Goal: Contribute content: Contribute content

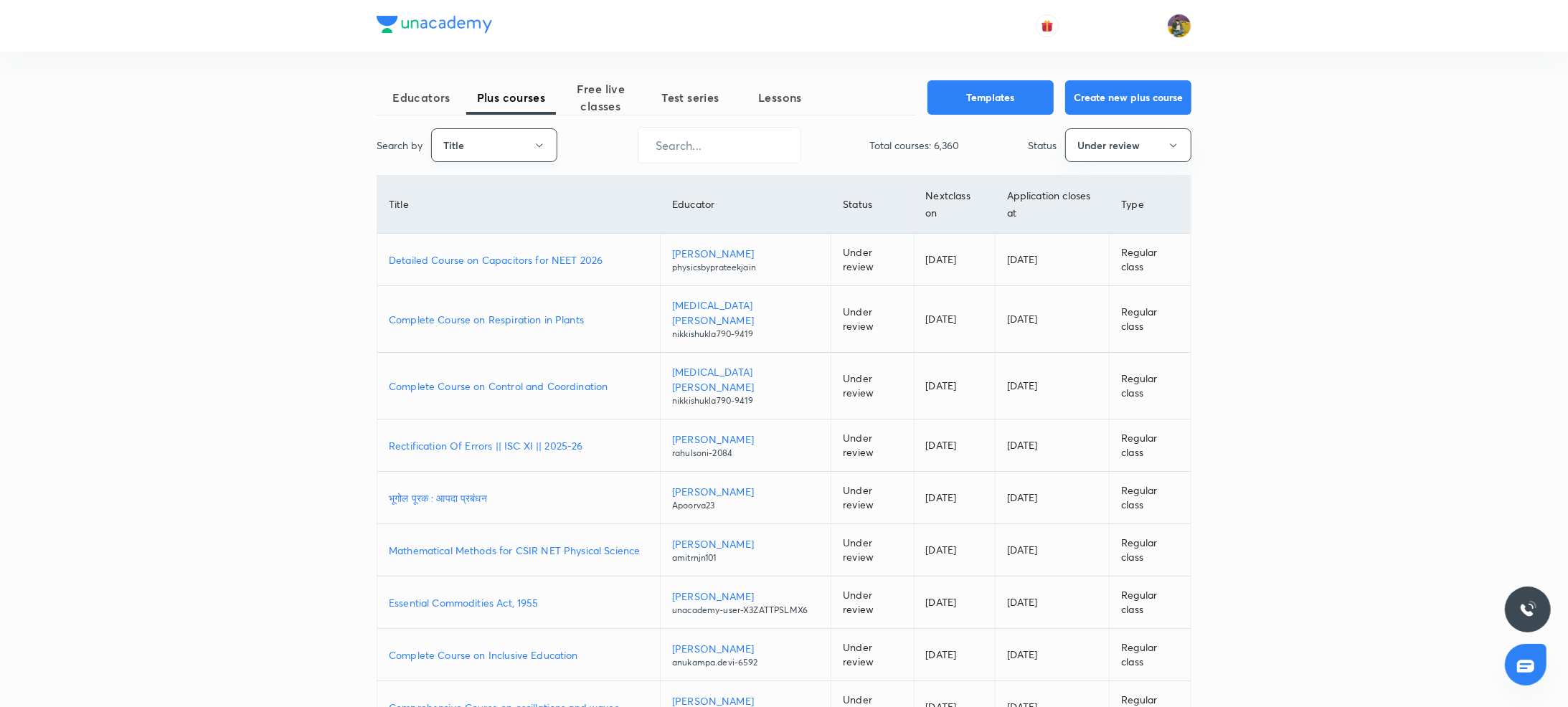
click at [509, 137] on button "Title" at bounding box center [495, 144] width 126 height 34
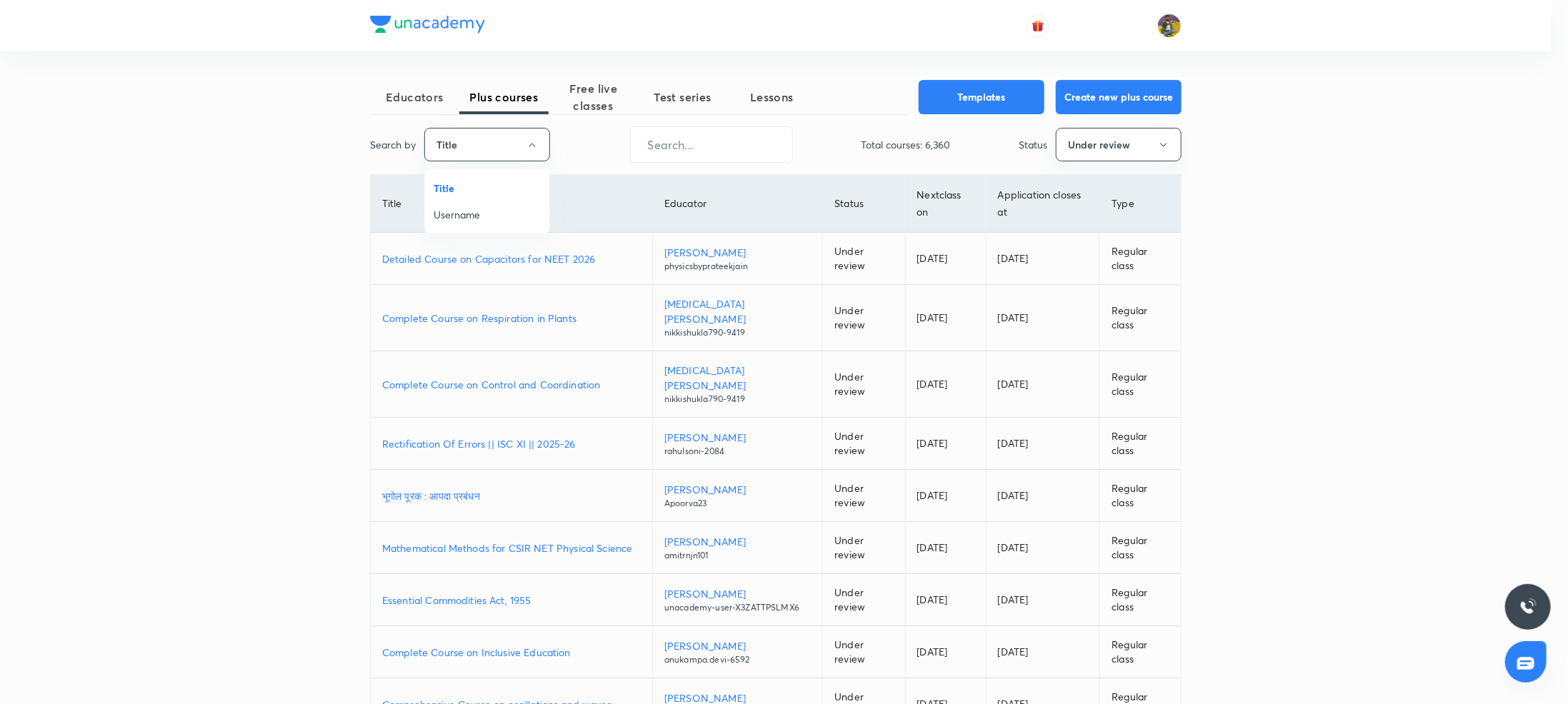
click at [480, 213] on span "Username" at bounding box center [487, 214] width 107 height 15
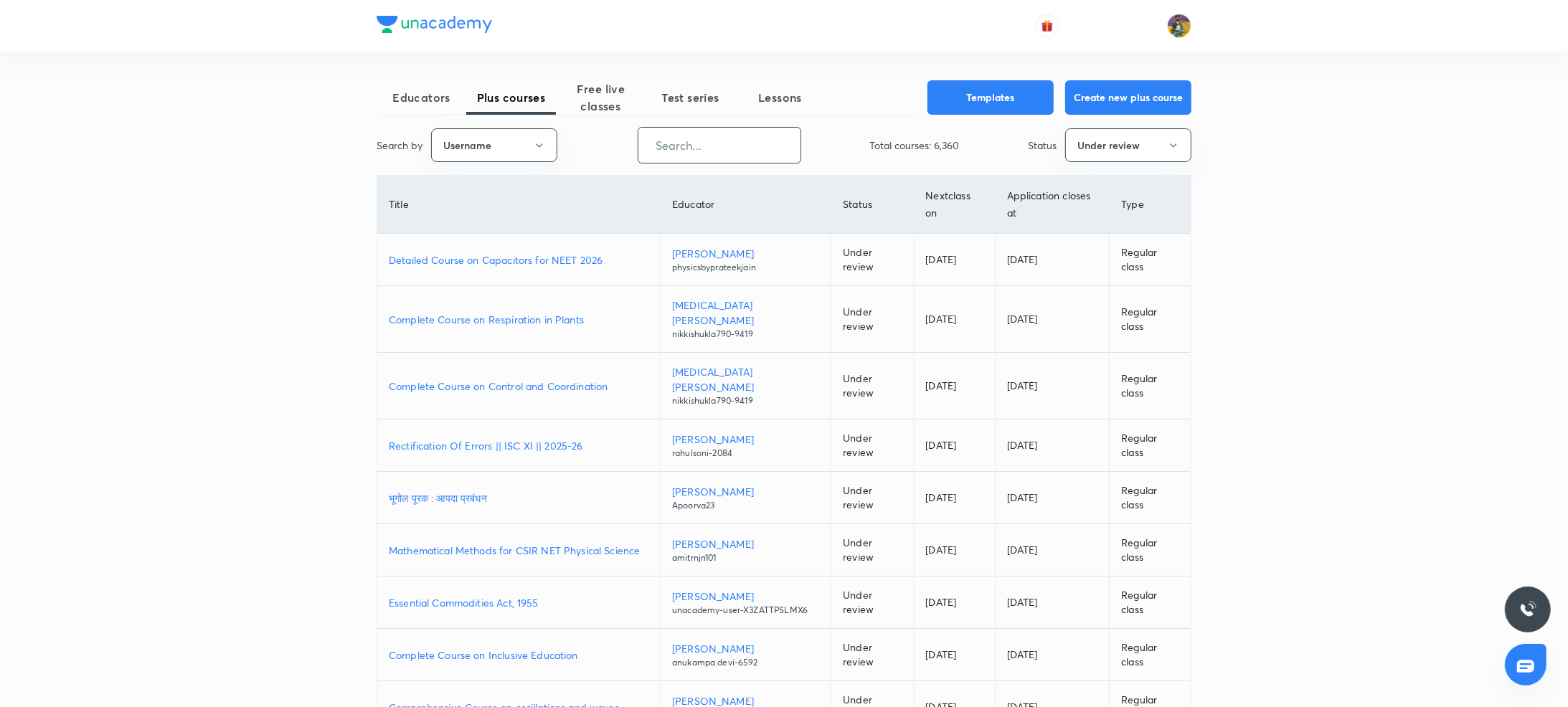
click at [714, 141] on input "text" at bounding box center [719, 145] width 162 height 36
paste input "anukampa.devi-6592"
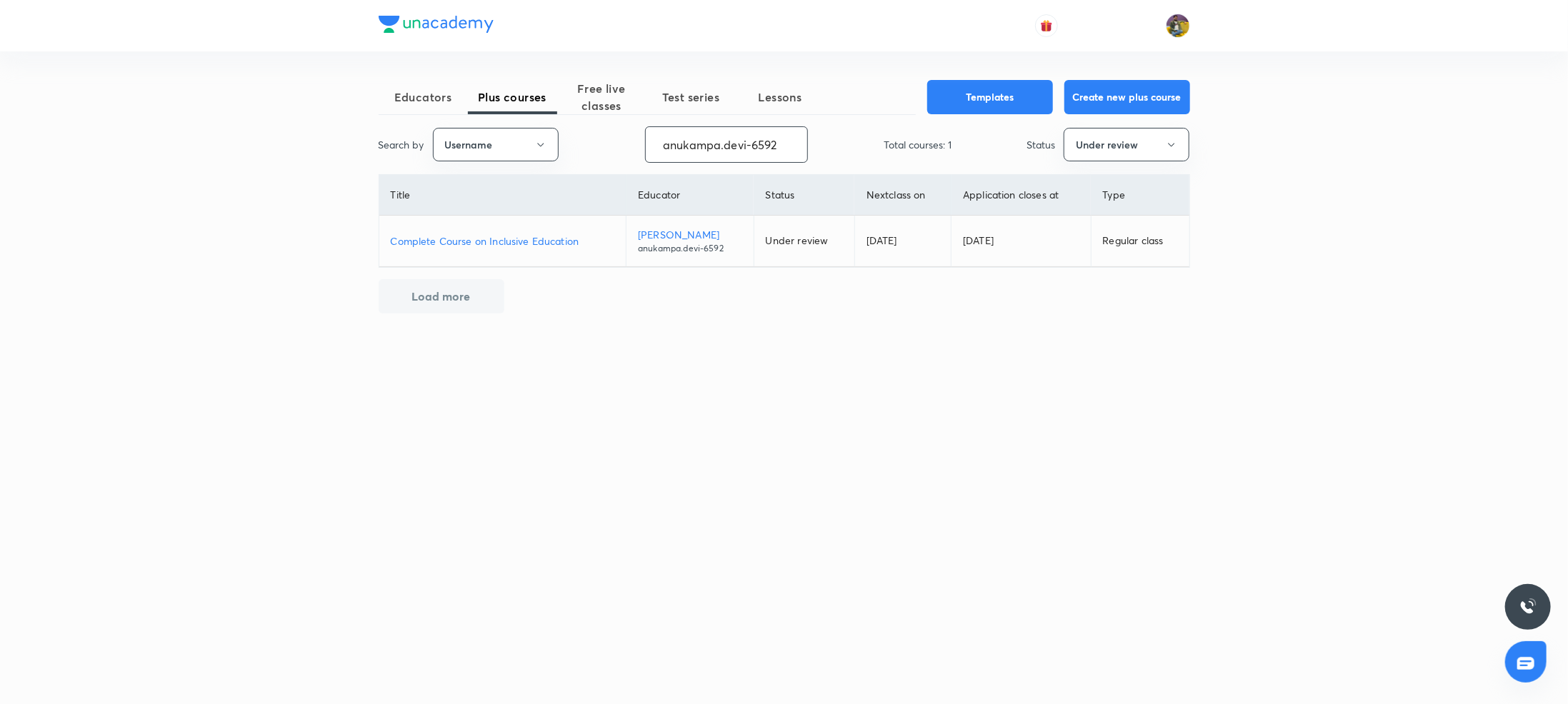
type input "anukampa.devi-6592"
click at [461, 245] on p "Complete Course on Inclusive Education" at bounding box center [503, 240] width 224 height 15
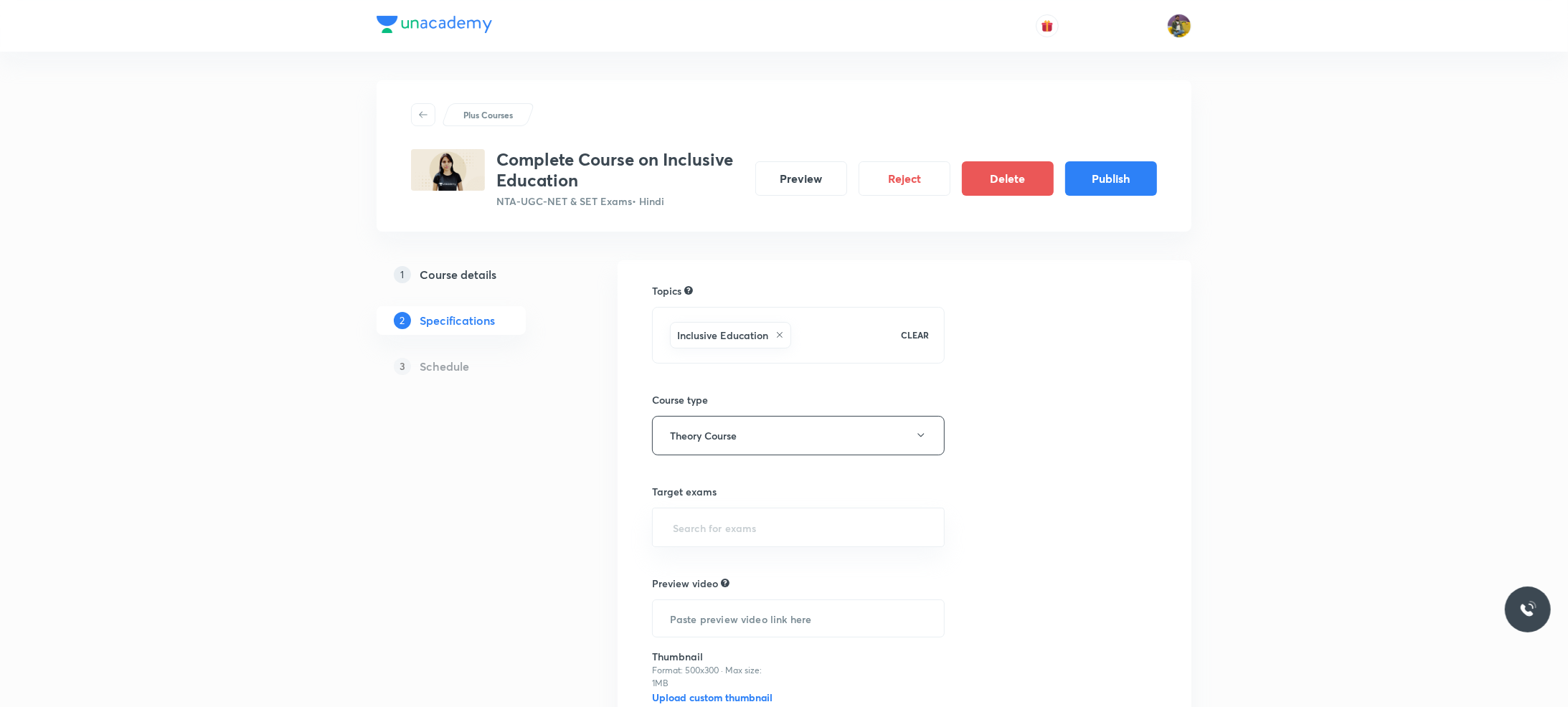
click at [472, 269] on h5 "Course details" at bounding box center [458, 275] width 77 height 17
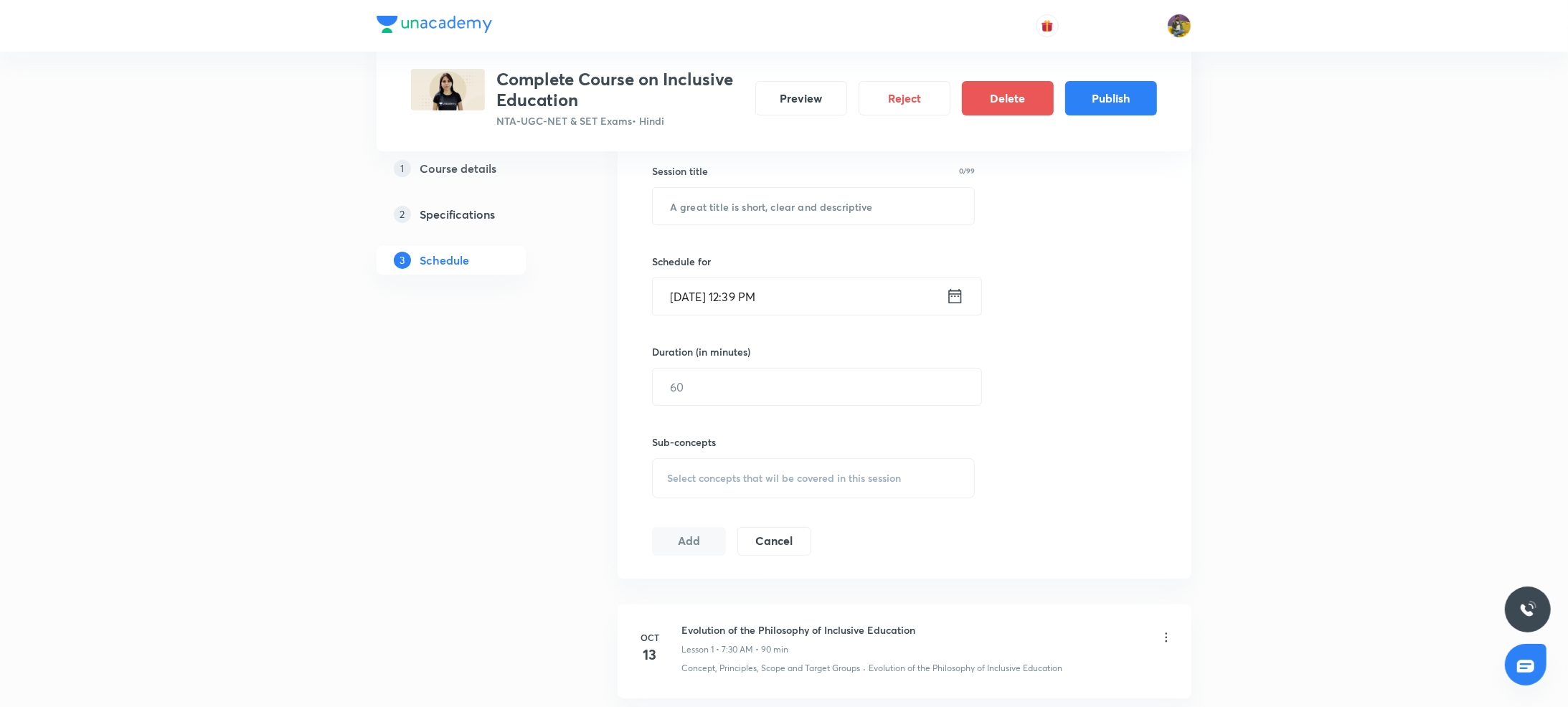
scroll to position [242, 0]
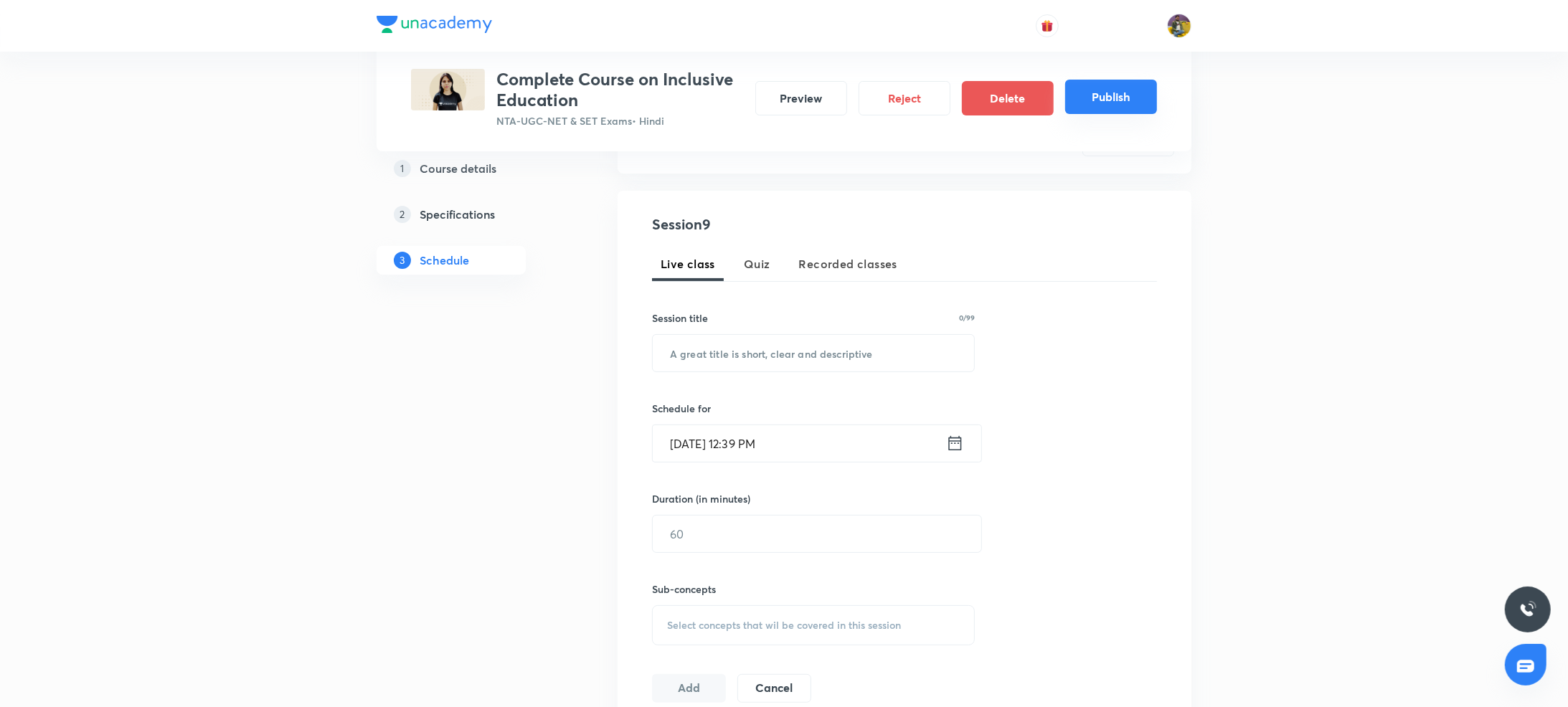
click at [1132, 92] on button "Publish" at bounding box center [1111, 97] width 92 height 35
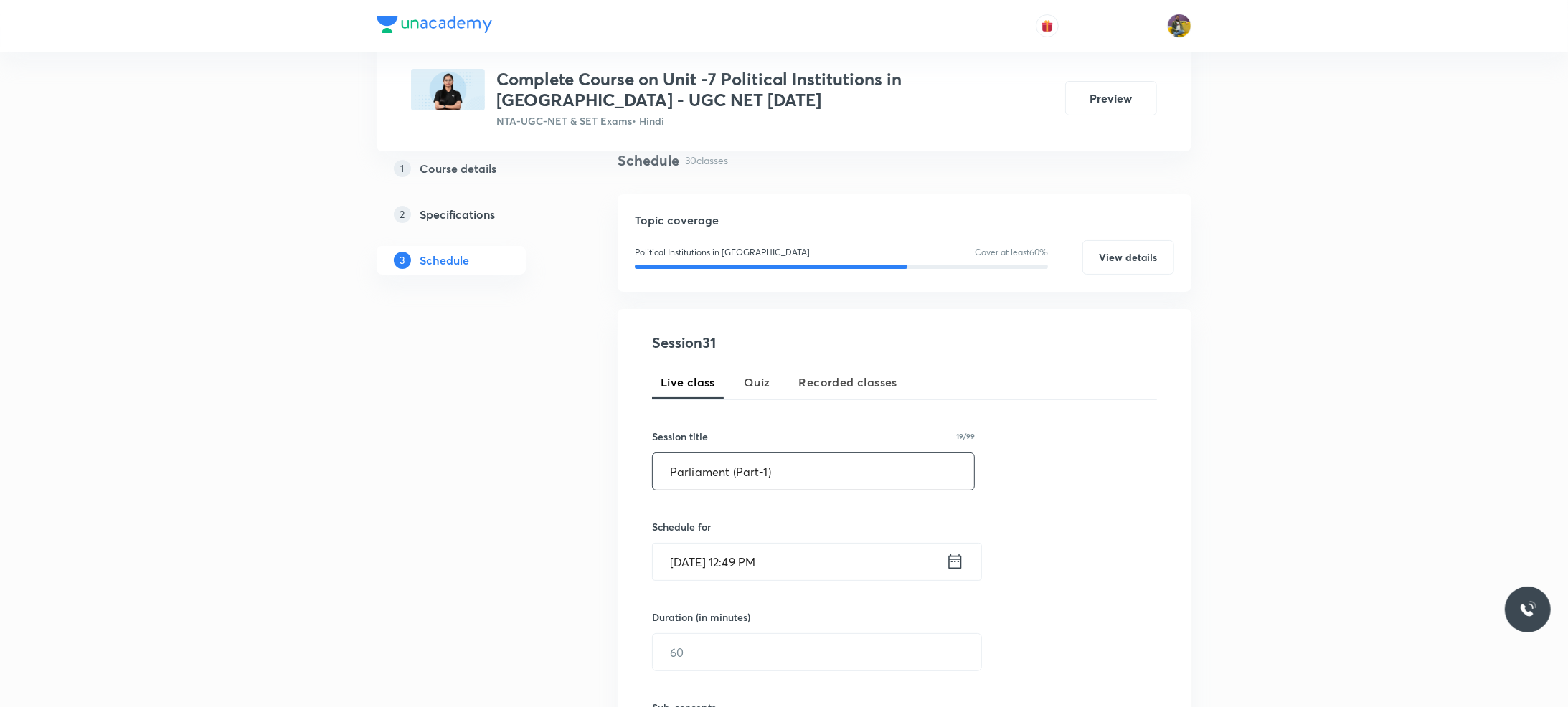
scroll to position [96, 0]
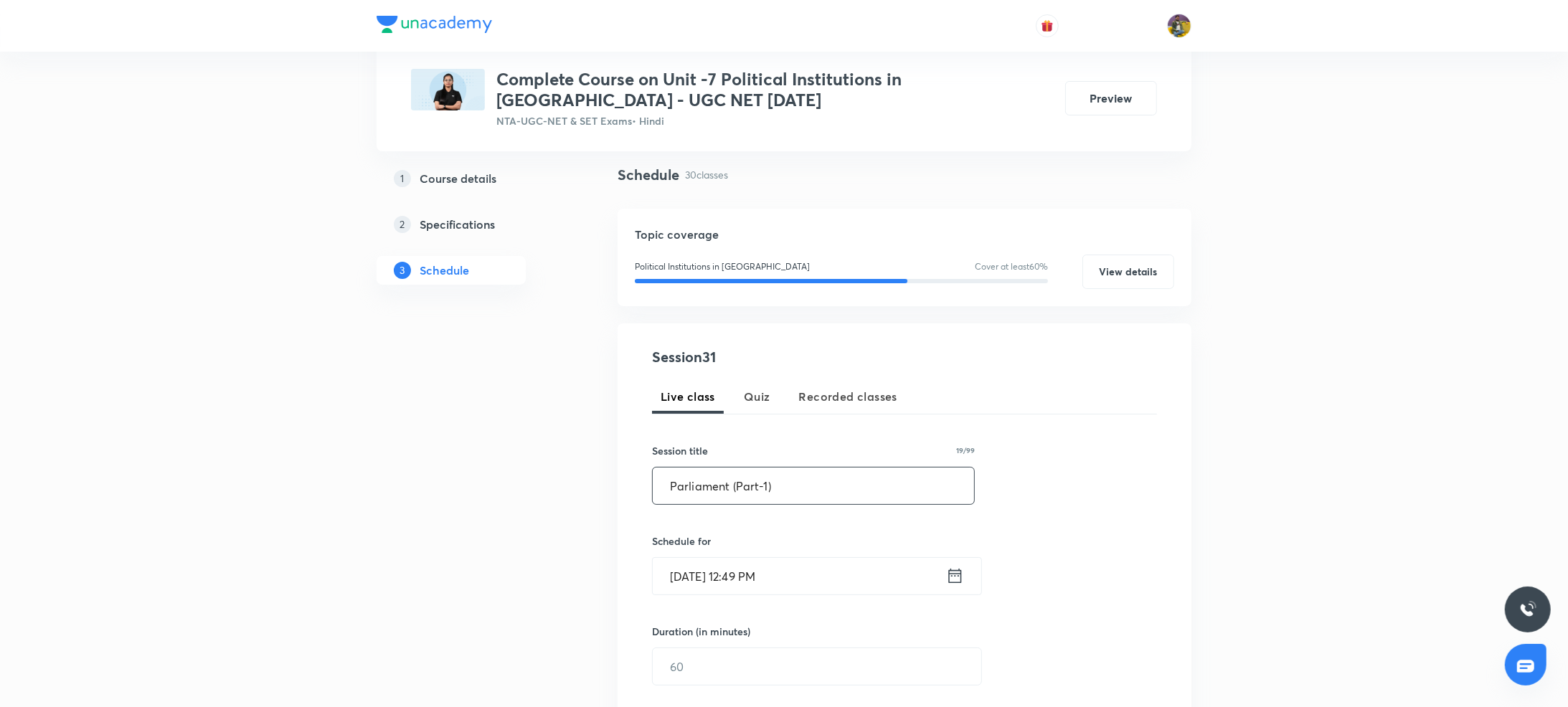
type input "Parliament (Part-1)"
click at [688, 571] on input "Oct 6, 2025, 12:49 PM" at bounding box center [799, 576] width 293 height 36
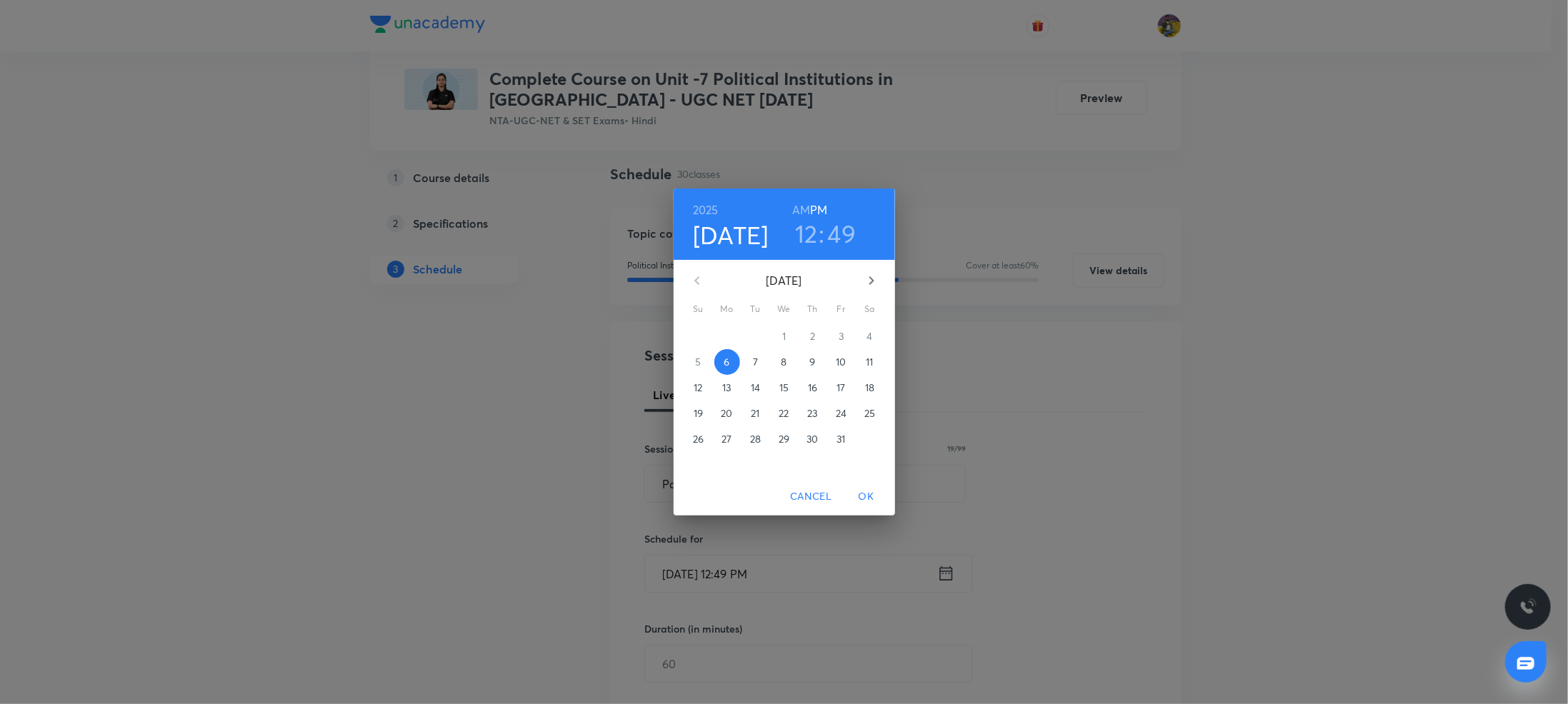
click at [832, 239] on h3 "49" at bounding box center [841, 233] width 28 height 30
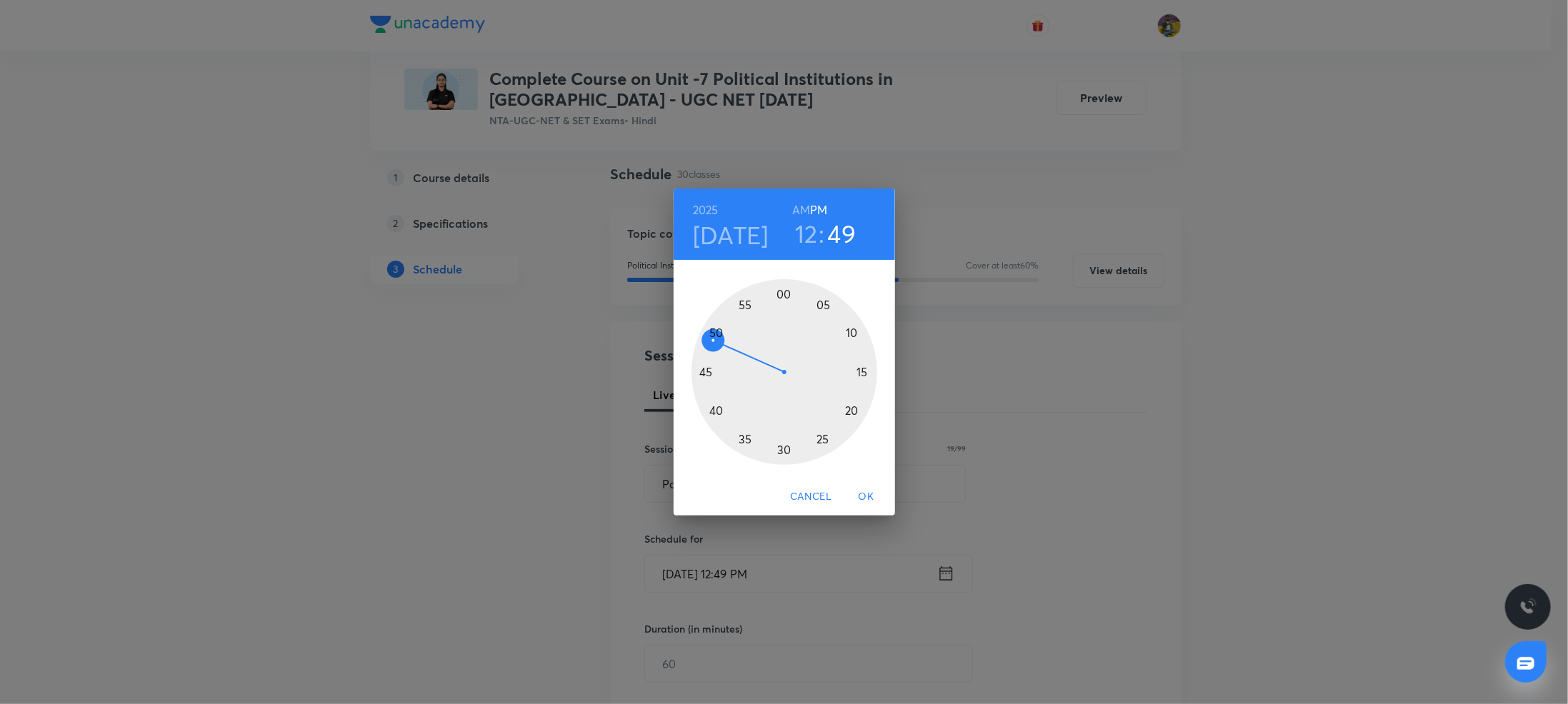
click at [806, 241] on h3 "12" at bounding box center [806, 233] width 23 height 30
click at [717, 409] on div at bounding box center [784, 372] width 186 height 186
click at [820, 308] on div at bounding box center [784, 372] width 186 height 186
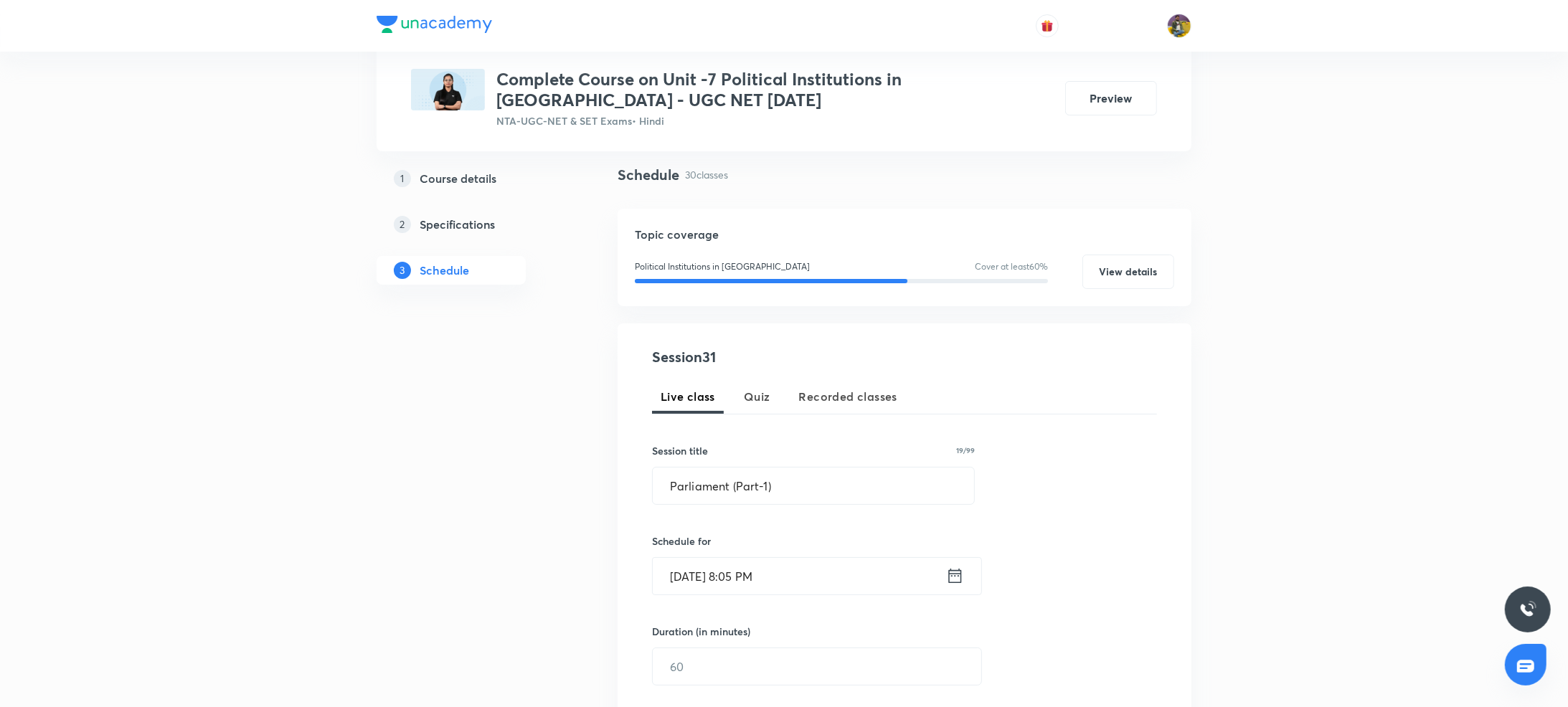
click at [693, 642] on div "Duration (in minutes) ​" at bounding box center [783, 654] width 262 height 61
click at [690, 663] on input "text" at bounding box center [817, 666] width 329 height 36
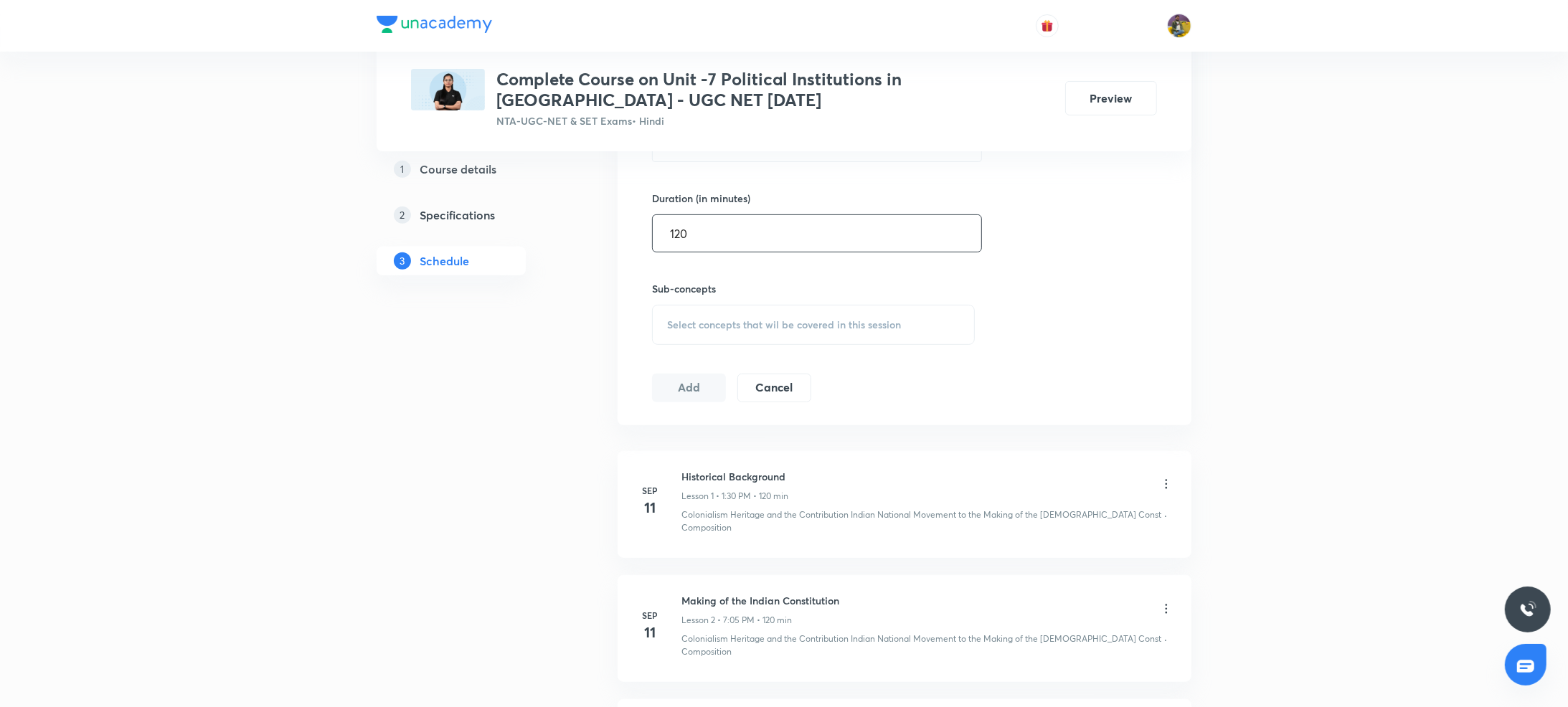
scroll to position [411, 0]
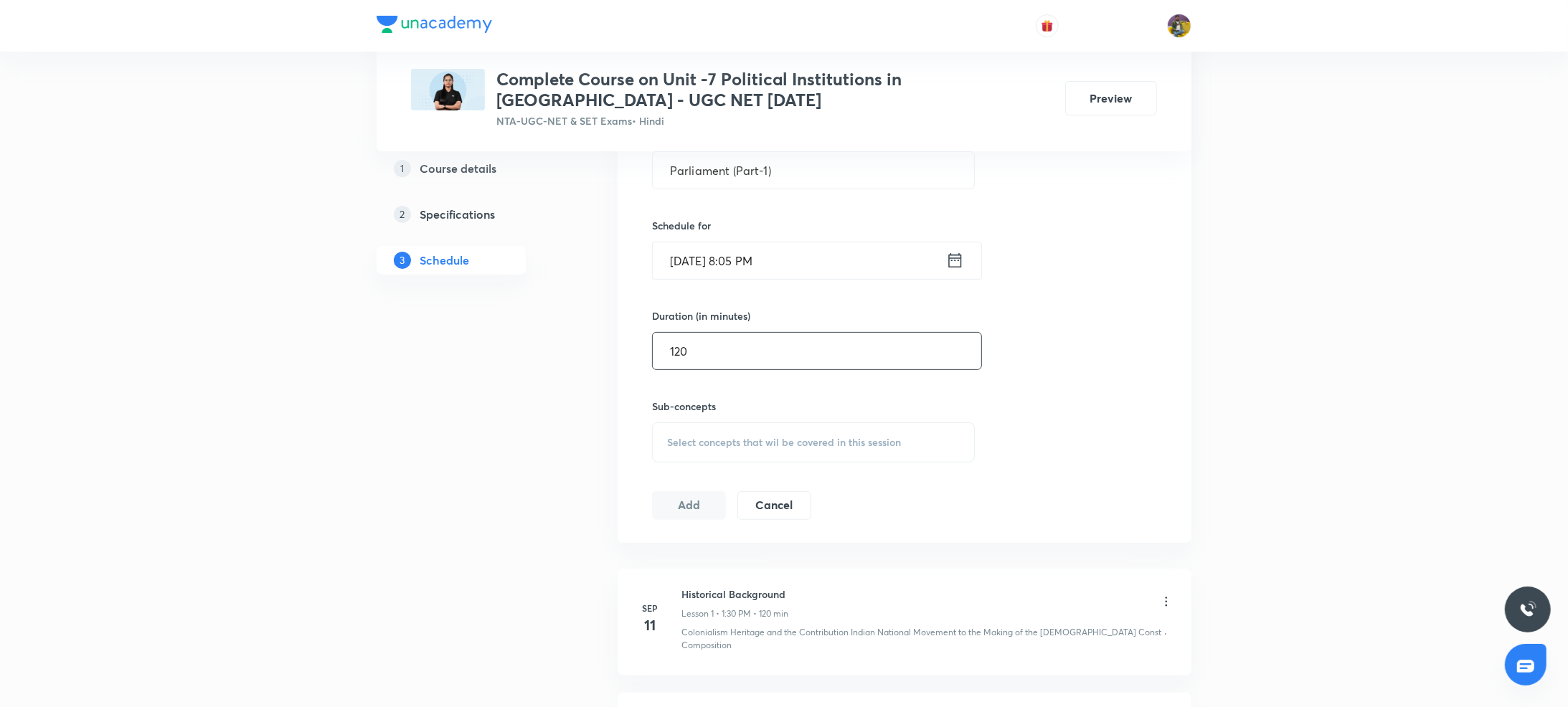
type input "120"
click at [715, 444] on span "Select concepts that wil be covered in this session" at bounding box center [784, 442] width 234 height 11
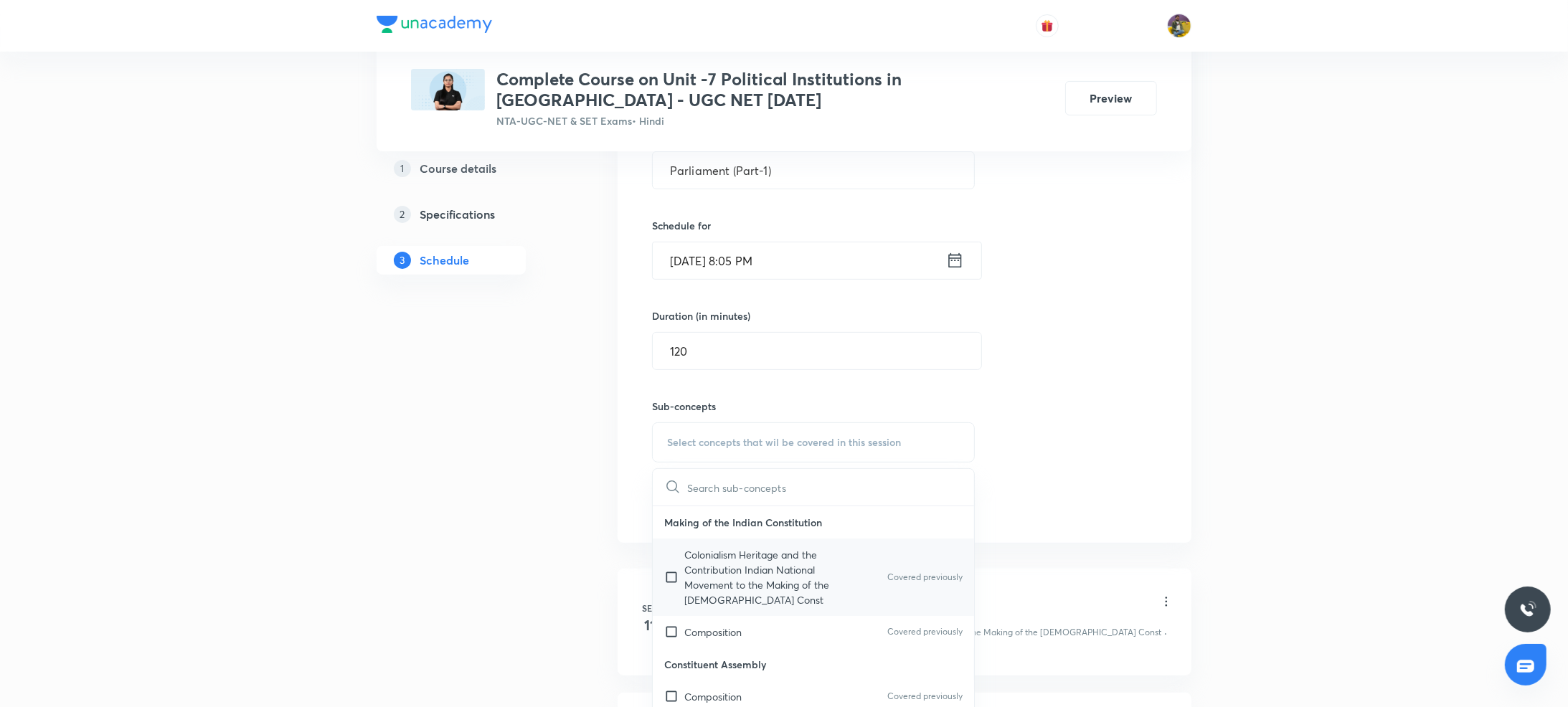
click at [699, 564] on p "Colonialism Heritage and the Contribution Indian National Movement to the Makin…" at bounding box center [757, 577] width 145 height 61
checkbox input "true"
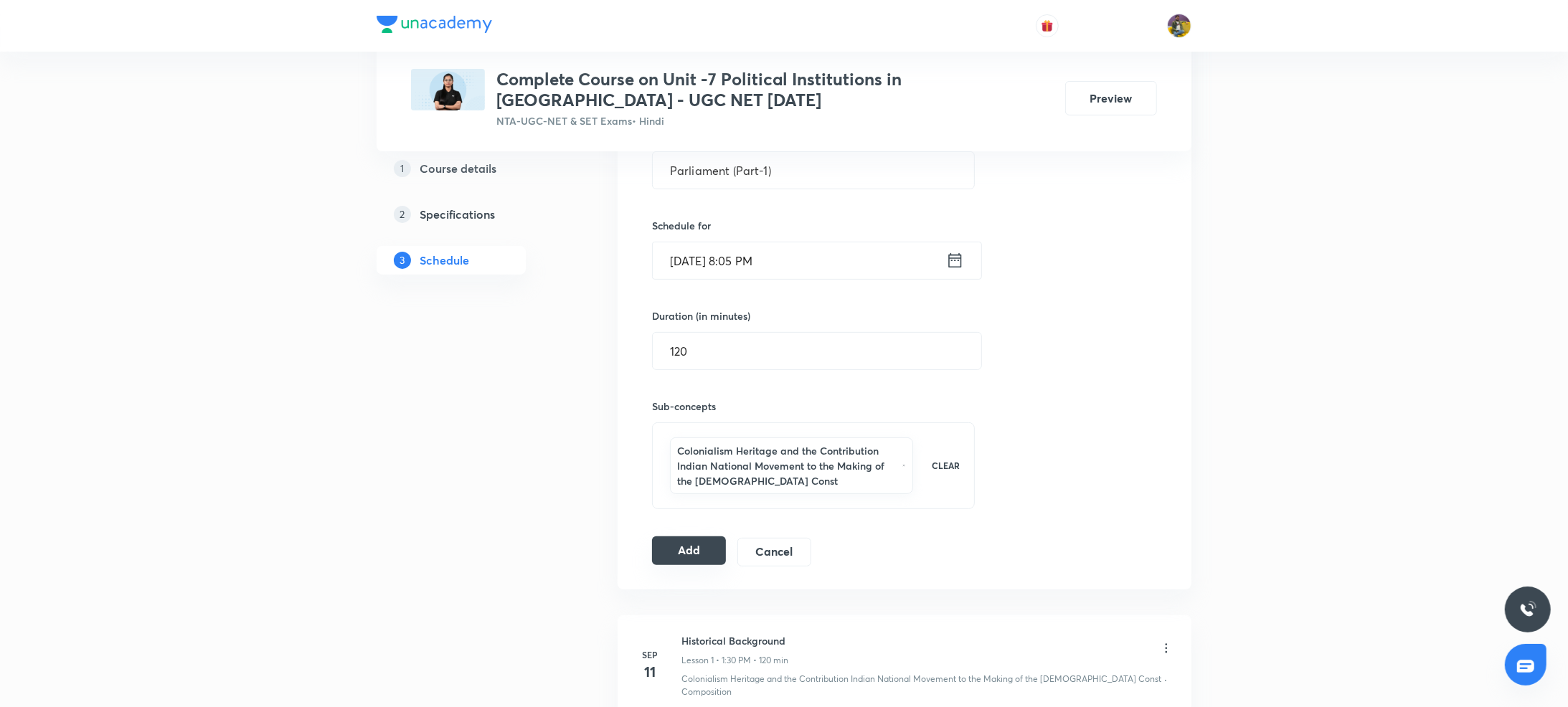
click at [681, 551] on button "Add" at bounding box center [688, 551] width 74 height 29
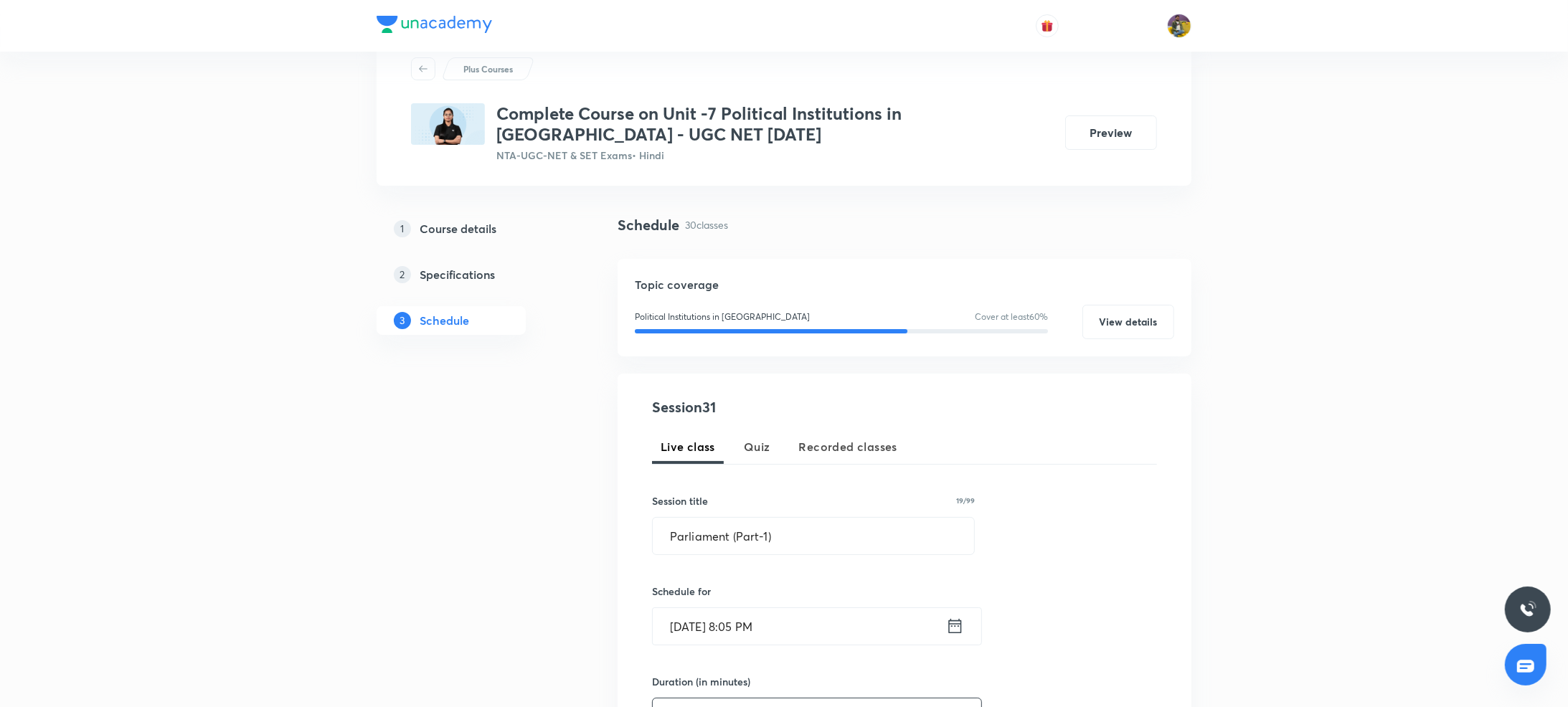
scroll to position [0, 0]
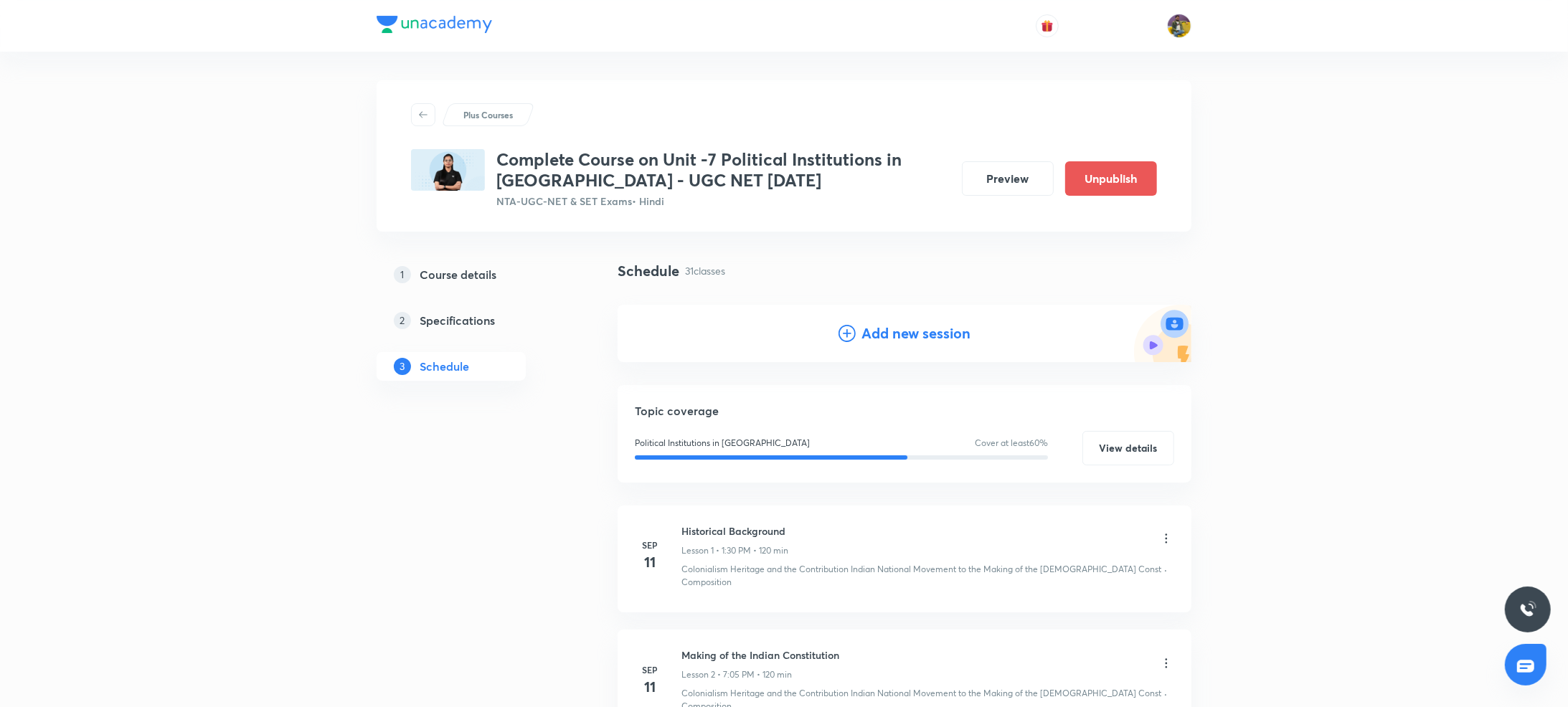
click at [849, 328] on icon at bounding box center [848, 334] width 17 height 17
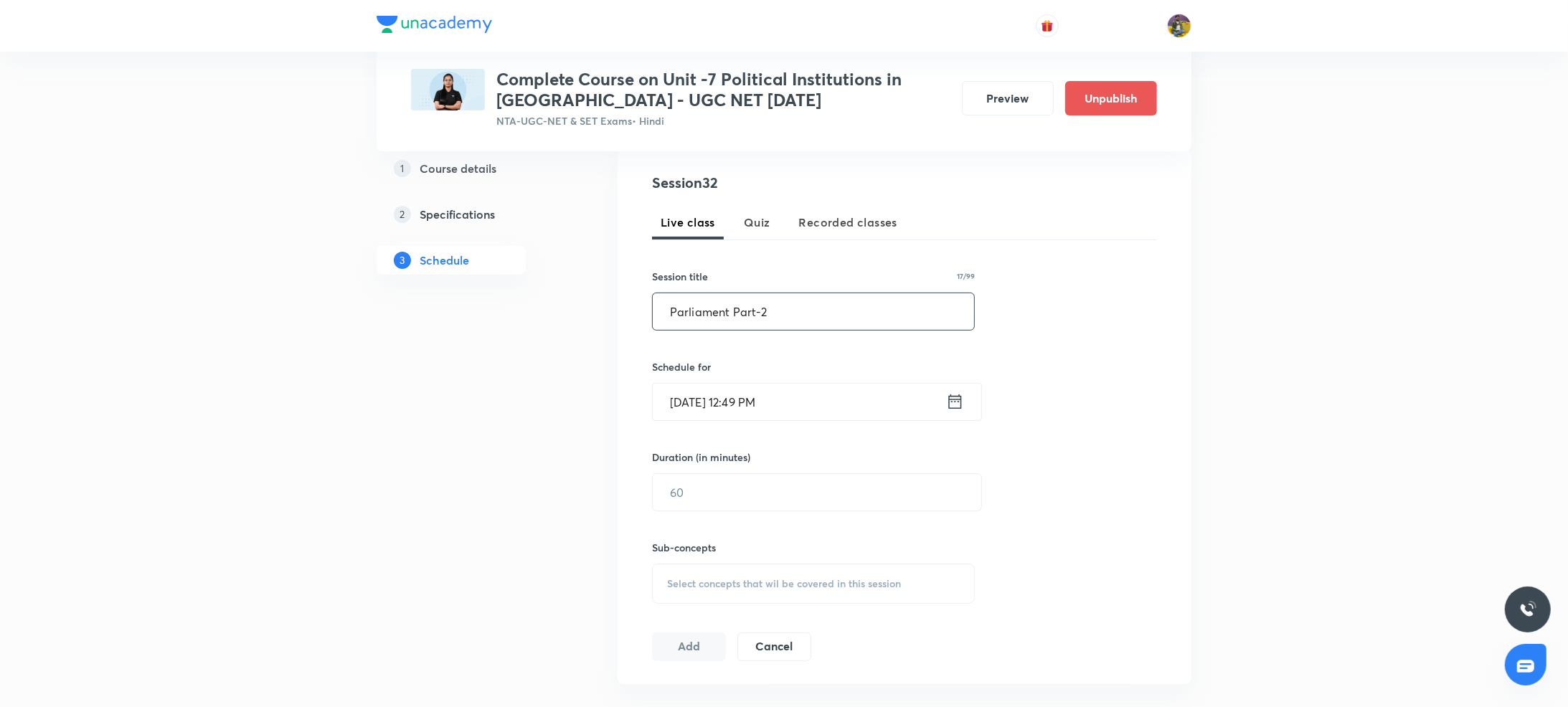
scroll to position [224, 0]
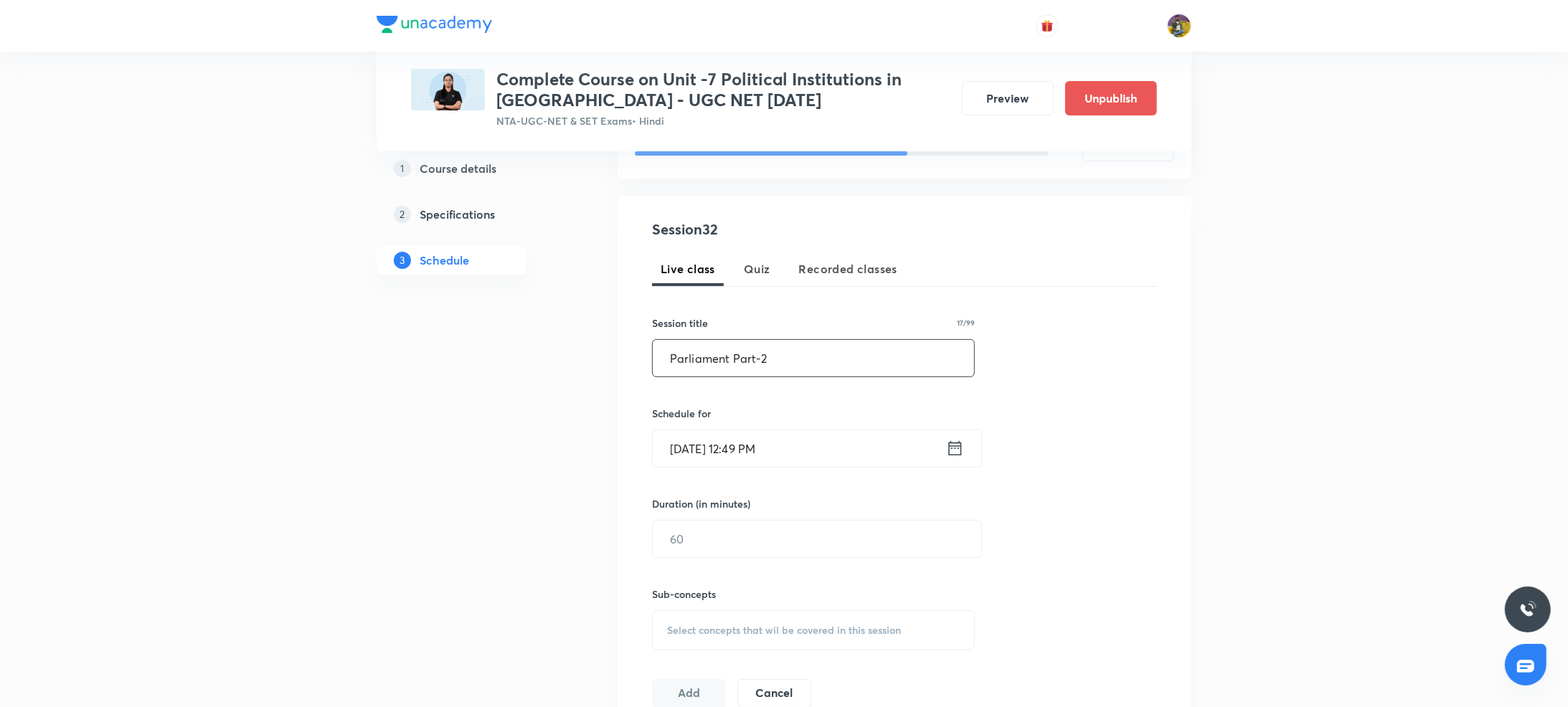
type input "Parliament Part-2"
click at [701, 448] on input "Oct 6, 2025, 12:49 PM" at bounding box center [799, 449] width 293 height 36
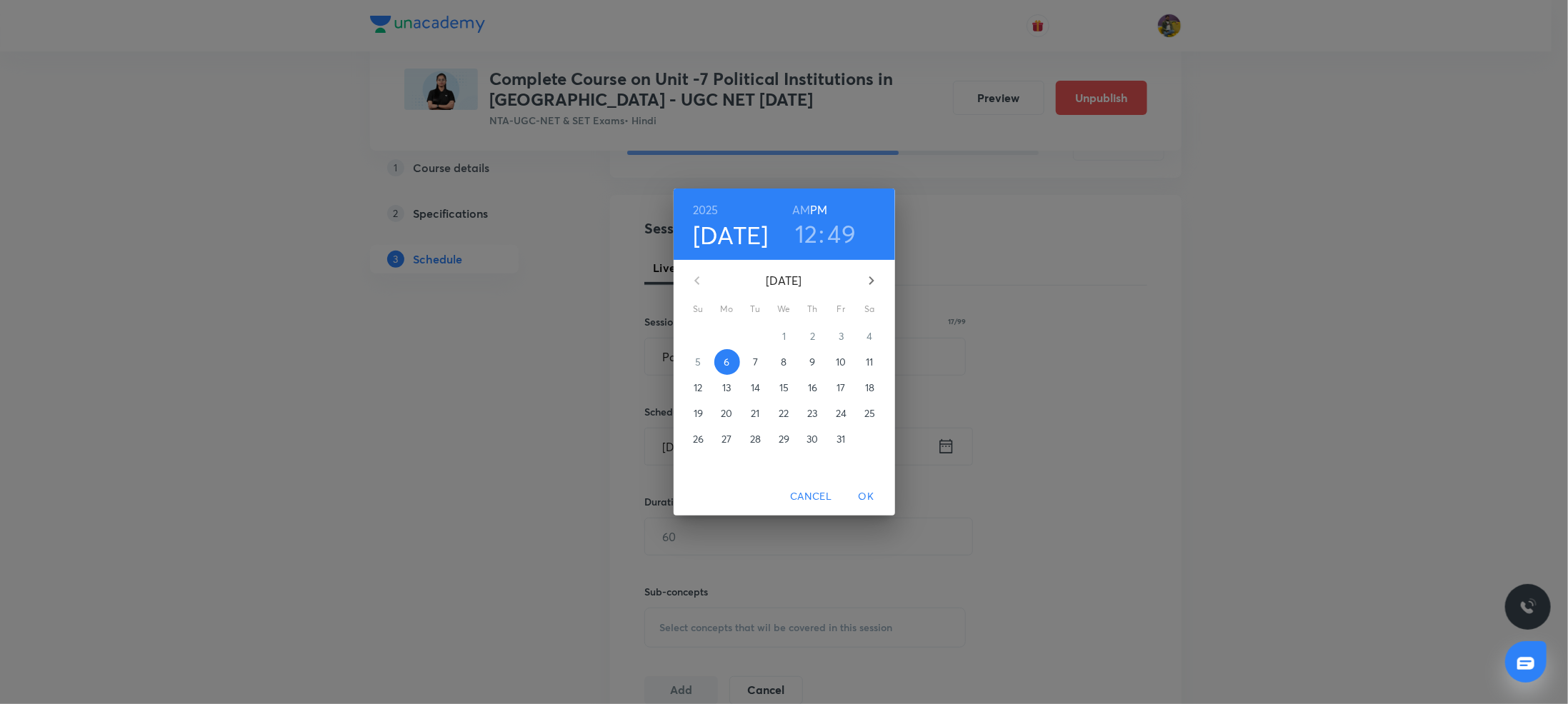
click at [760, 373] on button "7" at bounding box center [756, 362] width 26 height 26
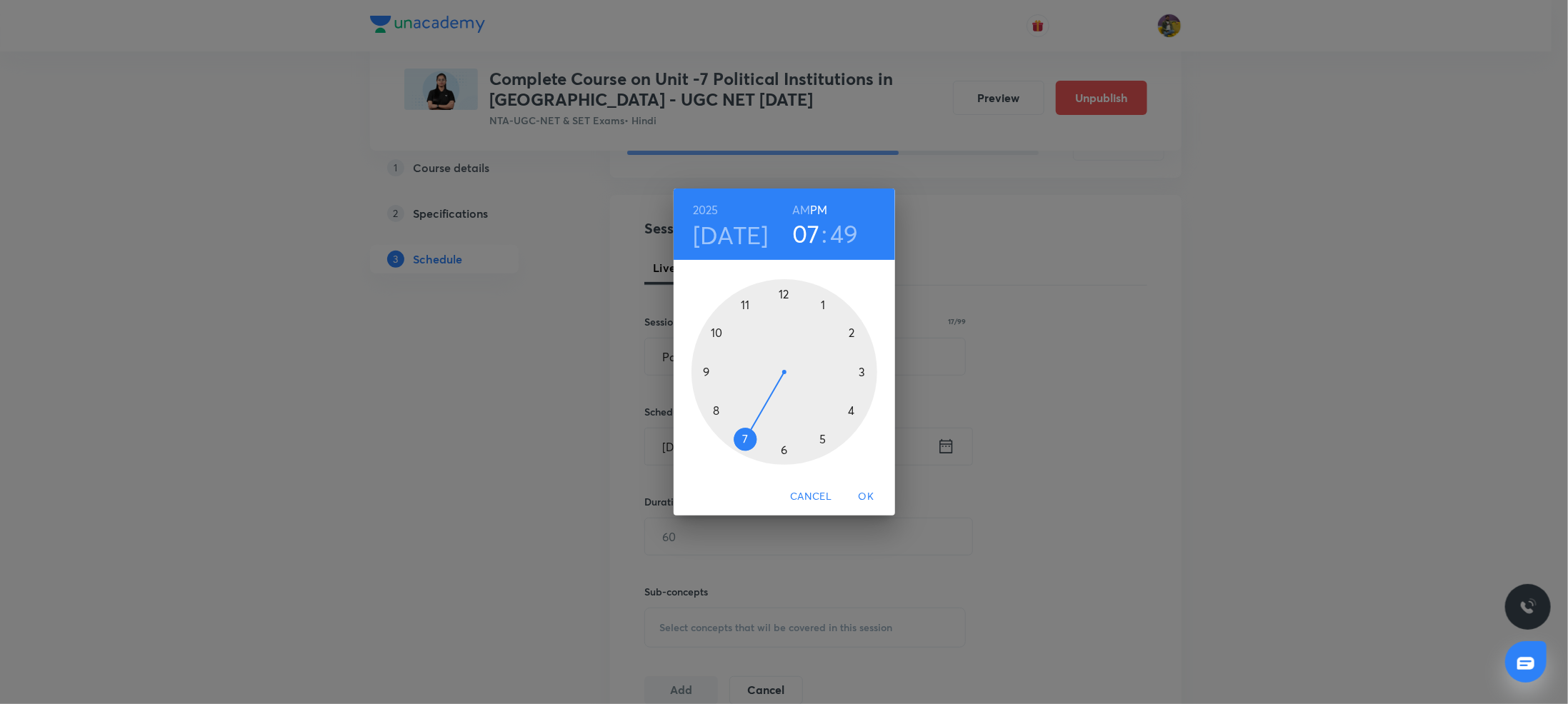
drag, startPoint x: 787, startPoint y: 289, endPoint x: 735, endPoint y: 439, distance: 158.8
click at [735, 439] on div at bounding box center [784, 372] width 186 height 186
click at [820, 306] on div at bounding box center [784, 372] width 186 height 186
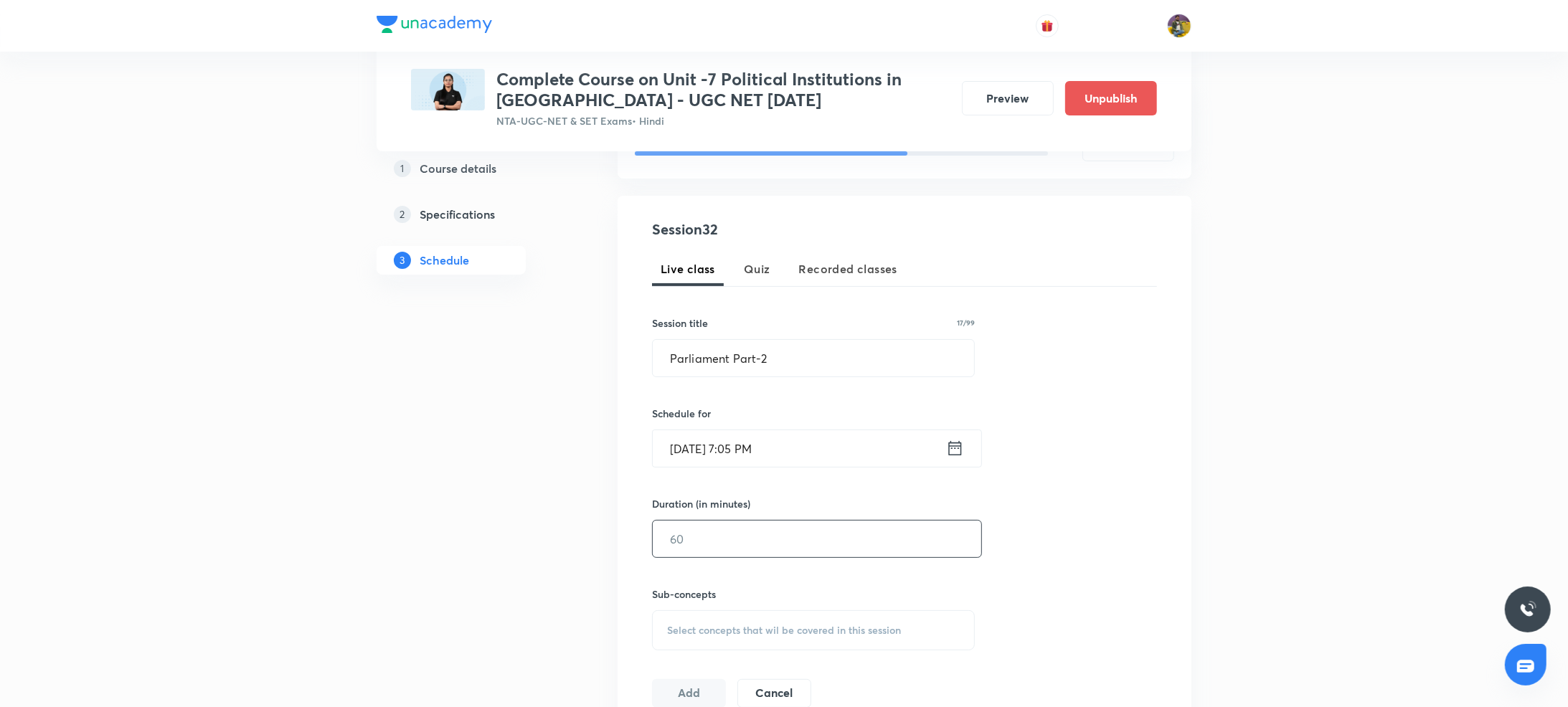
click at [714, 543] on input "text" at bounding box center [817, 538] width 329 height 36
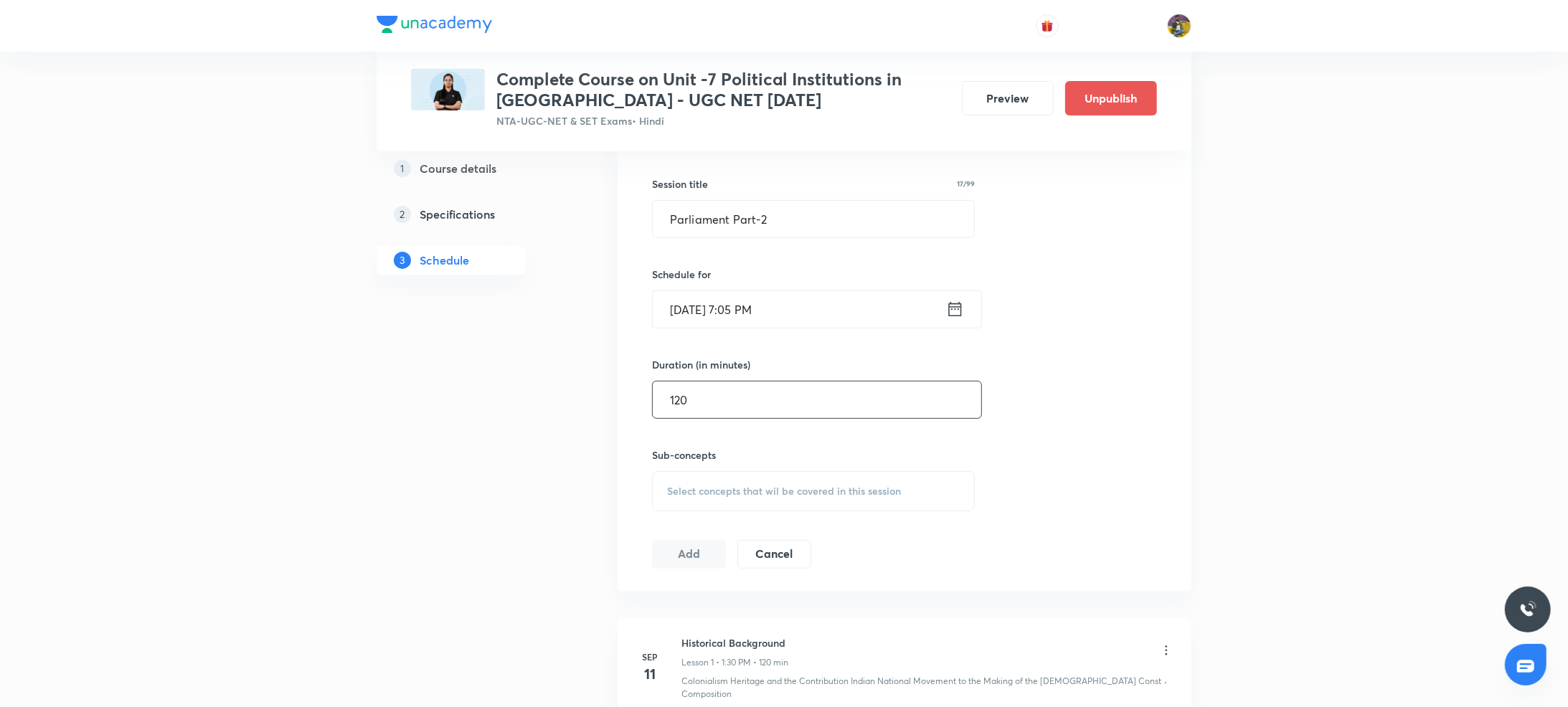
type input "120"
click at [710, 506] on div "Select concepts that wil be covered in this session" at bounding box center [813, 491] width 323 height 40
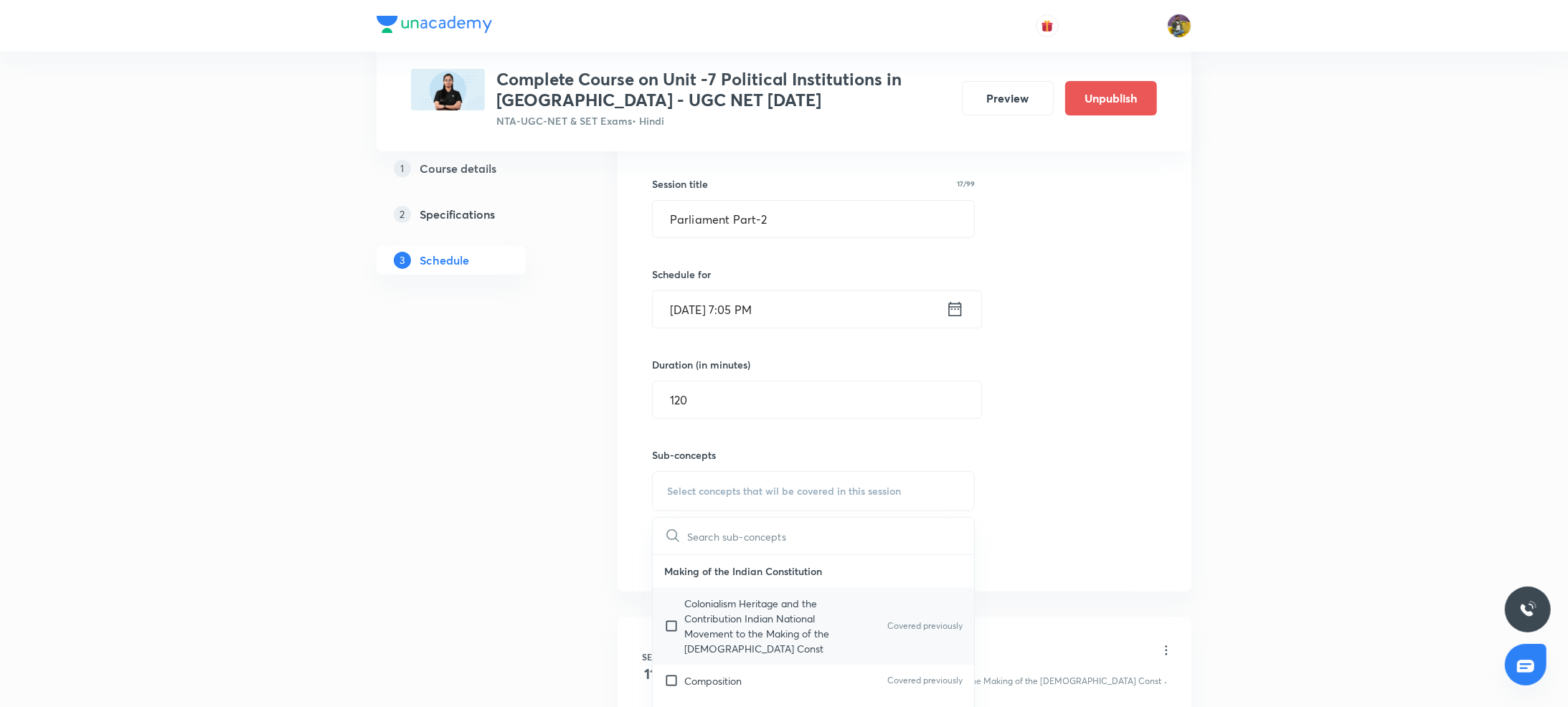
click at [697, 617] on p "Colonialism Heritage and the Contribution Indian National Movement to the Makin…" at bounding box center [757, 626] width 145 height 61
checkbox input "true"
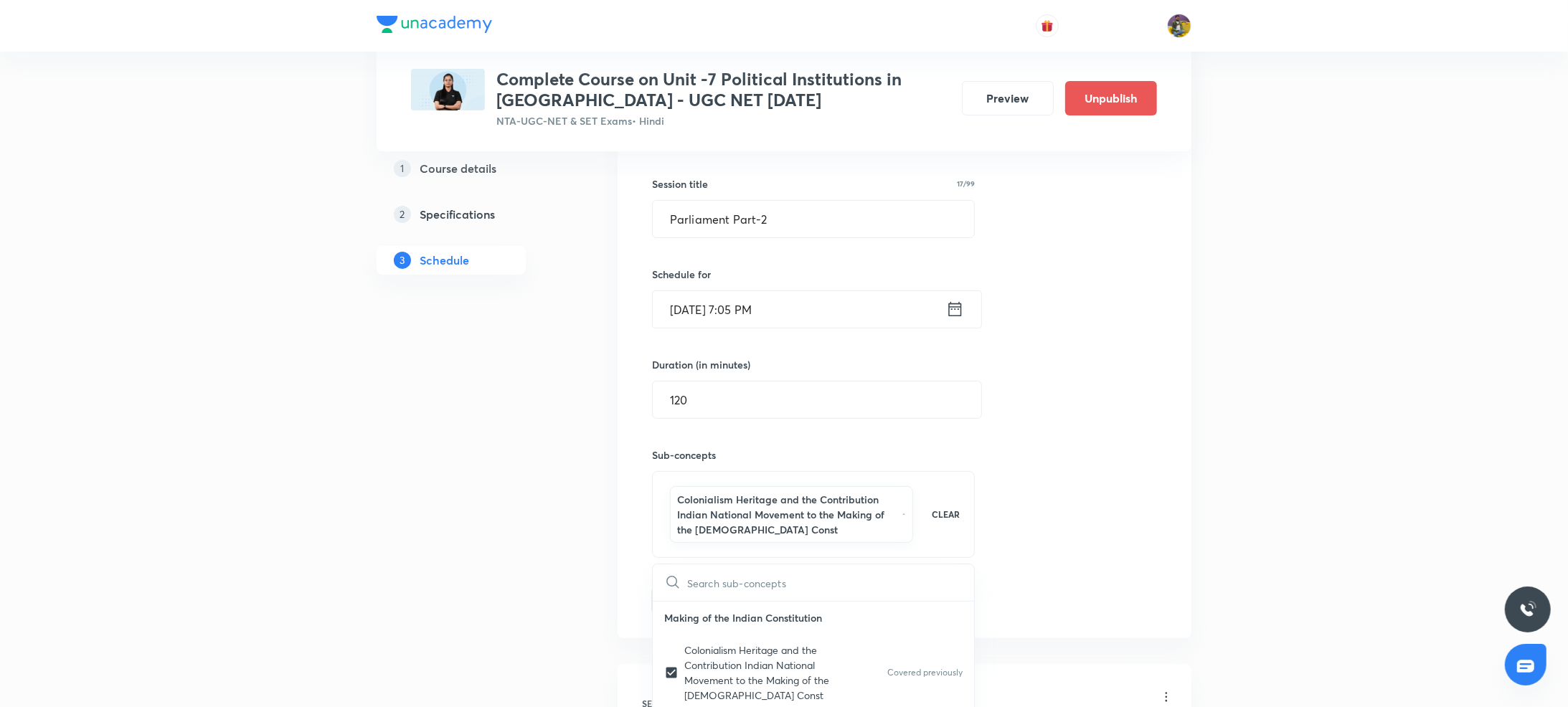
click at [692, 596] on button "Add" at bounding box center [688, 599] width 74 height 29
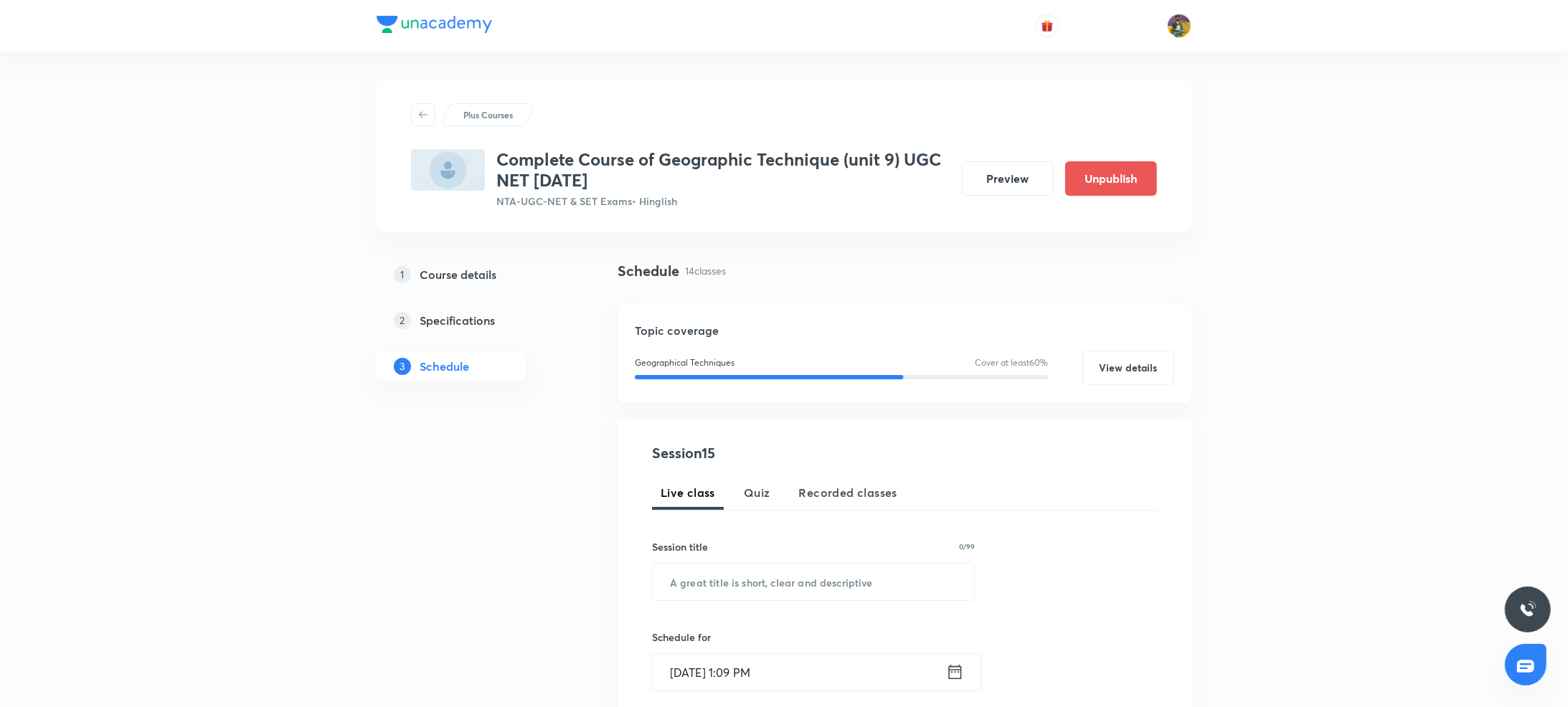
click at [734, 465] on div "Session 15 Live class Quiz Recorded classes Session title 0/99 ​ Schedule for […" at bounding box center [905, 687] width 505 height 489
click at [730, 587] on input "text" at bounding box center [814, 582] width 322 height 36
paste input "hypothesis testing"
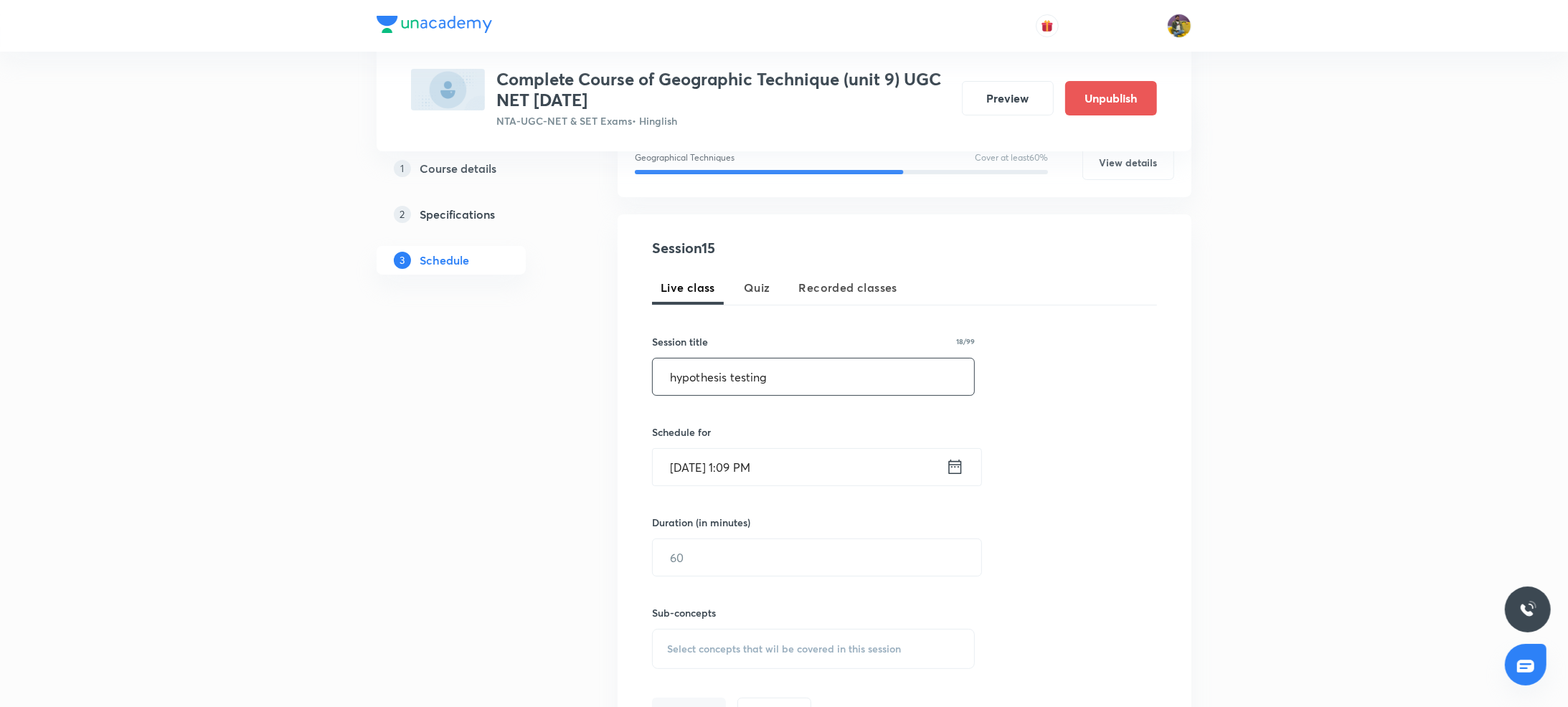
scroll to position [129, 0]
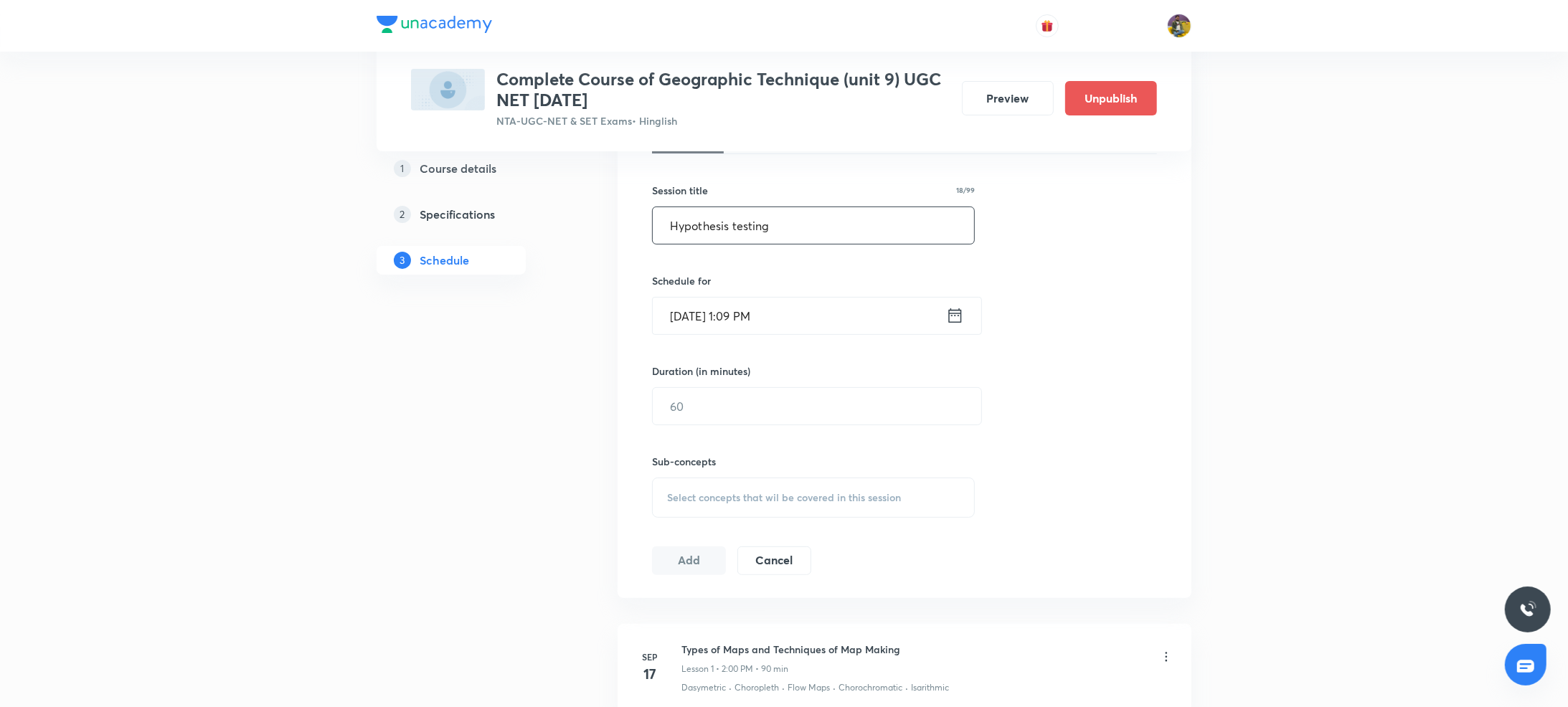
type input "Hypothesis testing"
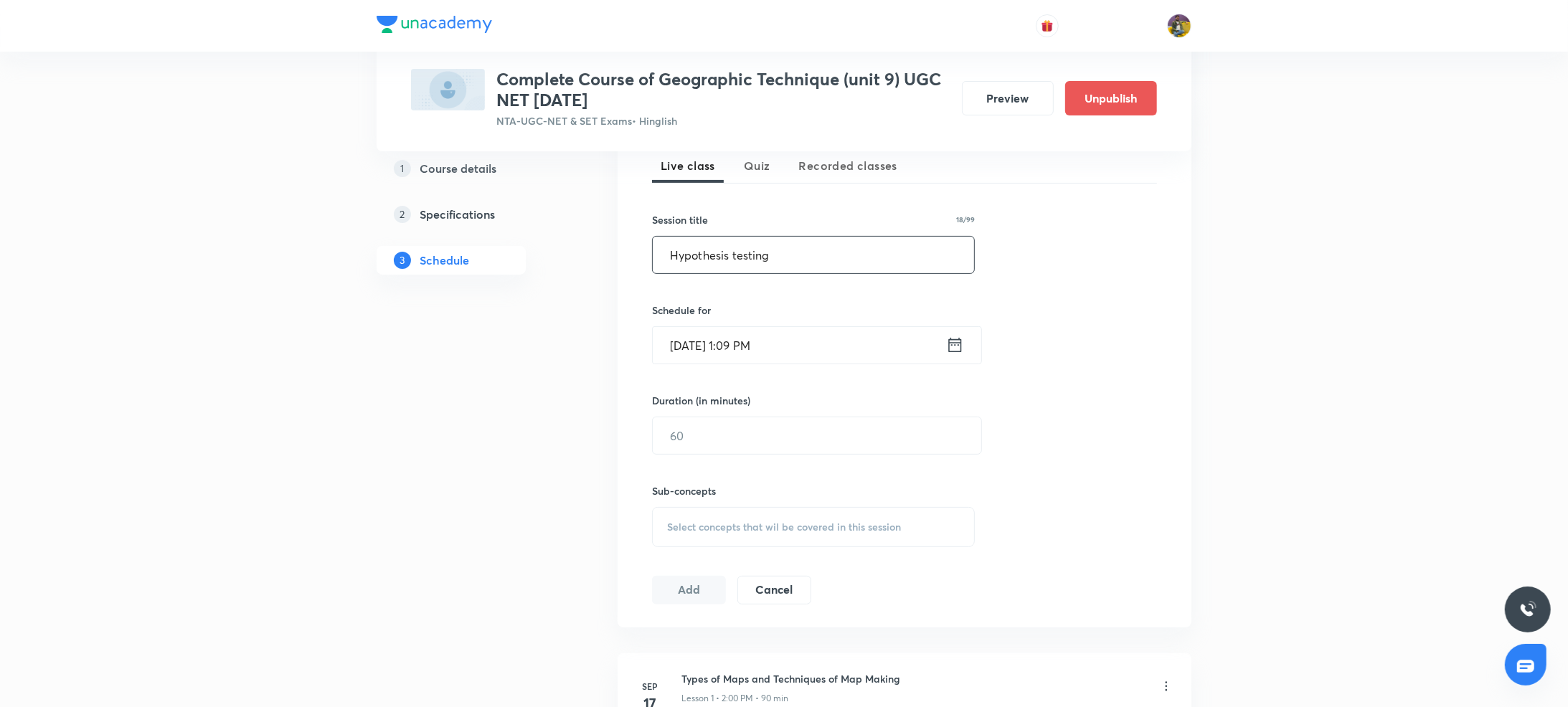
scroll to position [326, 0]
click at [695, 351] on input "[DATE] 1:09 PM" at bounding box center [799, 347] width 293 height 36
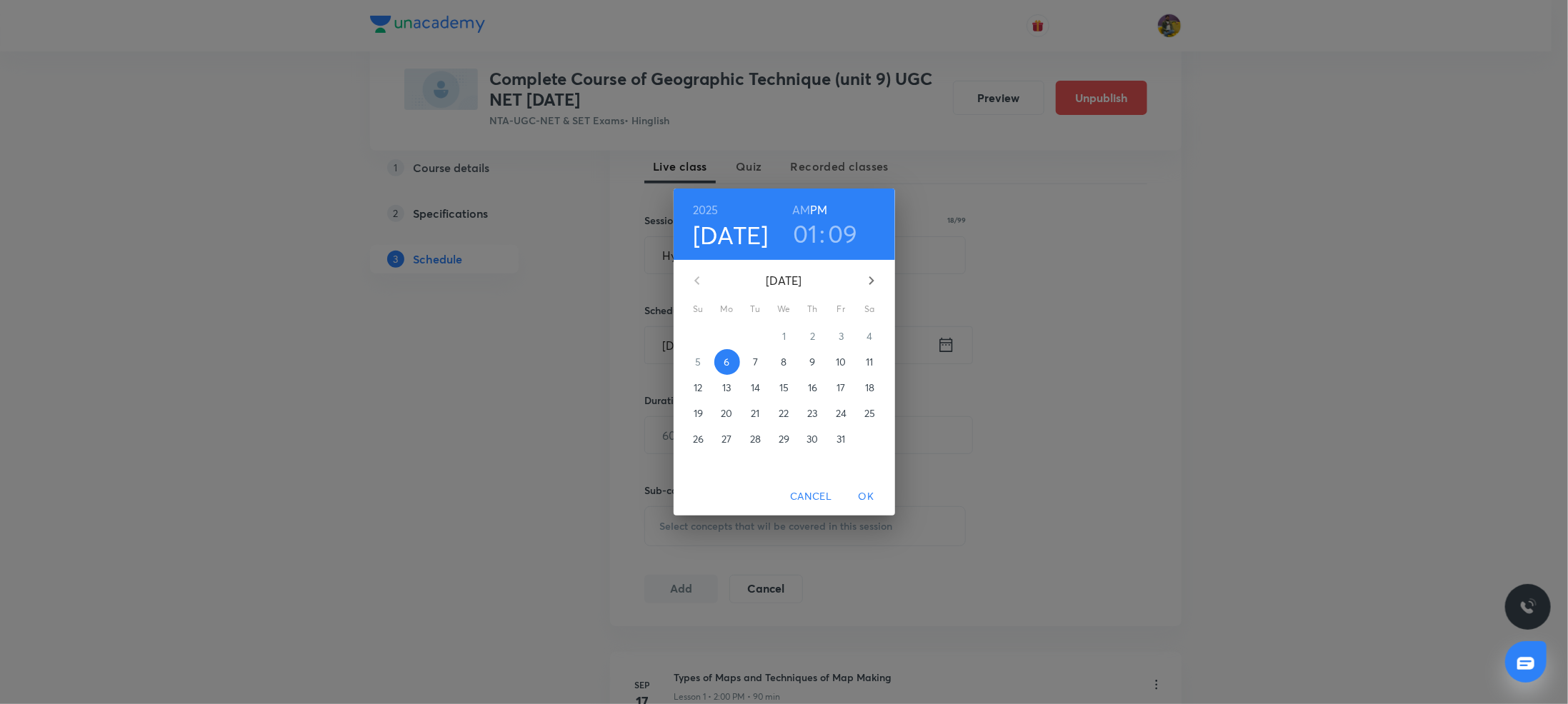
click at [785, 362] on p "8" at bounding box center [784, 361] width 6 height 15
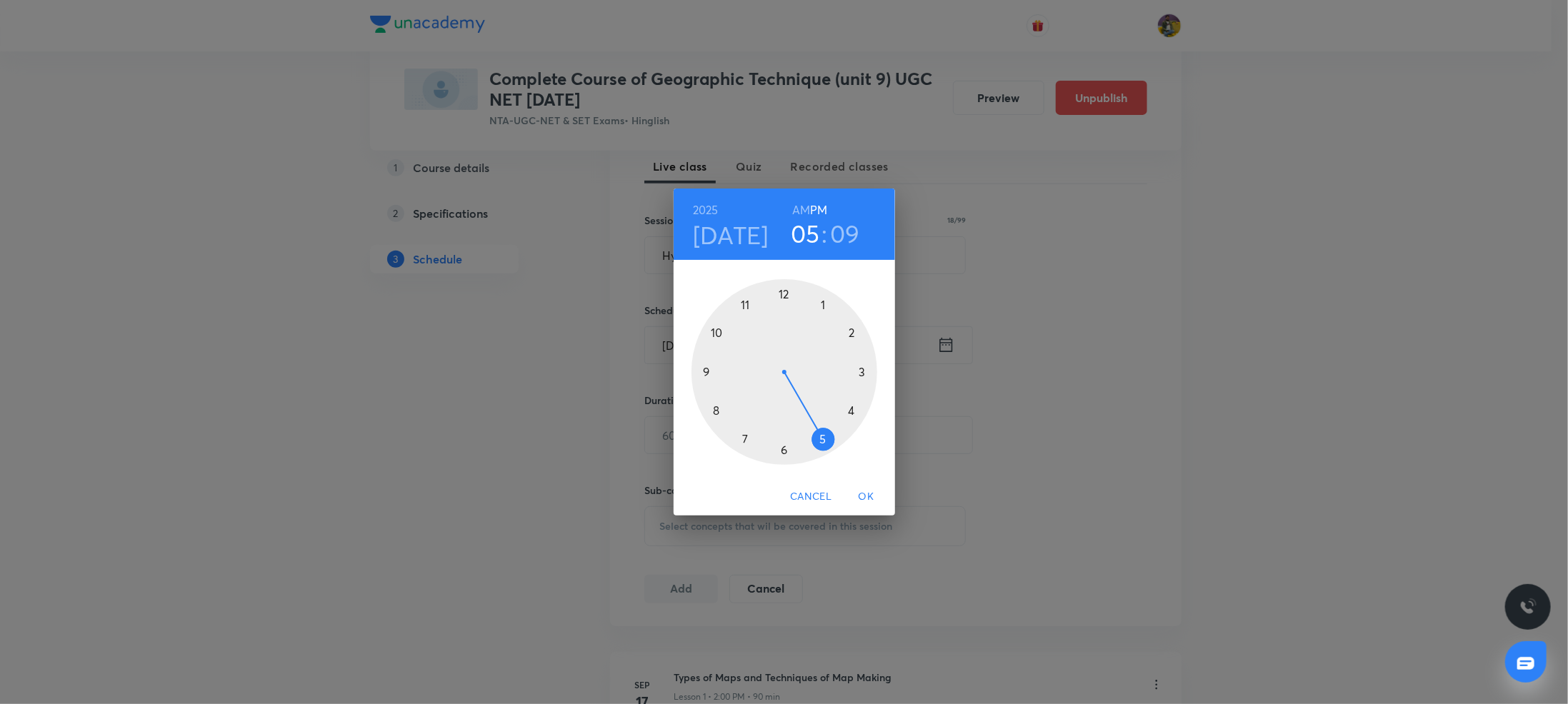
drag, startPoint x: 827, startPoint y: 308, endPoint x: 838, endPoint y: 443, distance: 135.4
click at [838, 443] on div at bounding box center [784, 372] width 186 height 186
drag, startPoint x: 846, startPoint y: 327, endPoint x: 863, endPoint y: 374, distance: 50.0
click at [863, 374] on div at bounding box center [784, 372] width 186 height 186
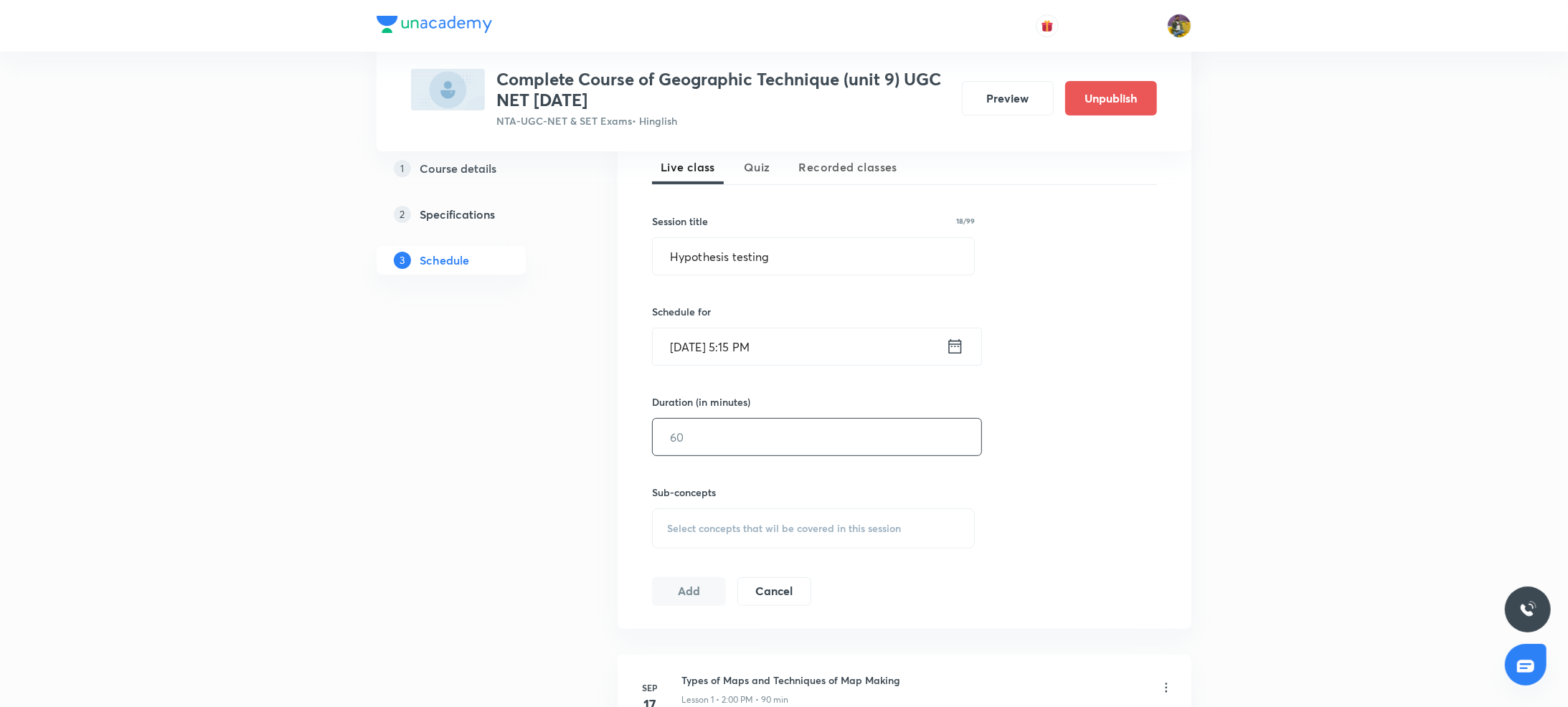
click at [765, 440] on input "text" at bounding box center [817, 436] width 329 height 36
type input "90"
click at [755, 530] on span "Select concepts that wil be covered in this session" at bounding box center [784, 528] width 234 height 11
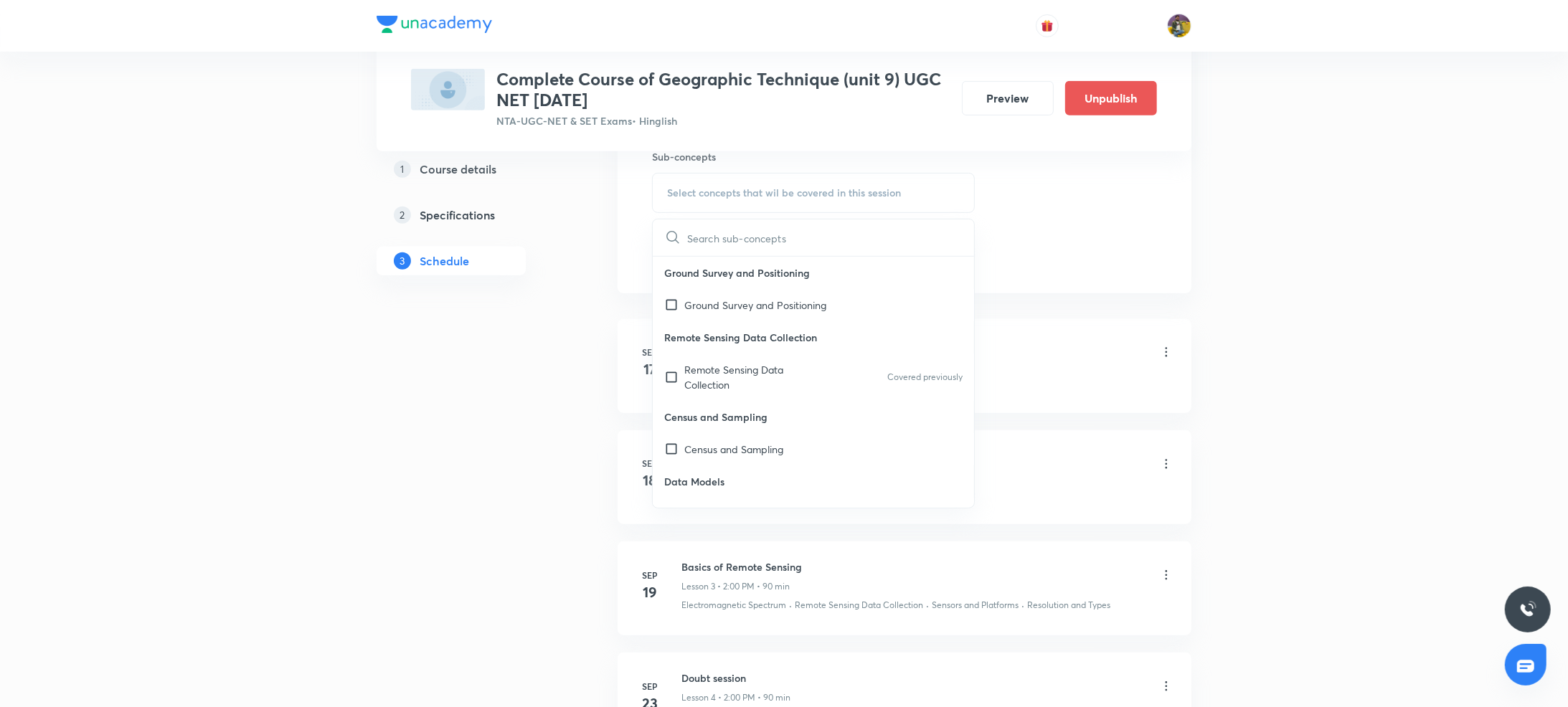
scroll to position [706, 0]
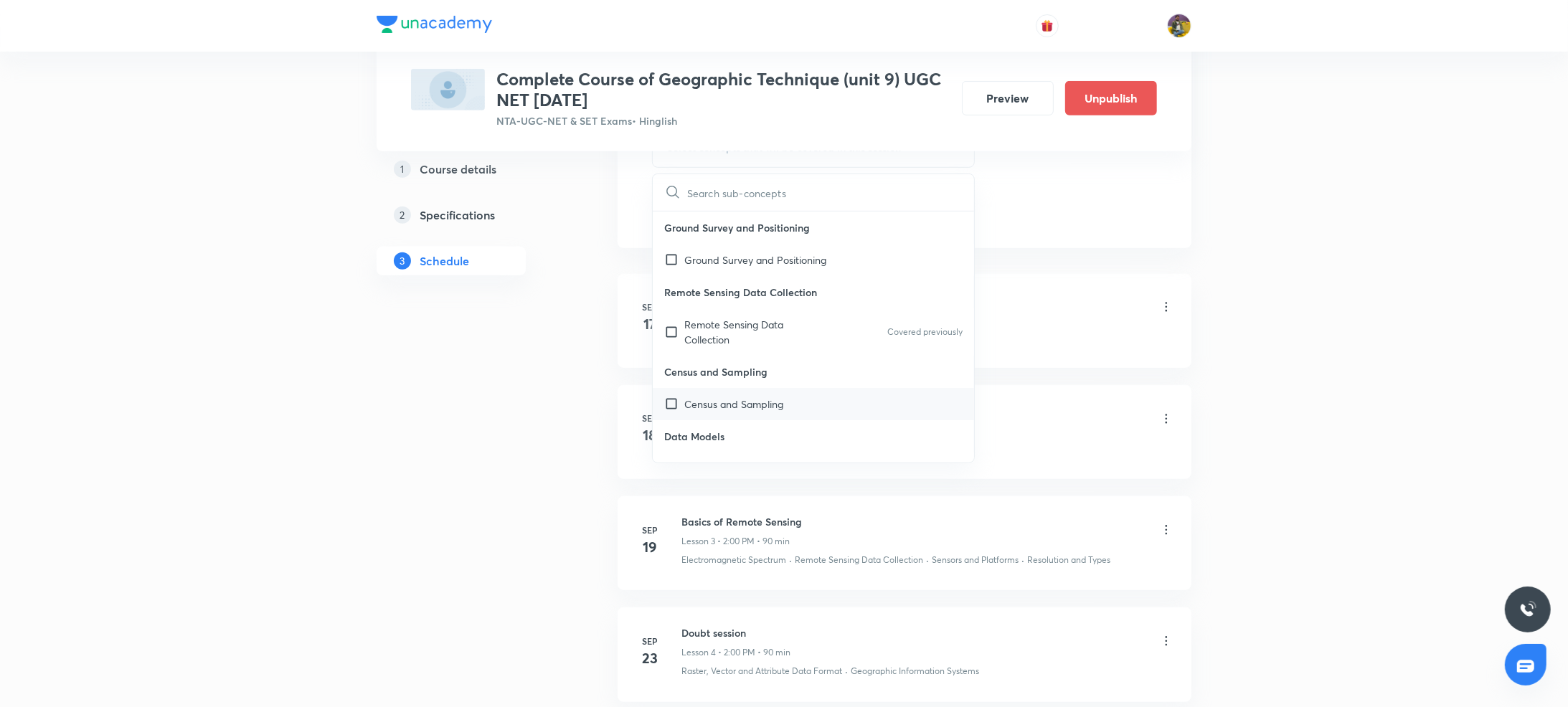
click at [703, 395] on div "Census and Sampling" at bounding box center [814, 404] width 322 height 32
checkbox input "true"
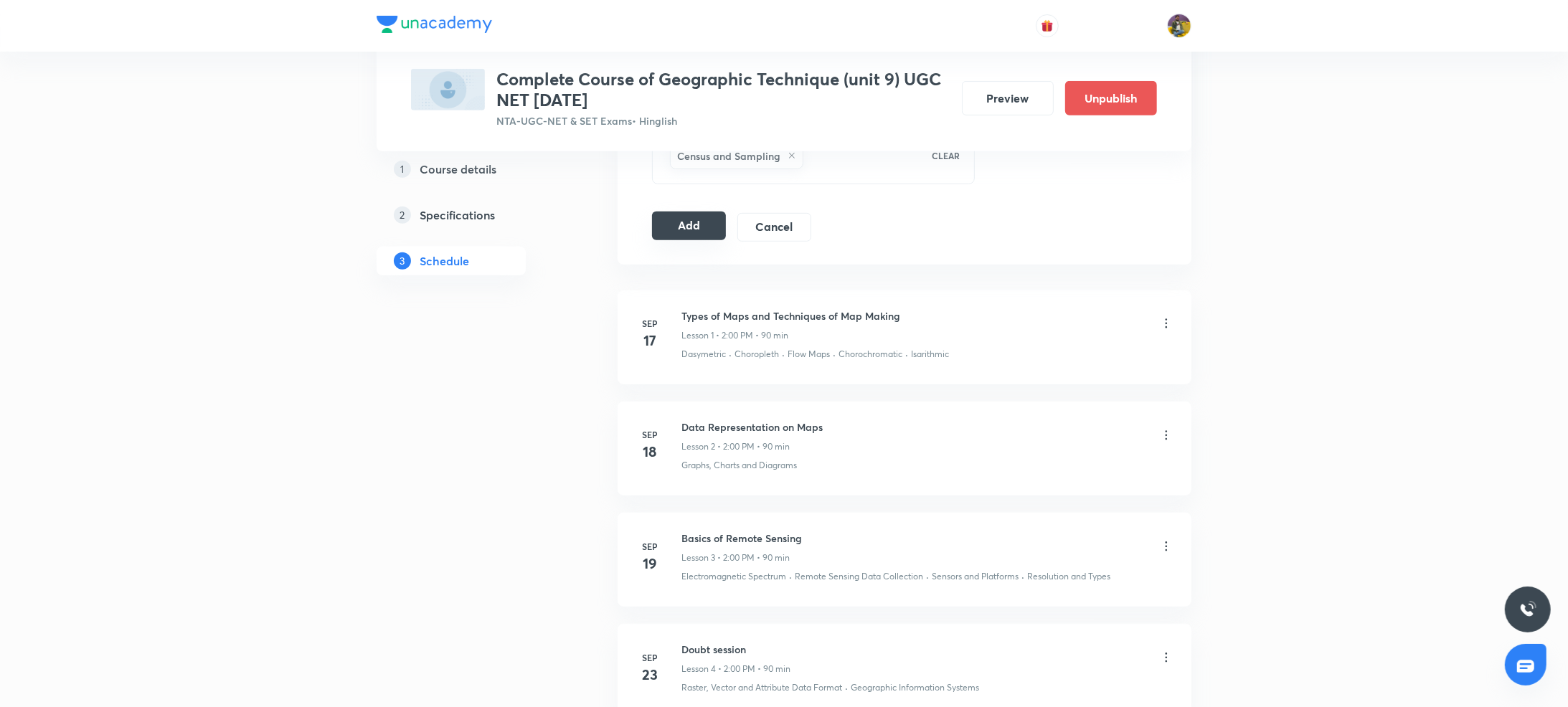
click at [695, 232] on button "Add" at bounding box center [688, 226] width 74 height 29
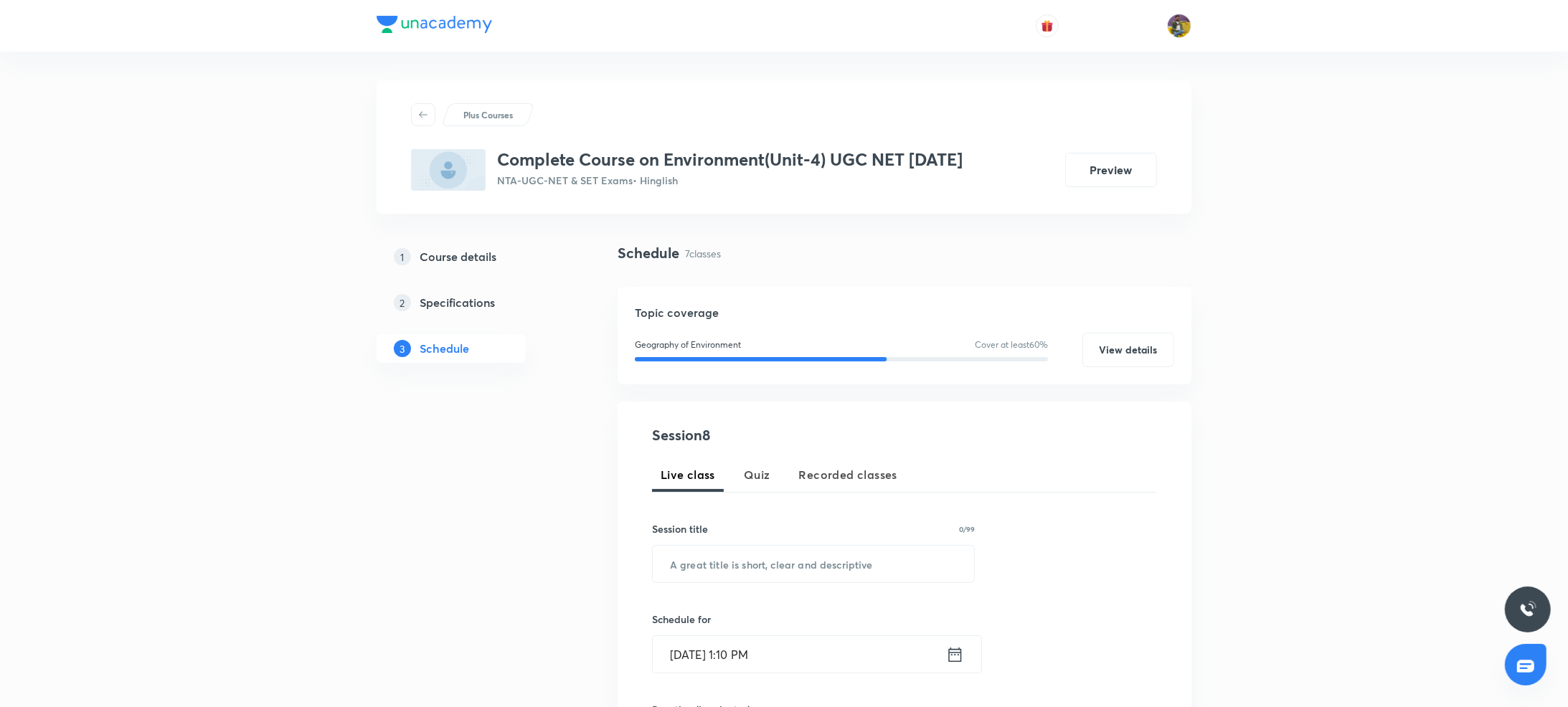
click at [722, 448] on div "Session 8 Live class Quiz Recorded classes Session title 0/99 ​ Schedule for [D…" at bounding box center [905, 669] width 505 height 489
click at [716, 565] on input "text" at bounding box center [814, 564] width 322 height 36
paste input "Test"
type input "Test"
click at [692, 657] on input "[DATE] 1:10 PM" at bounding box center [799, 654] width 293 height 36
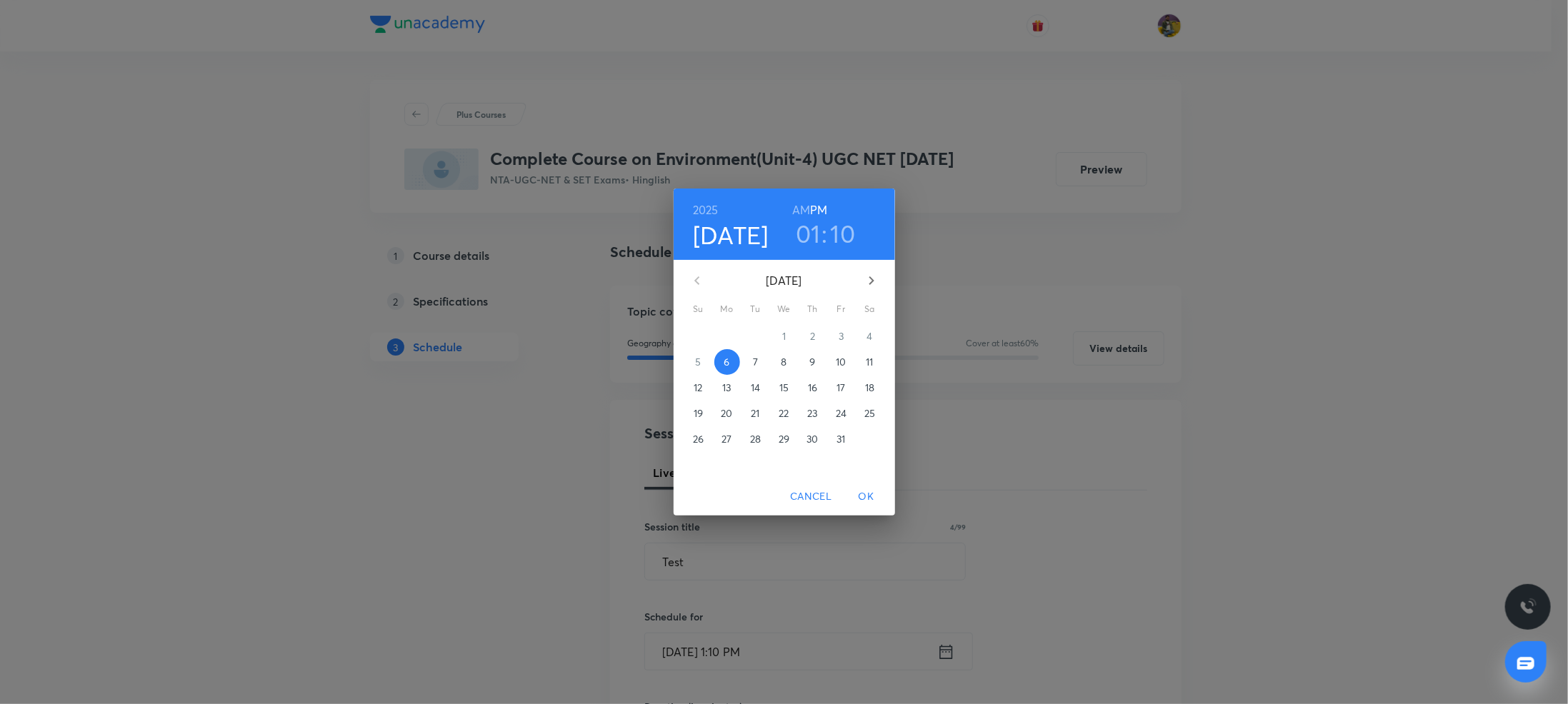
click at [756, 359] on p "7" at bounding box center [755, 361] width 5 height 15
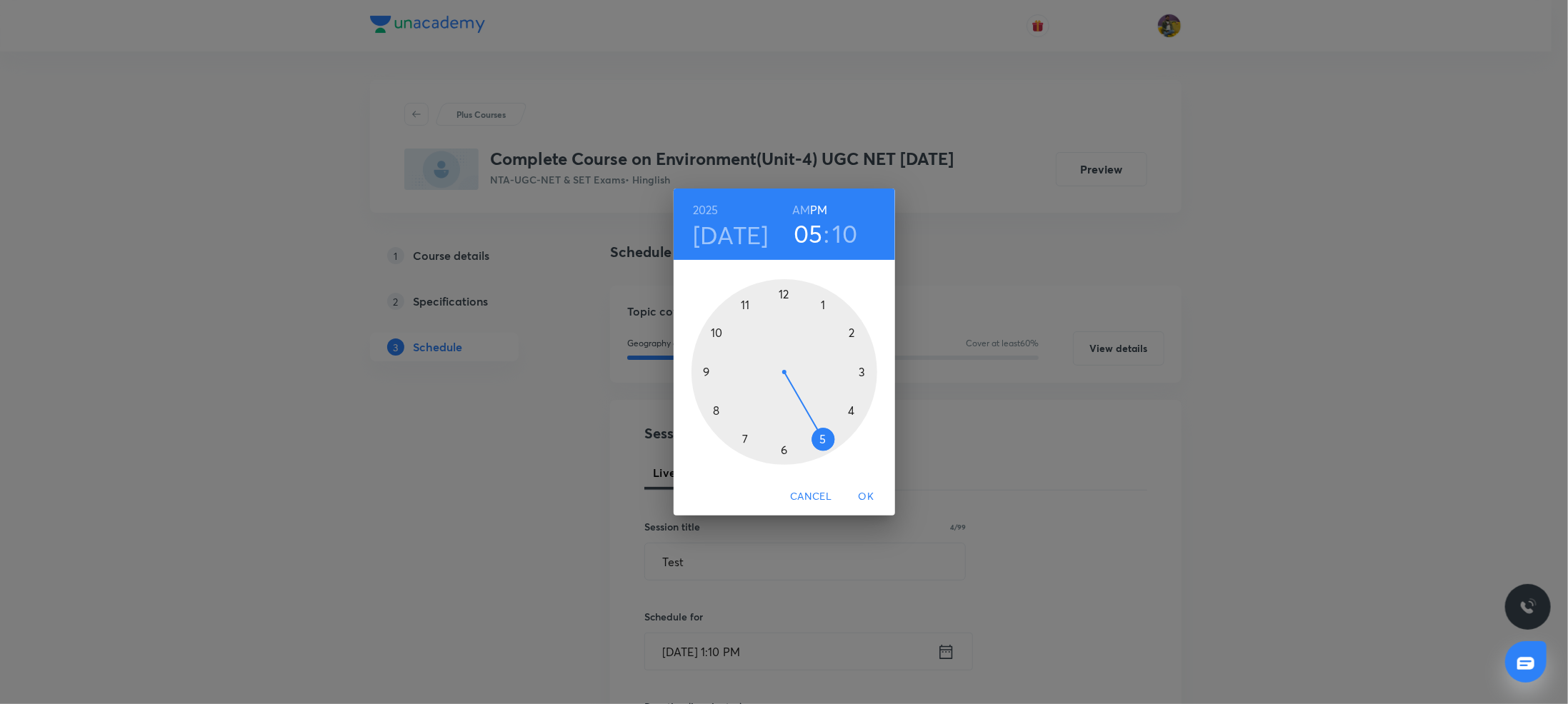
drag, startPoint x: 825, startPoint y: 300, endPoint x: 839, endPoint y: 437, distance: 137.7
click at [839, 437] on div at bounding box center [784, 372] width 186 height 186
drag, startPoint x: 856, startPoint y: 334, endPoint x: 860, endPoint y: 372, distance: 38.2
click at [860, 372] on div at bounding box center [784, 372] width 186 height 186
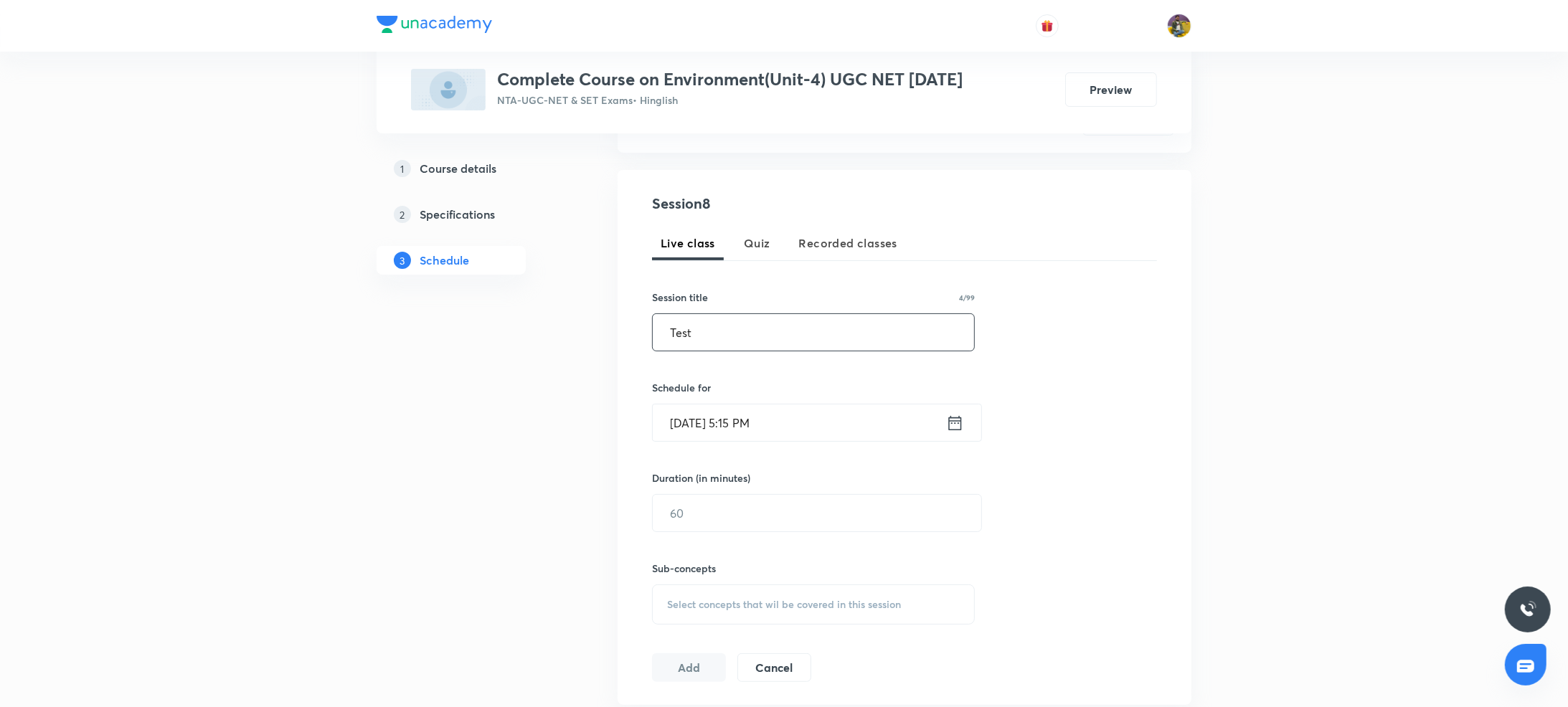
scroll to position [239, 0]
click at [714, 511] on input "text" at bounding box center [817, 505] width 329 height 36
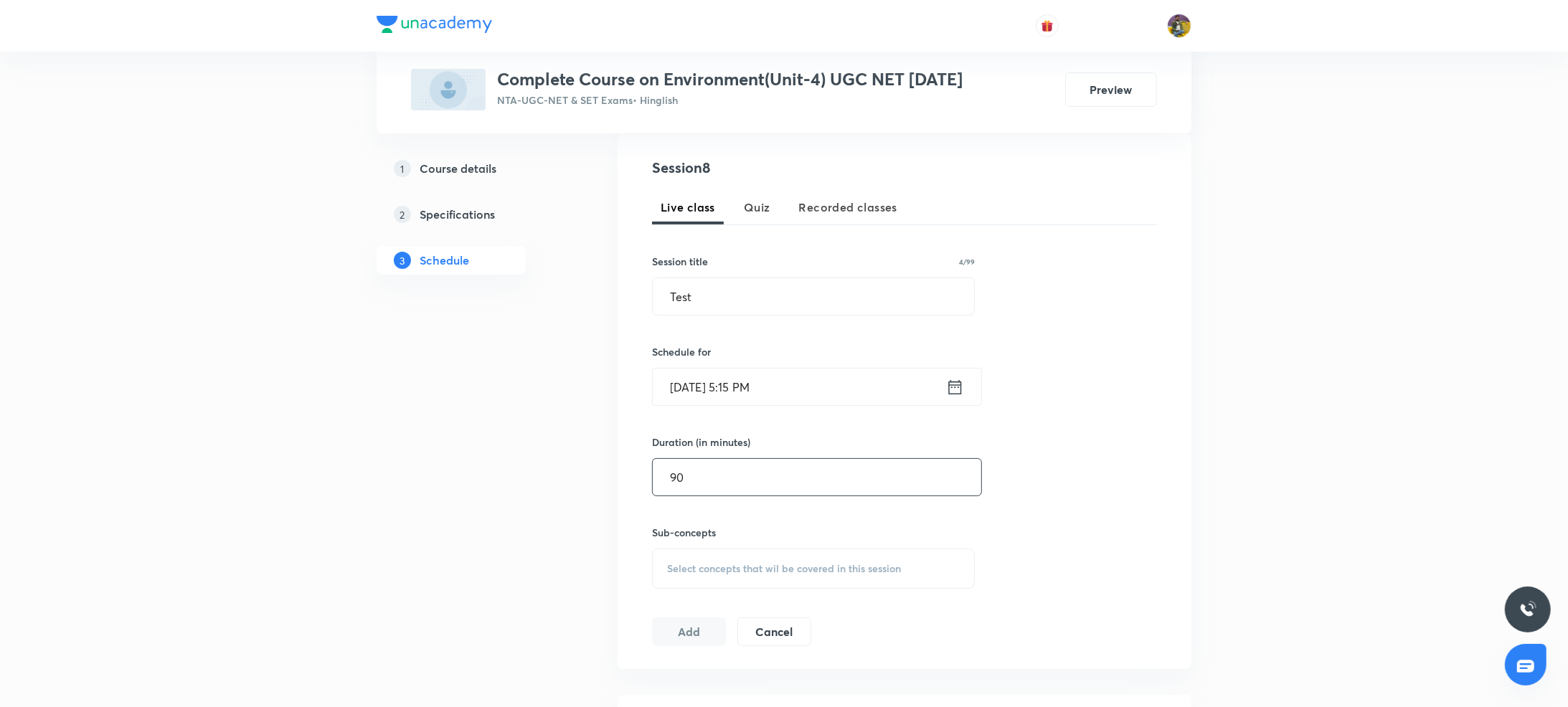
scroll to position [315, 0]
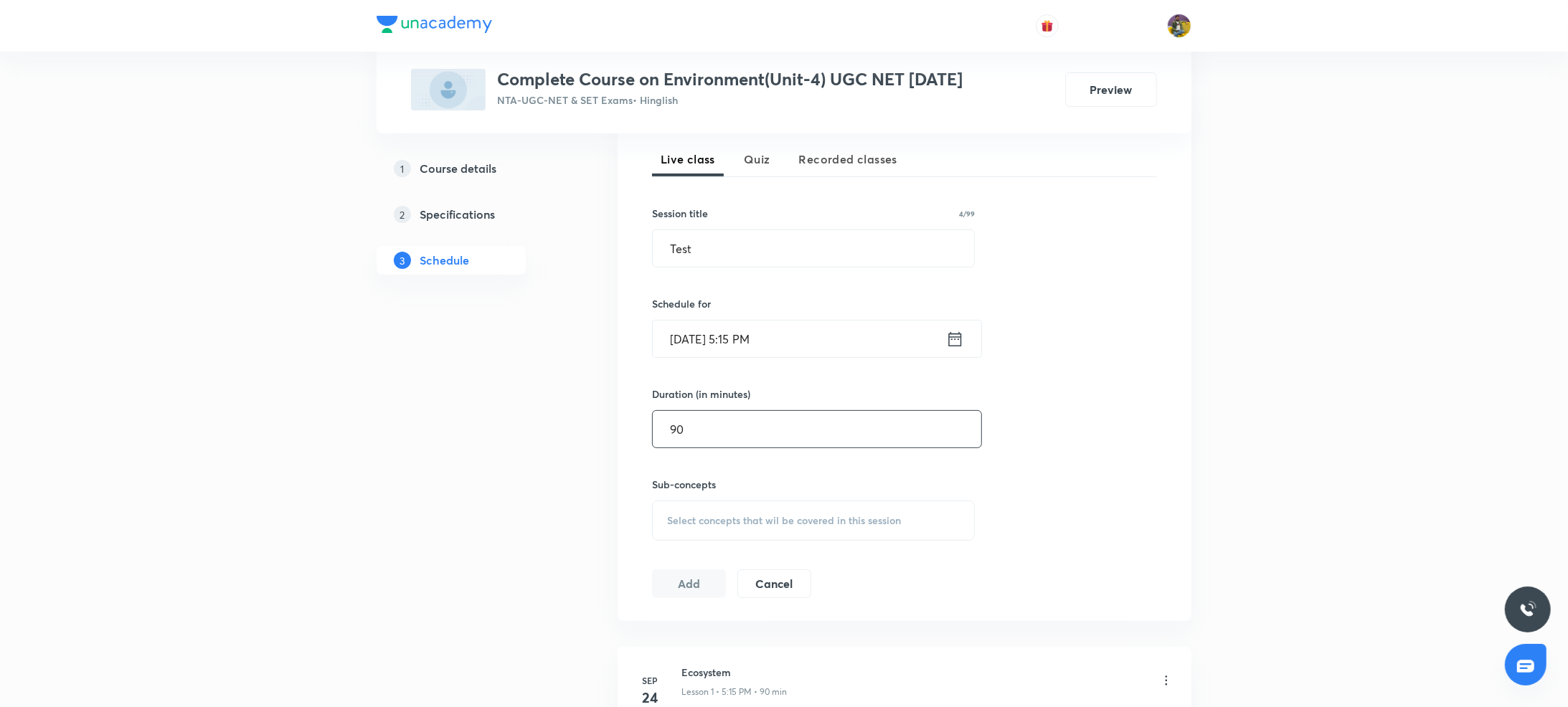
type input "90"
click at [714, 516] on span "Select concepts that wil be covered in this session" at bounding box center [784, 520] width 234 height 11
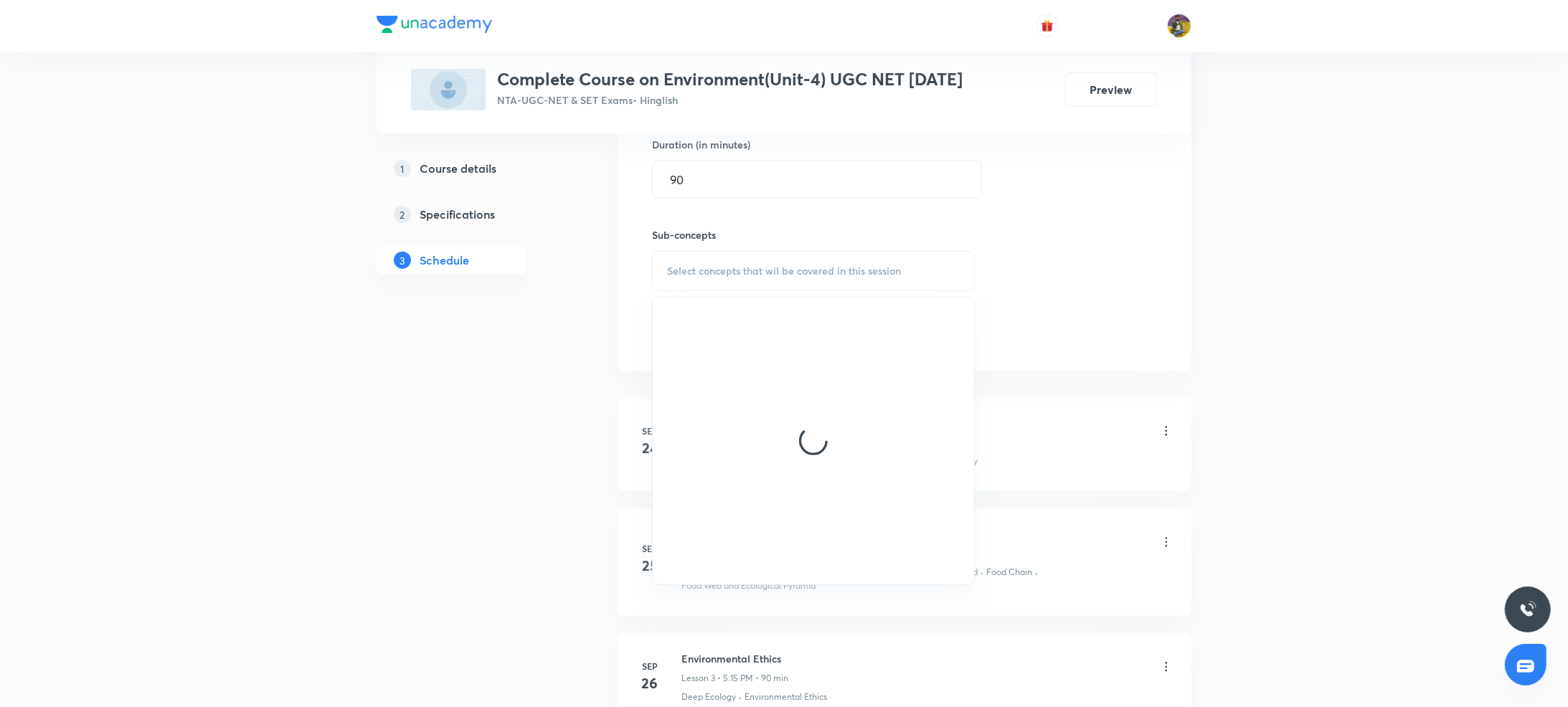
scroll to position [634, 0]
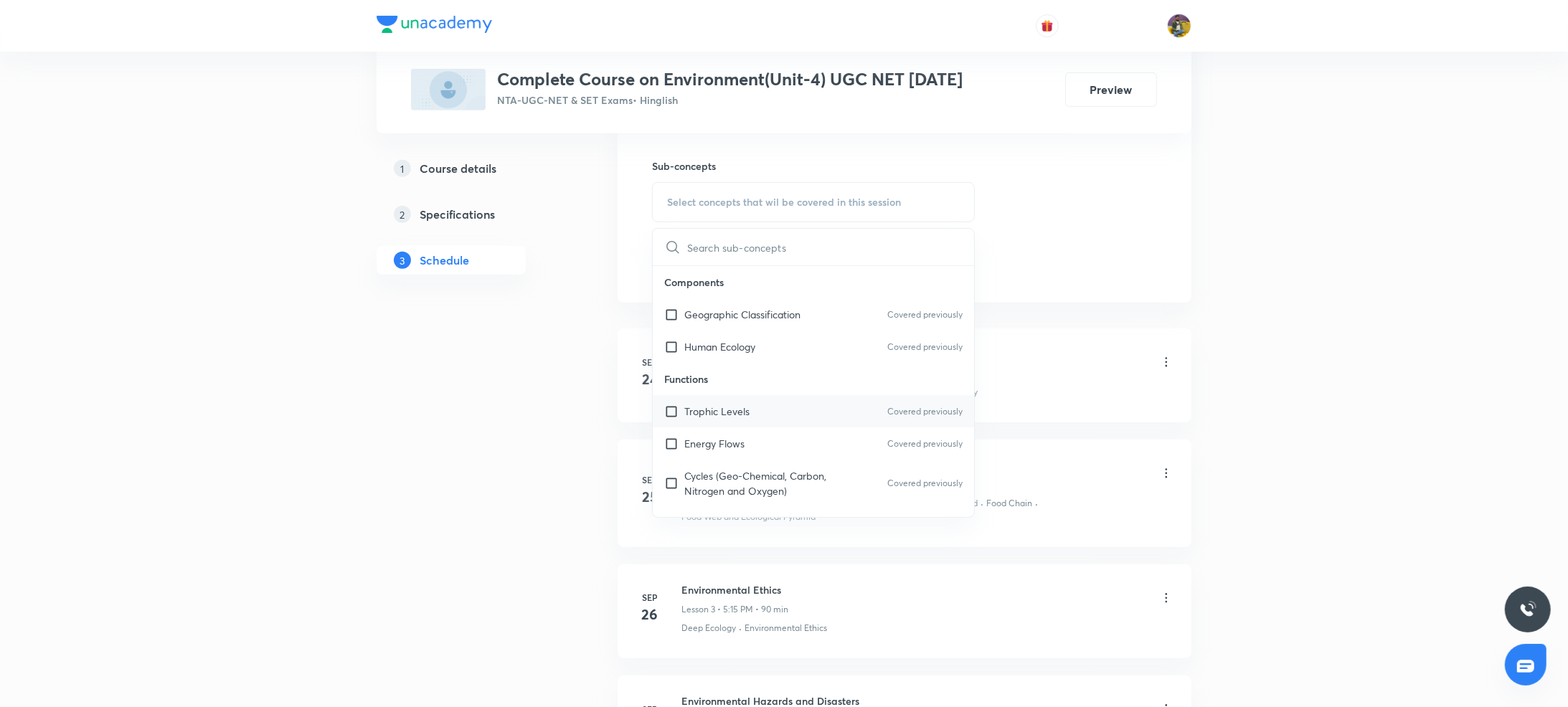
click at [718, 414] on p "Trophic Levels" at bounding box center [716, 411] width 65 height 15
checkbox input "true"
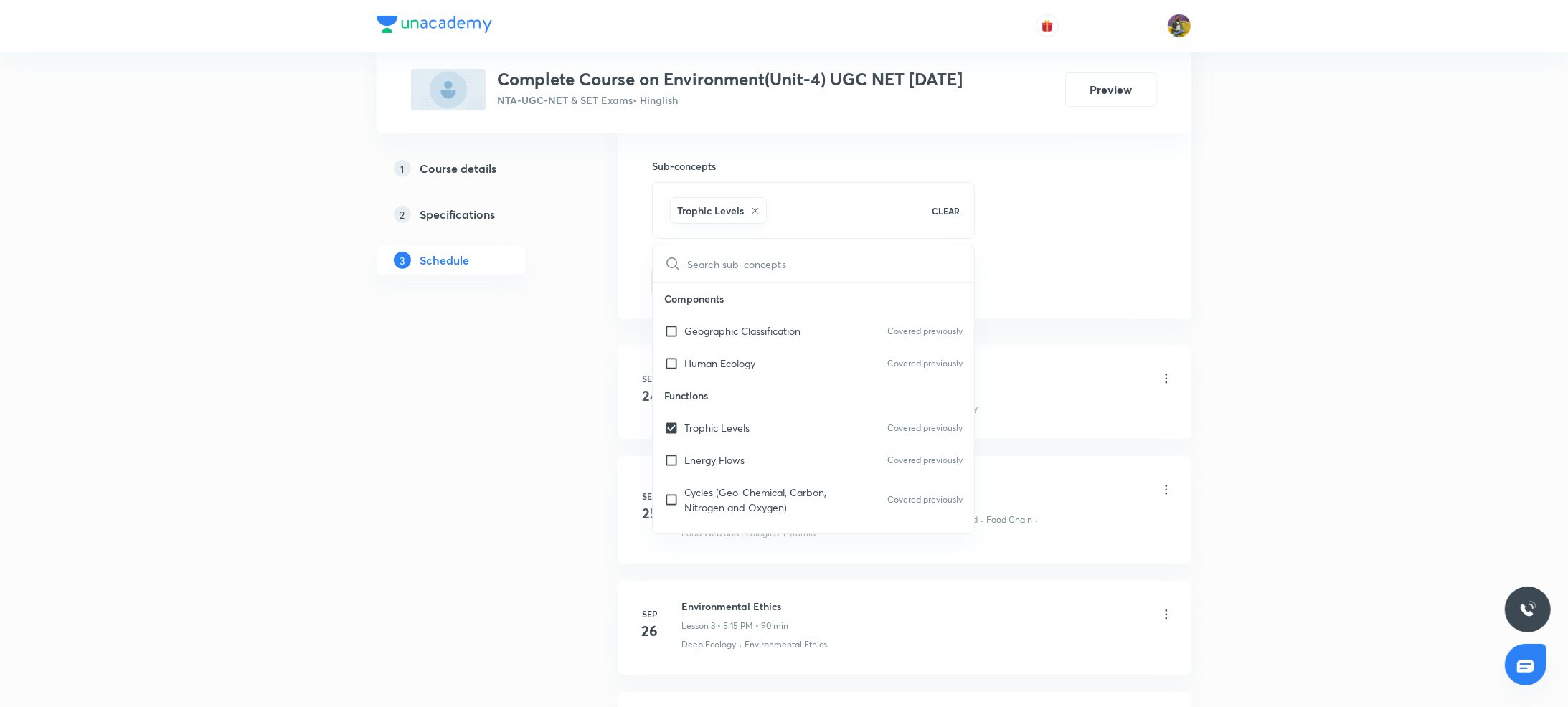
click at [492, 490] on div "1 Course details 2 Specifications 3 Schedule" at bounding box center [475, 418] width 195 height 1621
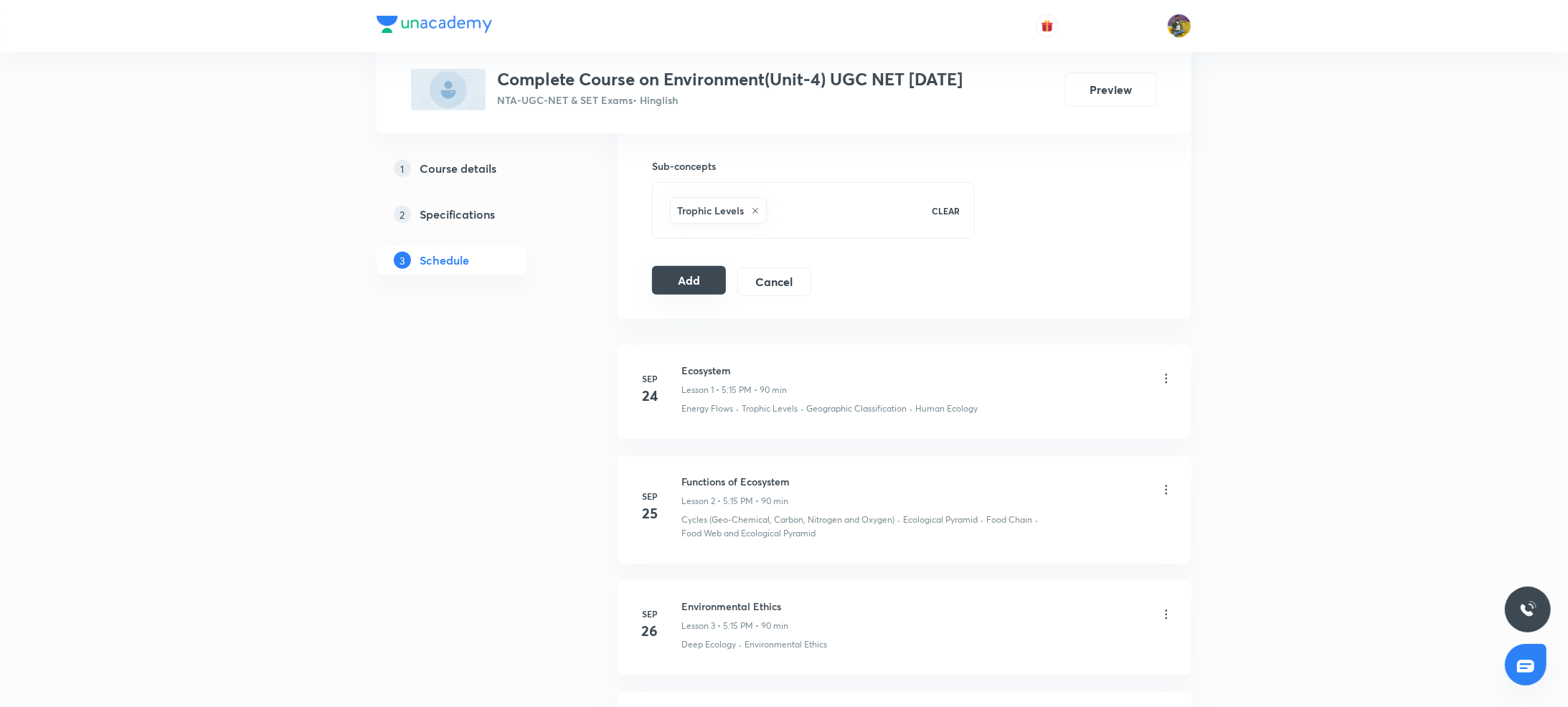
click at [694, 271] on button "Add" at bounding box center [688, 280] width 74 height 29
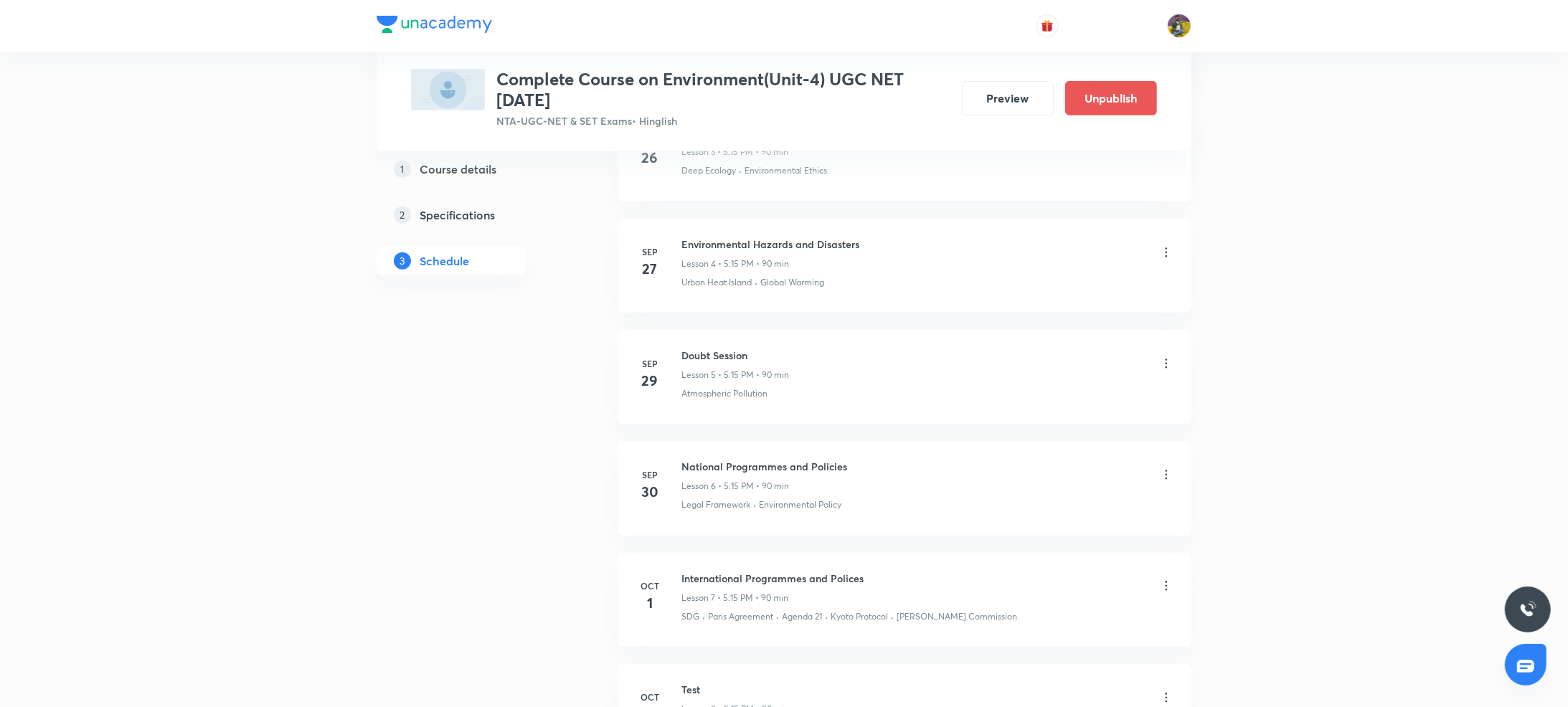
scroll to position [651, 0]
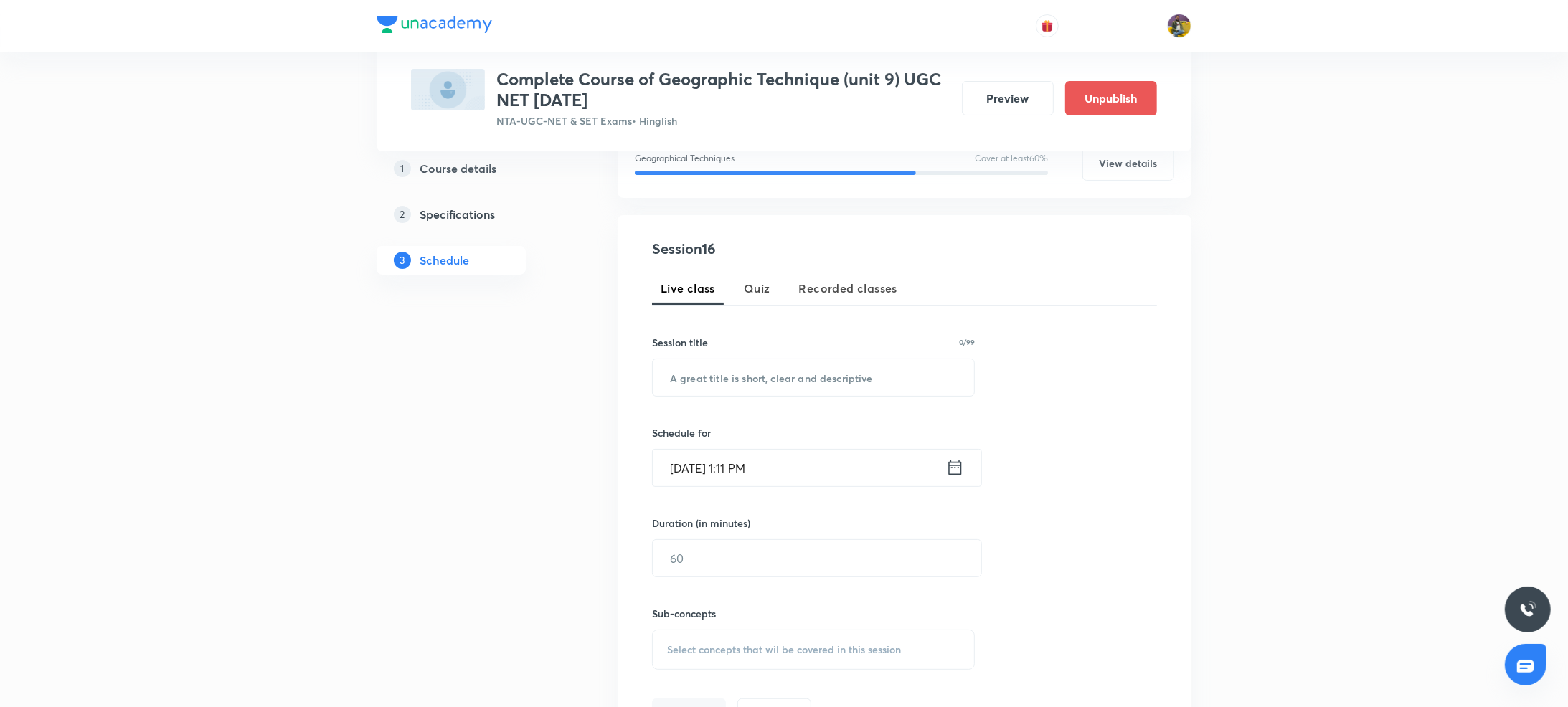
scroll to position [201, 0]
click at [727, 379] on input "text" at bounding box center [814, 381] width 322 height 36
paste input "GIS"
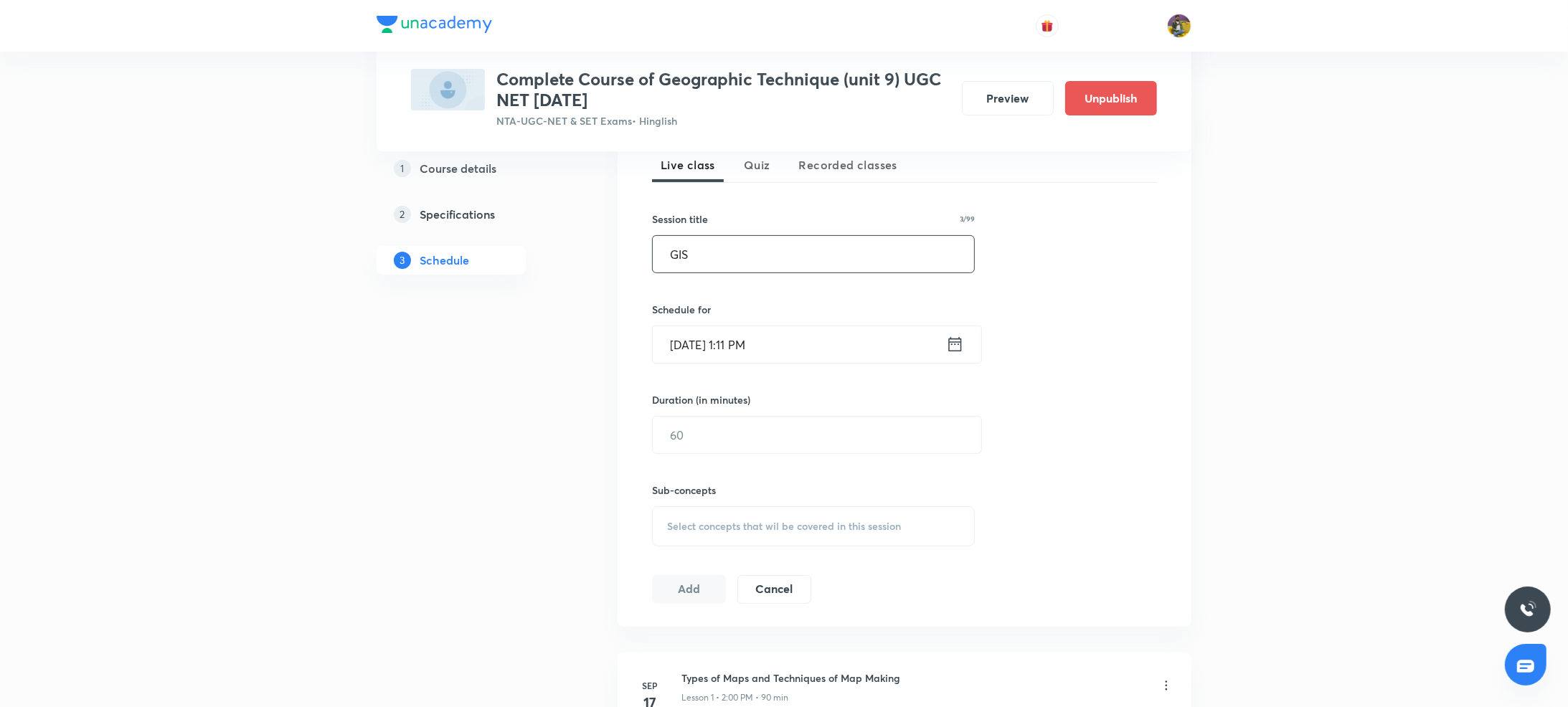
scroll to position [369, 0]
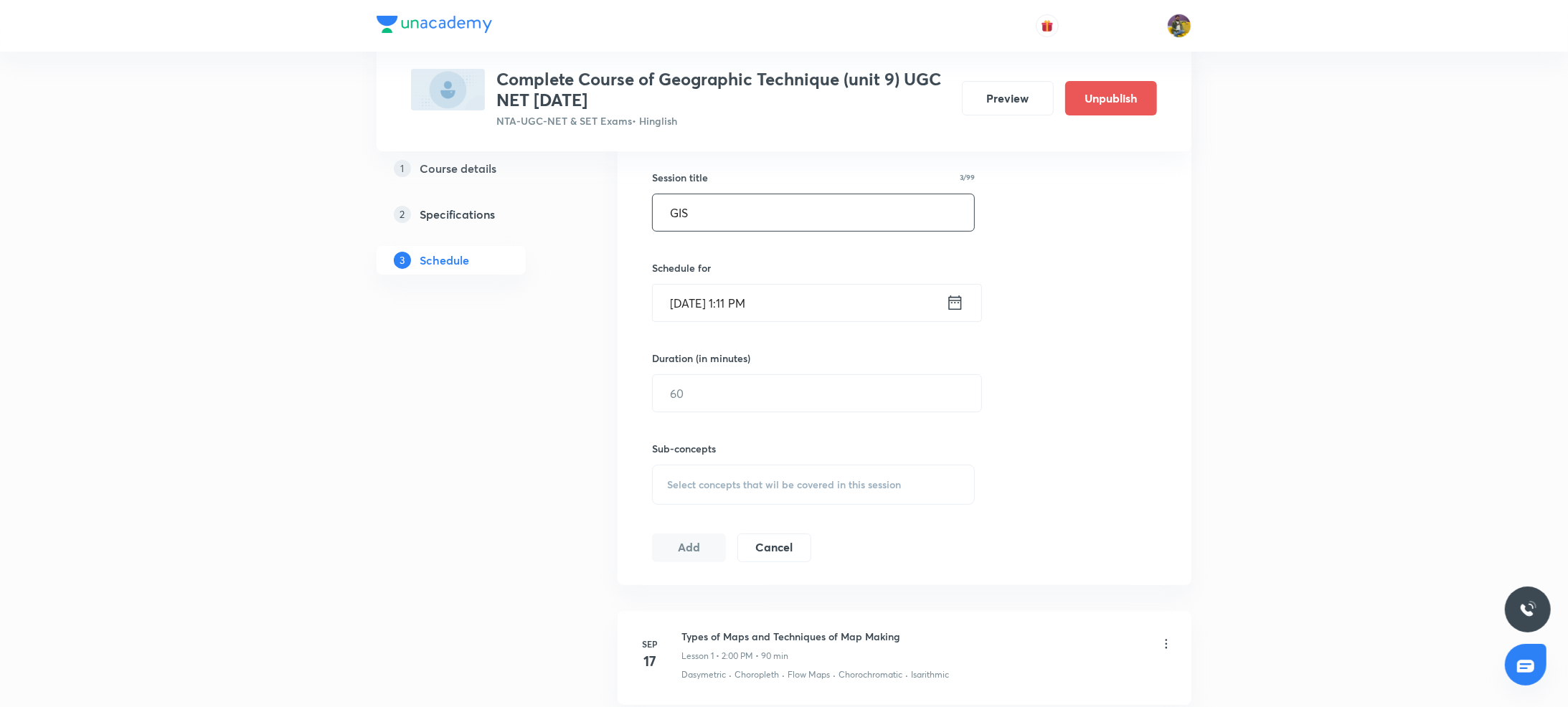
type input "GIS"
click at [694, 296] on input "[DATE] 1:11 PM" at bounding box center [799, 303] width 293 height 36
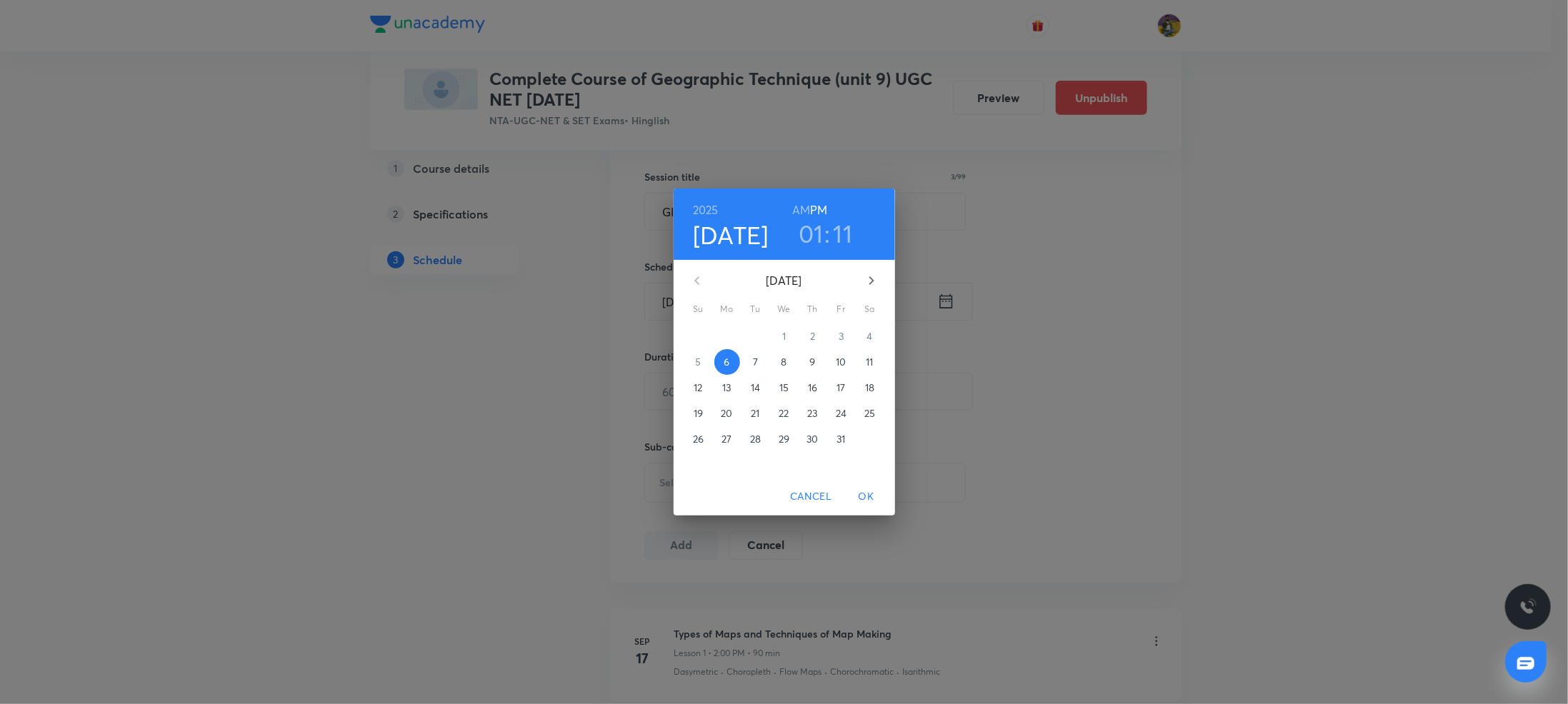
click at [809, 358] on p "9" at bounding box center [812, 361] width 6 height 15
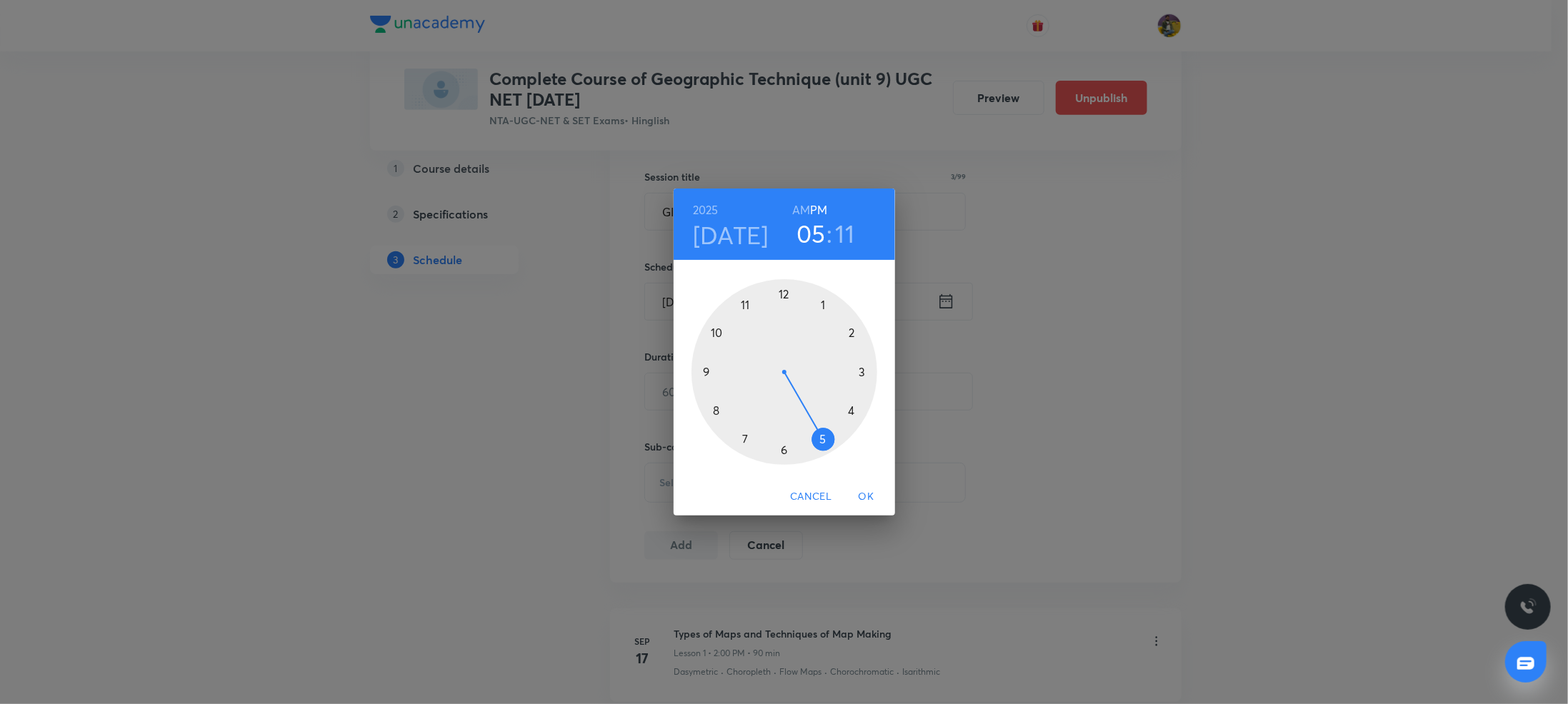
drag, startPoint x: 821, startPoint y: 302, endPoint x: 833, endPoint y: 441, distance: 139.5
click at [833, 441] on div at bounding box center [784, 372] width 186 height 186
drag, startPoint x: 855, startPoint y: 335, endPoint x: 861, endPoint y: 372, distance: 37.5
click at [861, 372] on div at bounding box center [784, 372] width 186 height 186
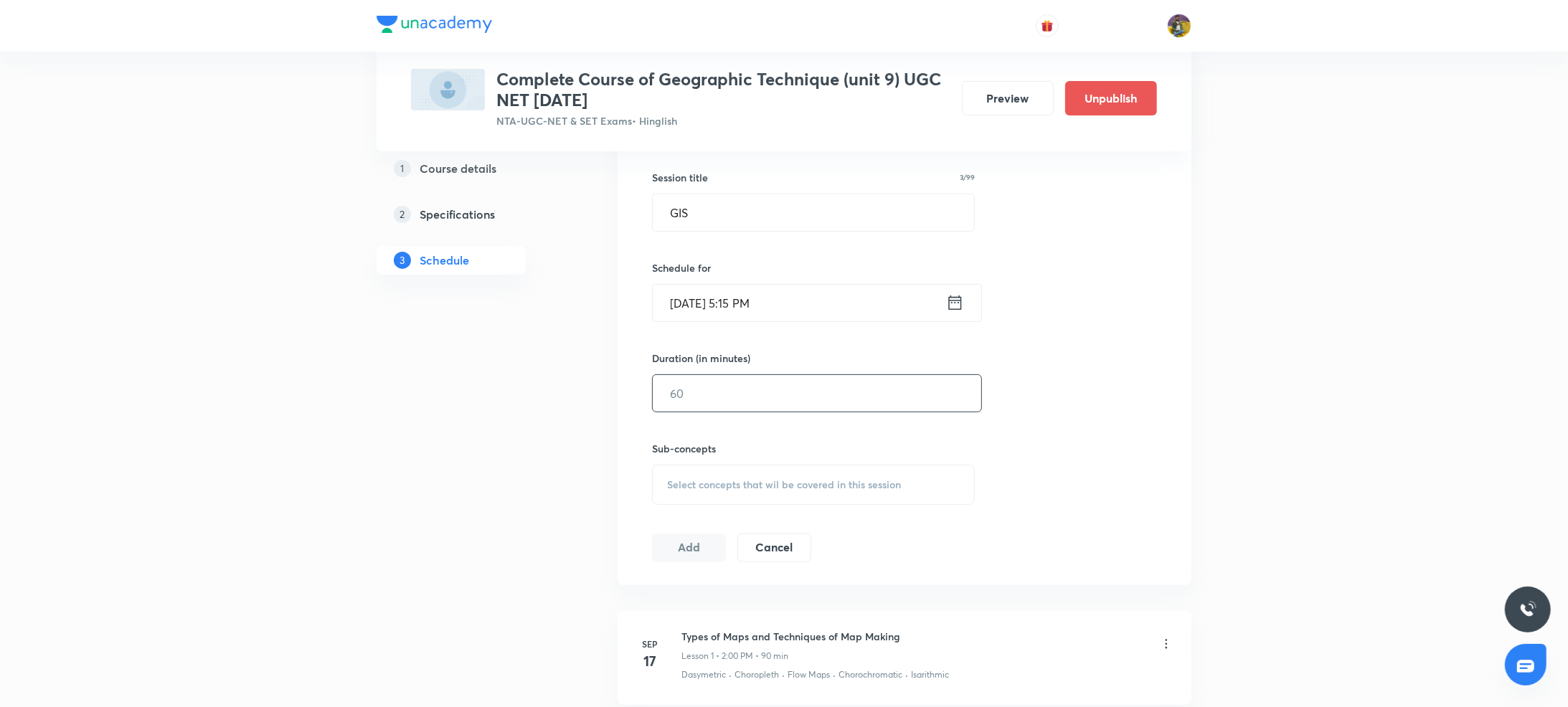
click at [748, 388] on input "text" at bounding box center [817, 393] width 329 height 36
type input "90"
click at [730, 475] on div "Select concepts that wil be covered in this session" at bounding box center [813, 485] width 323 height 40
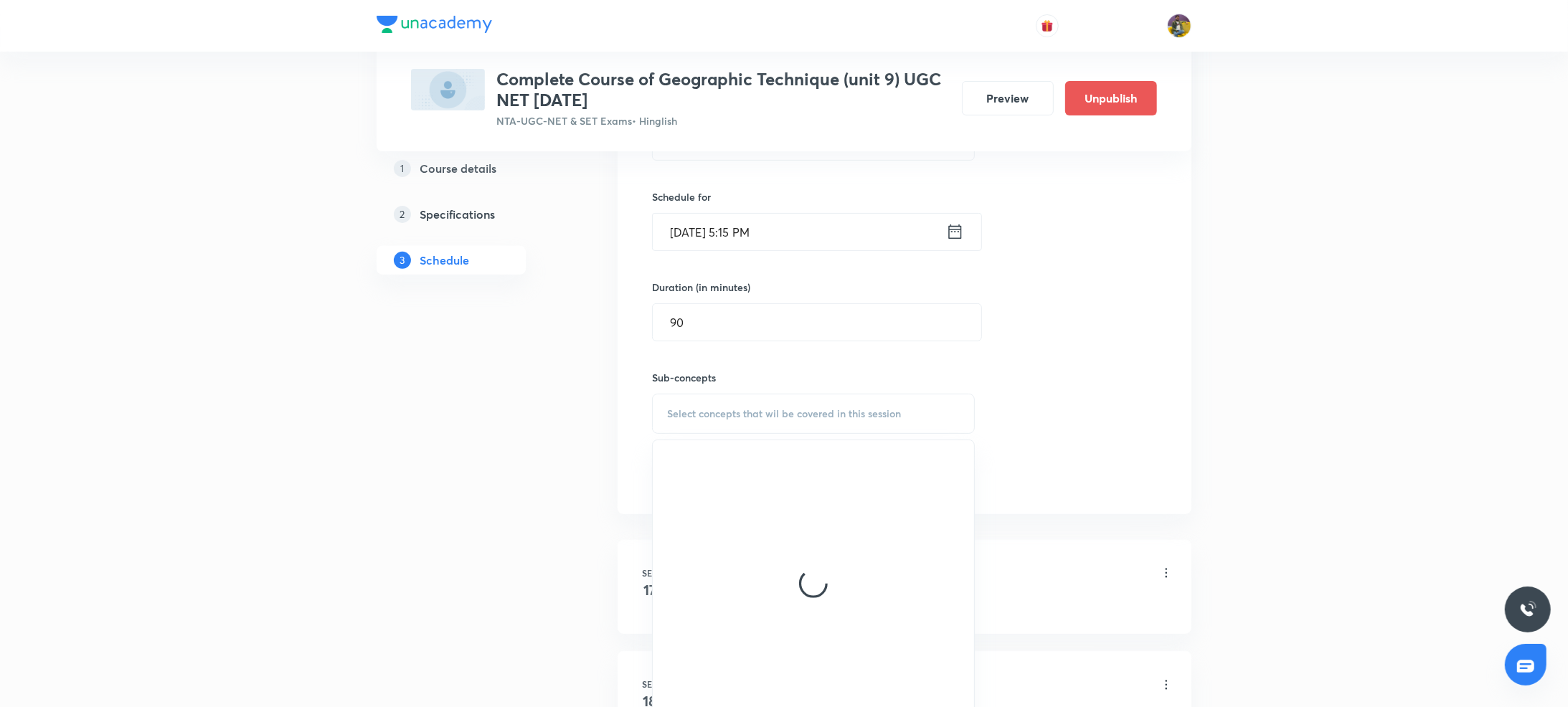
scroll to position [616, 0]
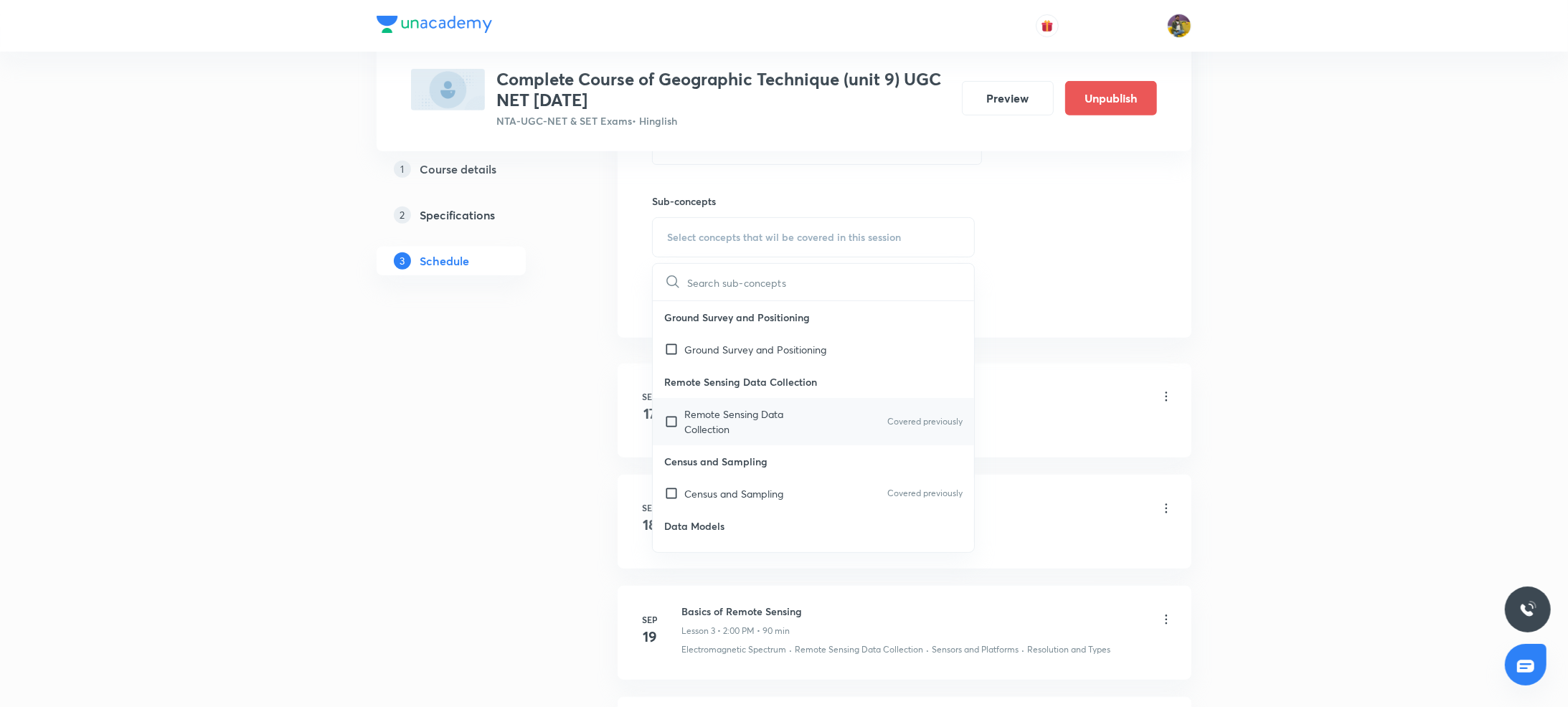
click at [713, 420] on p "Remote Sensing Data Collection" at bounding box center [757, 421] width 145 height 30
checkbox input "true"
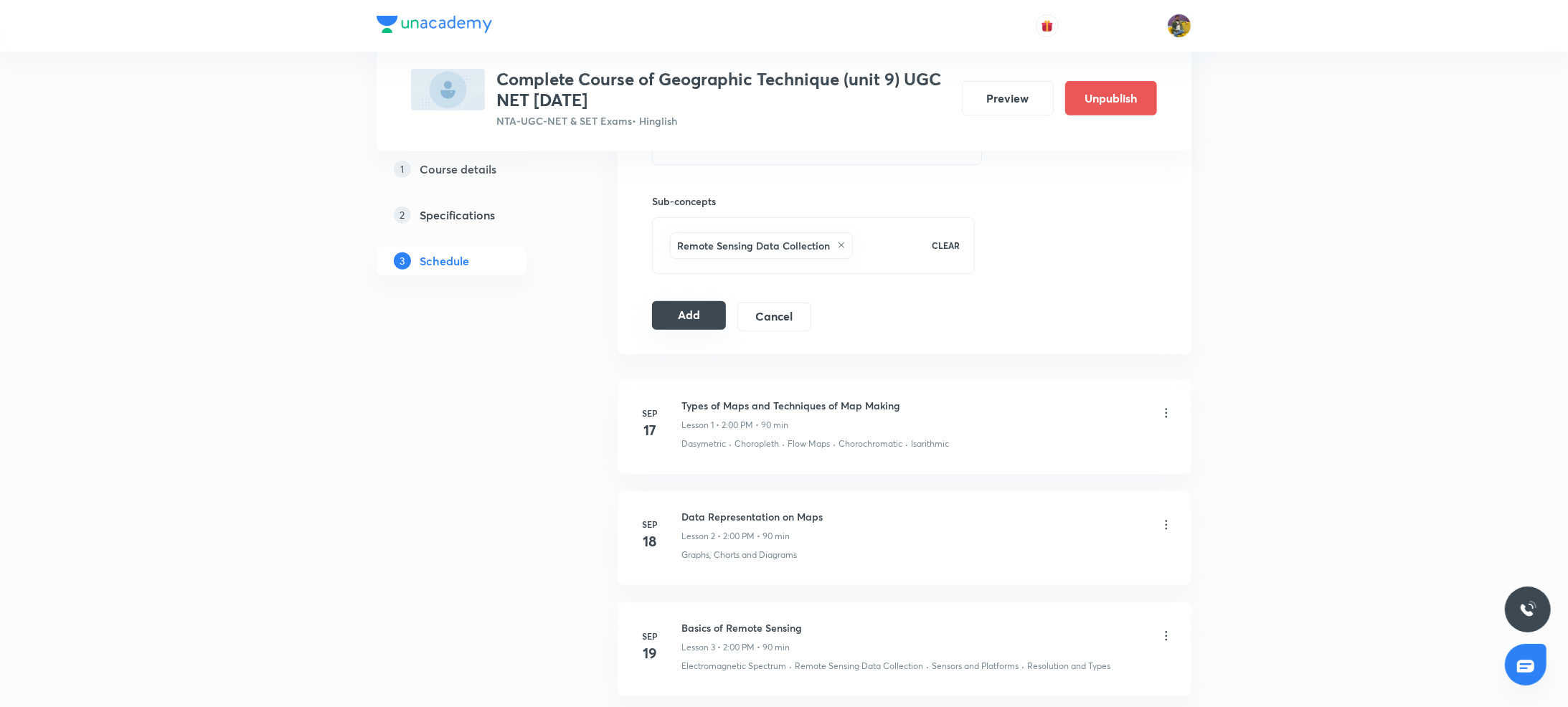
click at [683, 327] on button "Add" at bounding box center [688, 315] width 74 height 29
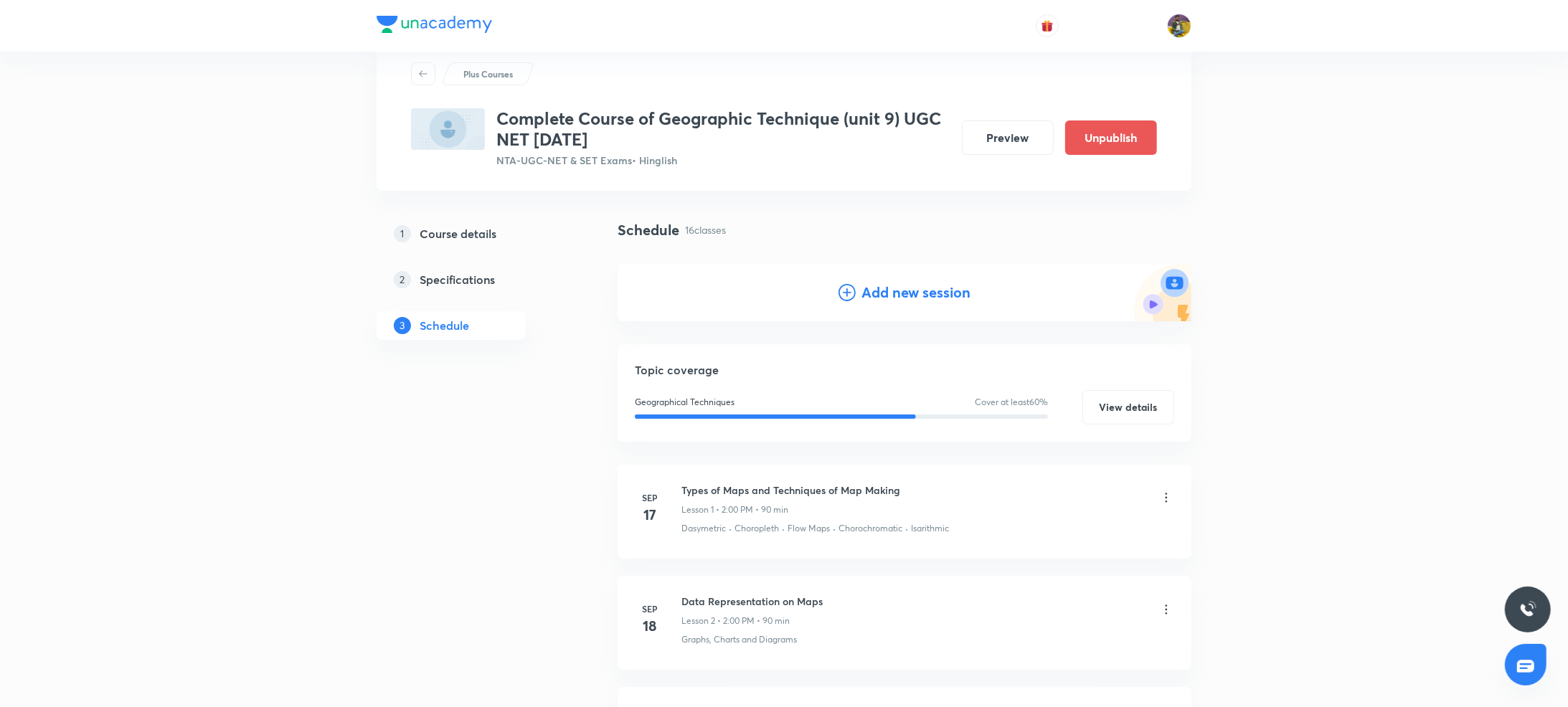
scroll to position [0, 0]
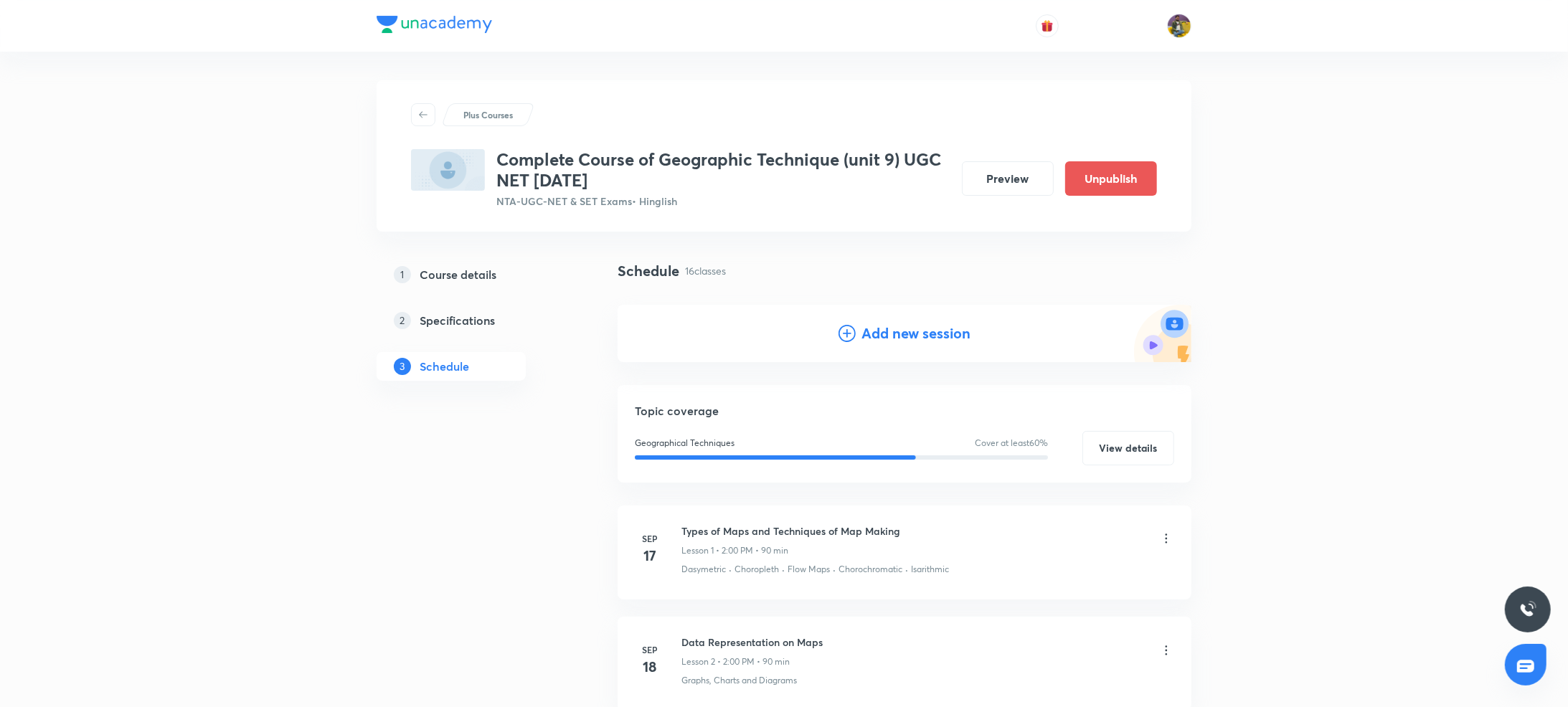
click at [848, 338] on icon at bounding box center [848, 334] width 17 height 17
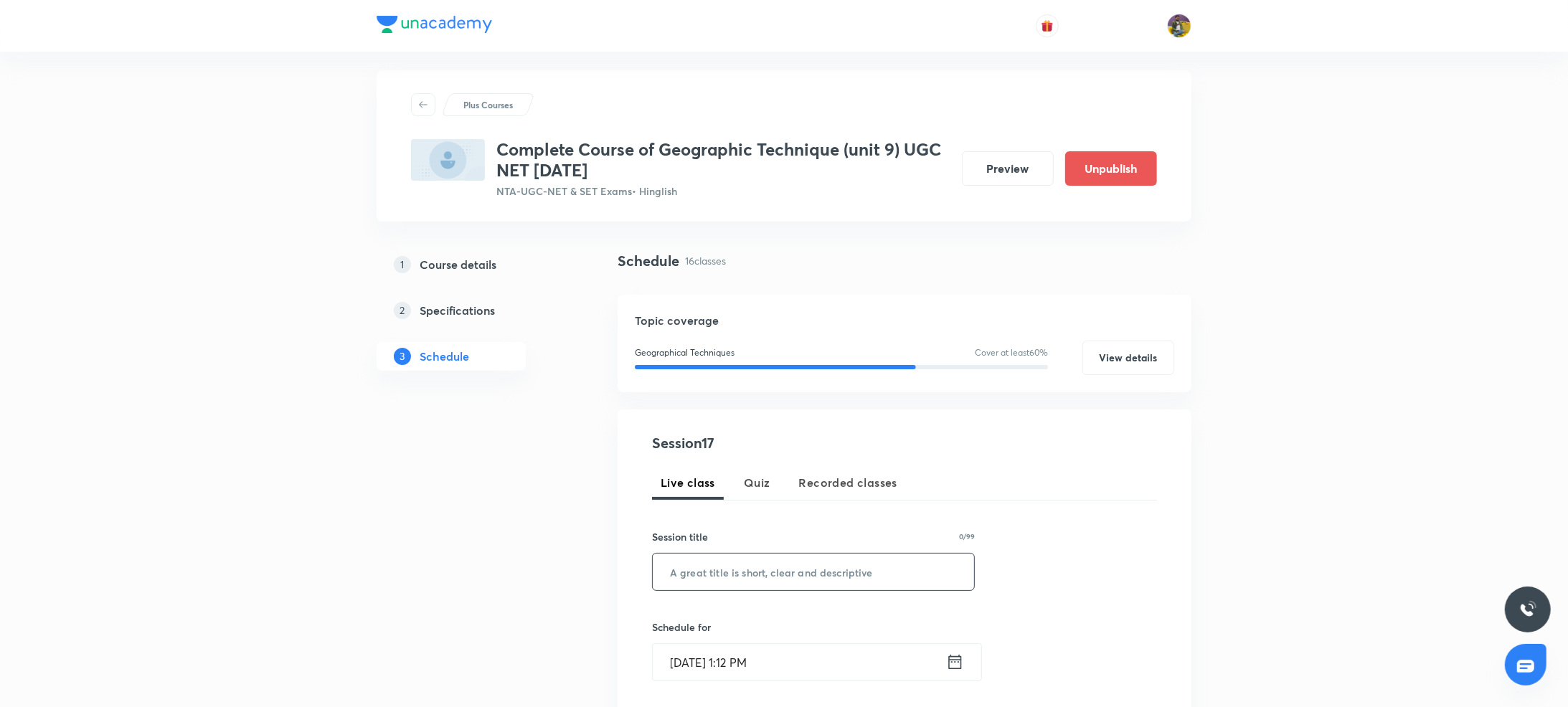
scroll to position [3, 0]
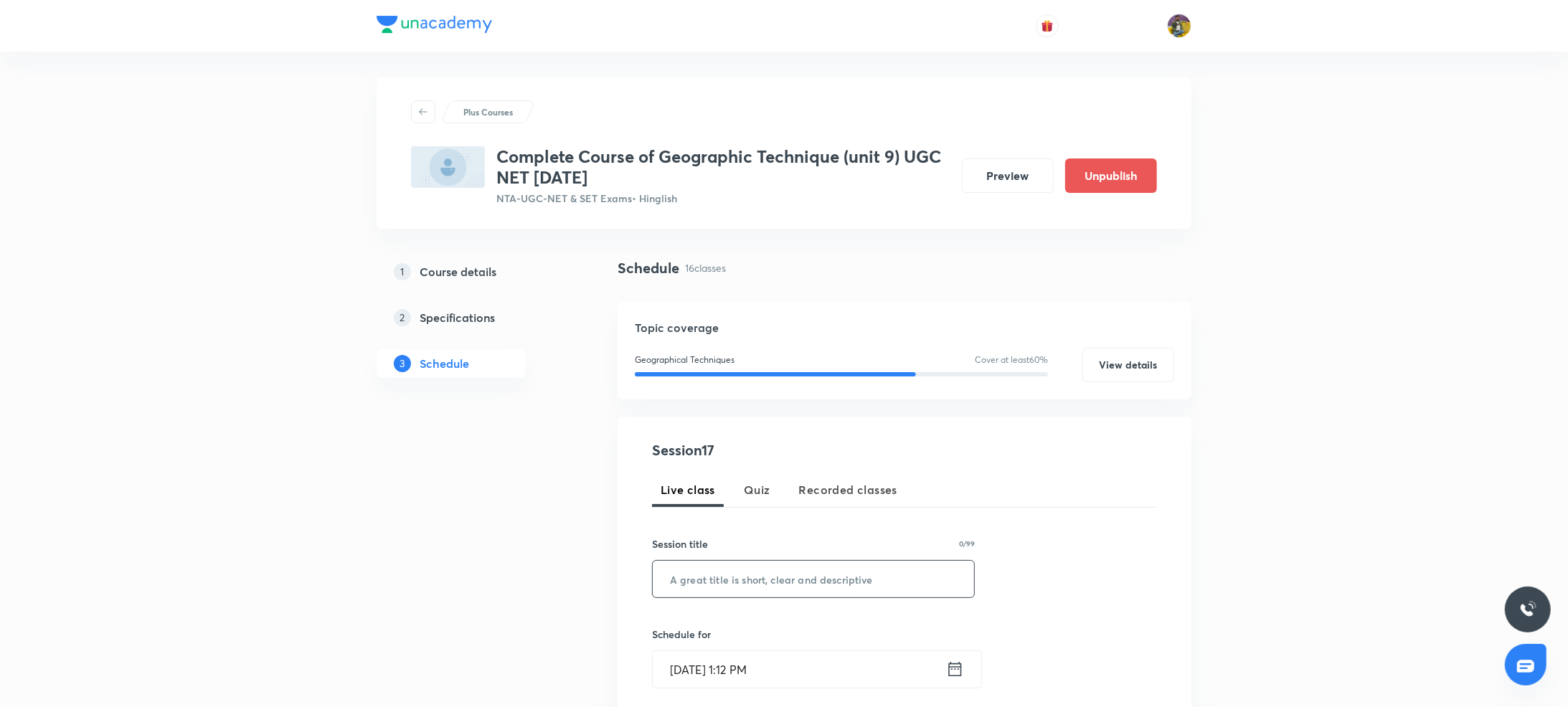
paste input "GPS and Regression"
click at [726, 586] on input "text" at bounding box center [814, 579] width 322 height 36
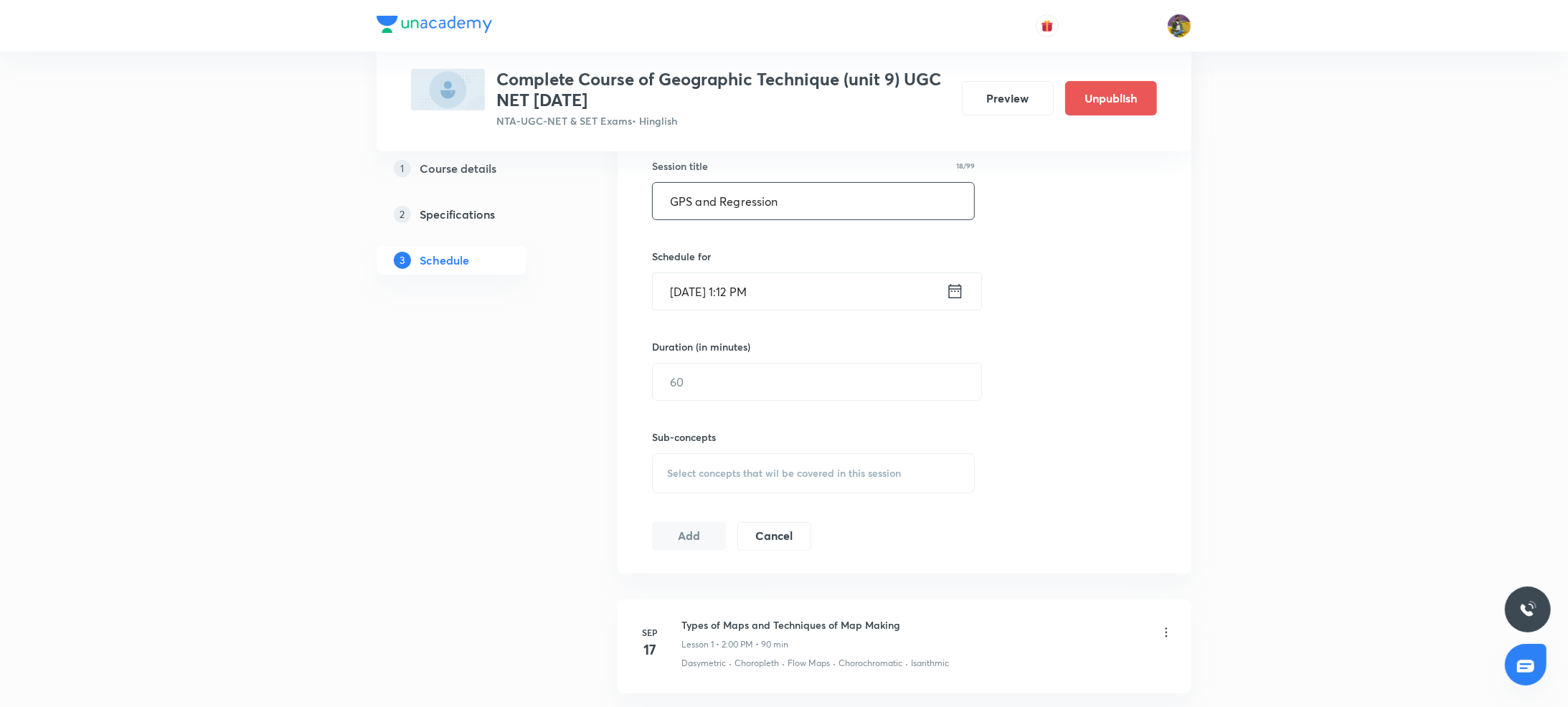
scroll to position [347, 0]
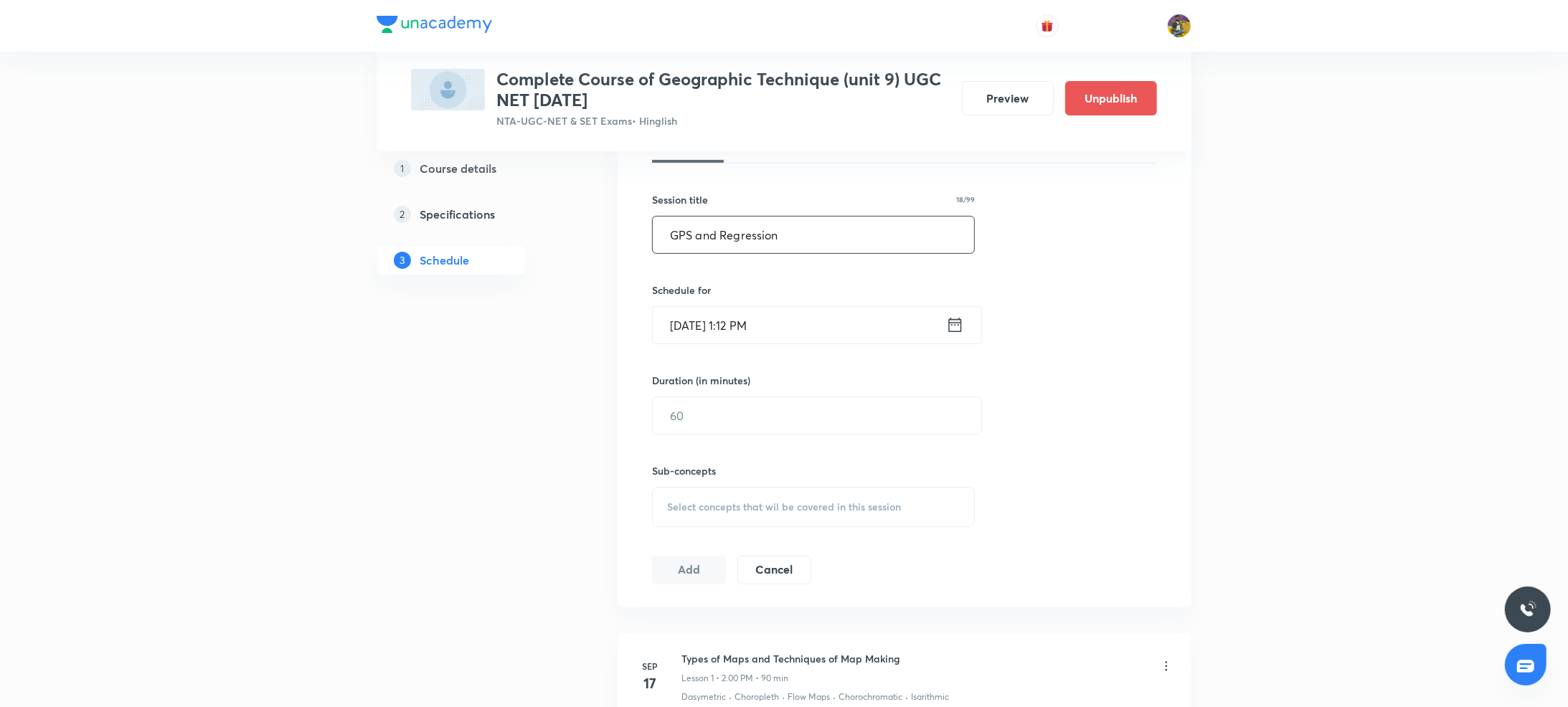
type input "GPS and Regression"
click at [693, 327] on input "Oct 6, 2025, 1:12 PM" at bounding box center [799, 325] width 293 height 36
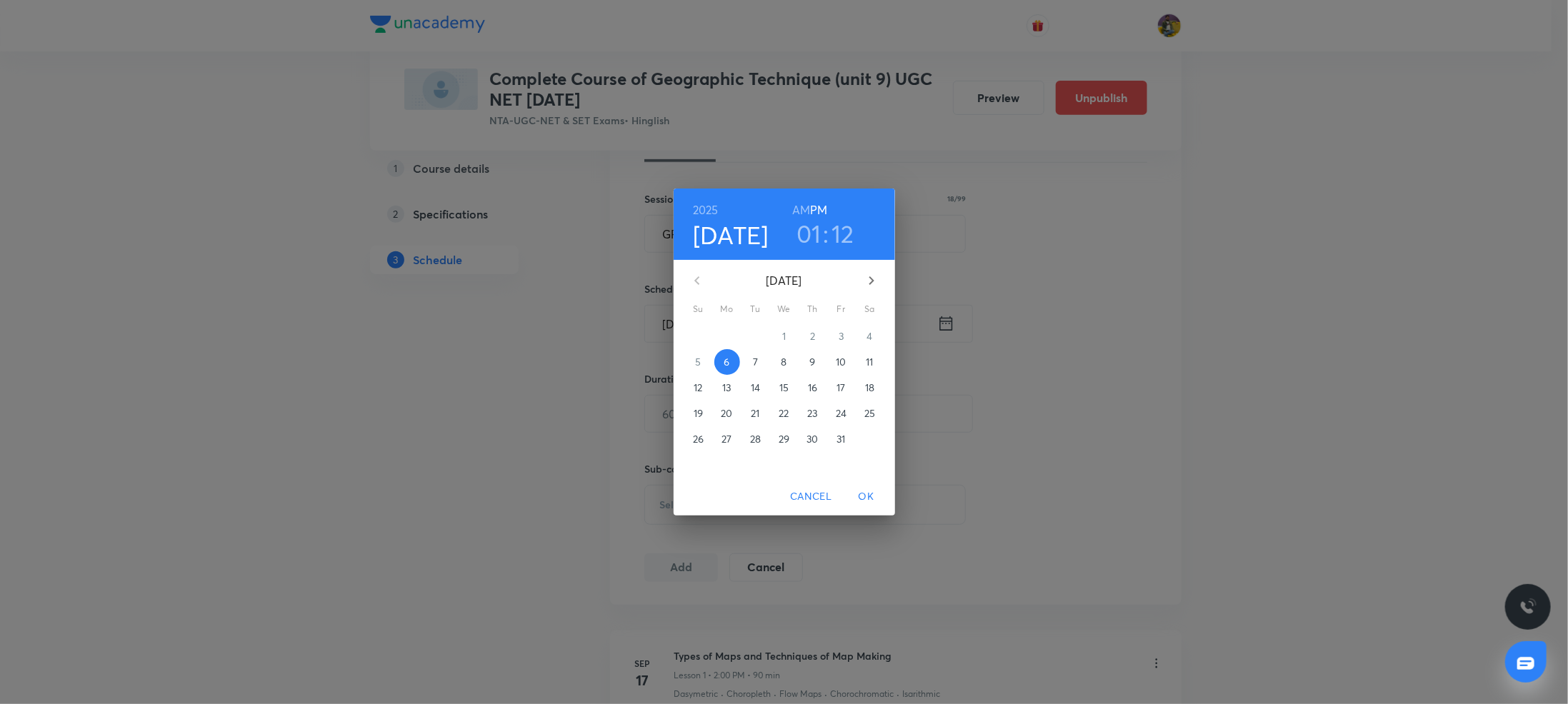
click at [839, 365] on p "10" at bounding box center [841, 361] width 10 height 15
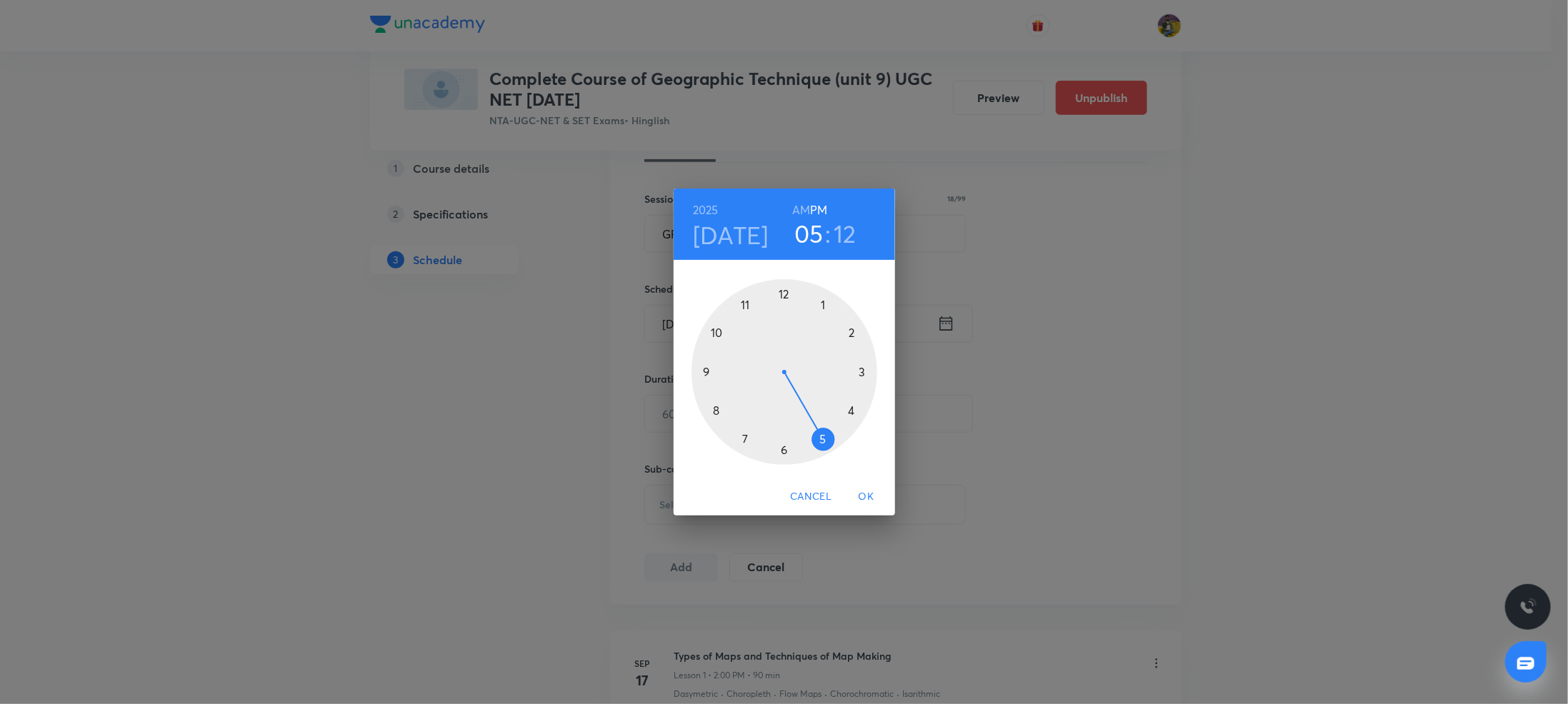
drag, startPoint x: 827, startPoint y: 306, endPoint x: 839, endPoint y: 448, distance: 142.5
click at [839, 448] on div at bounding box center [784, 372] width 186 height 186
drag, startPoint x: 859, startPoint y: 349, endPoint x: 859, endPoint y: 373, distance: 24.0
click at [859, 373] on div at bounding box center [784, 372] width 186 height 186
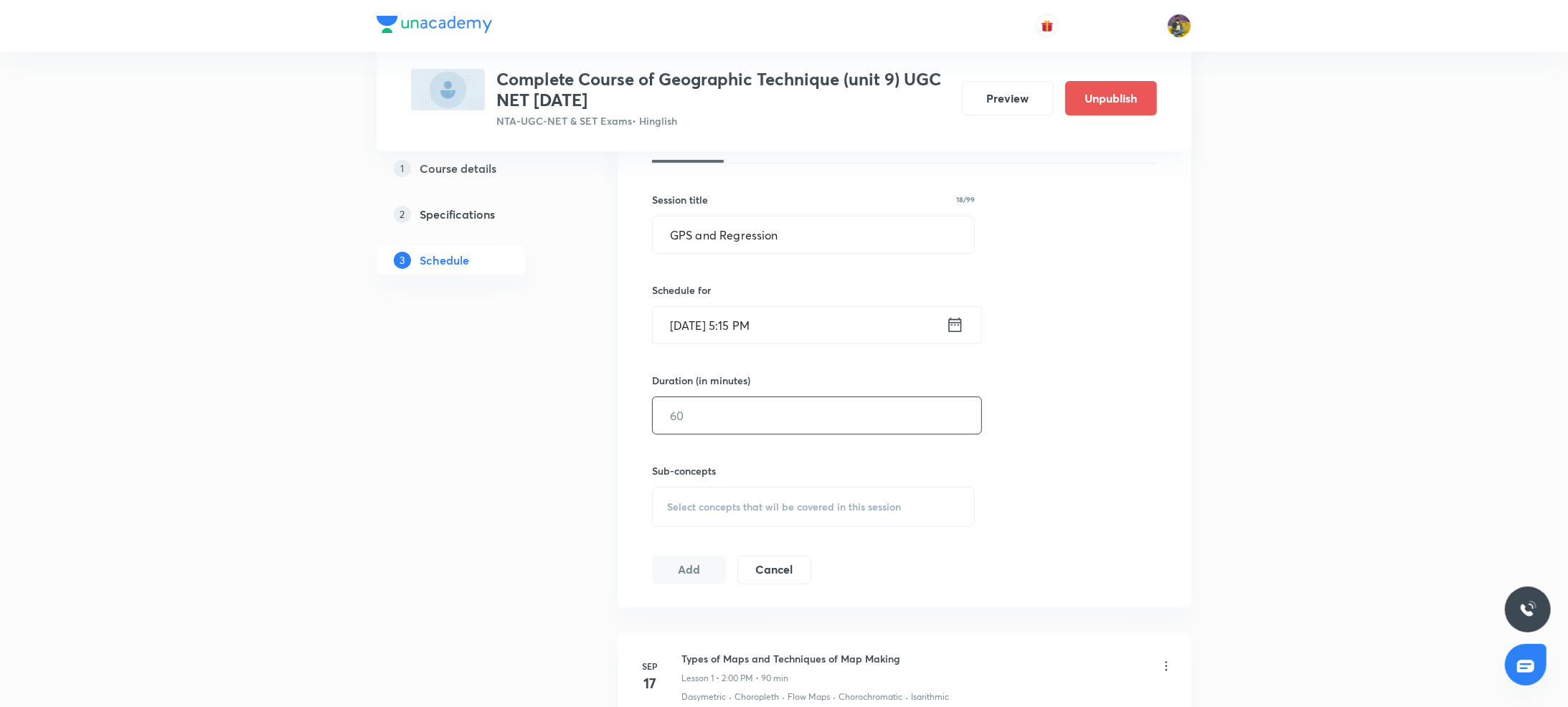
click at [783, 421] on input "text" at bounding box center [817, 416] width 329 height 36
type input "90"
click at [759, 501] on span "Select concepts that wil be covered in this session" at bounding box center [784, 506] width 234 height 11
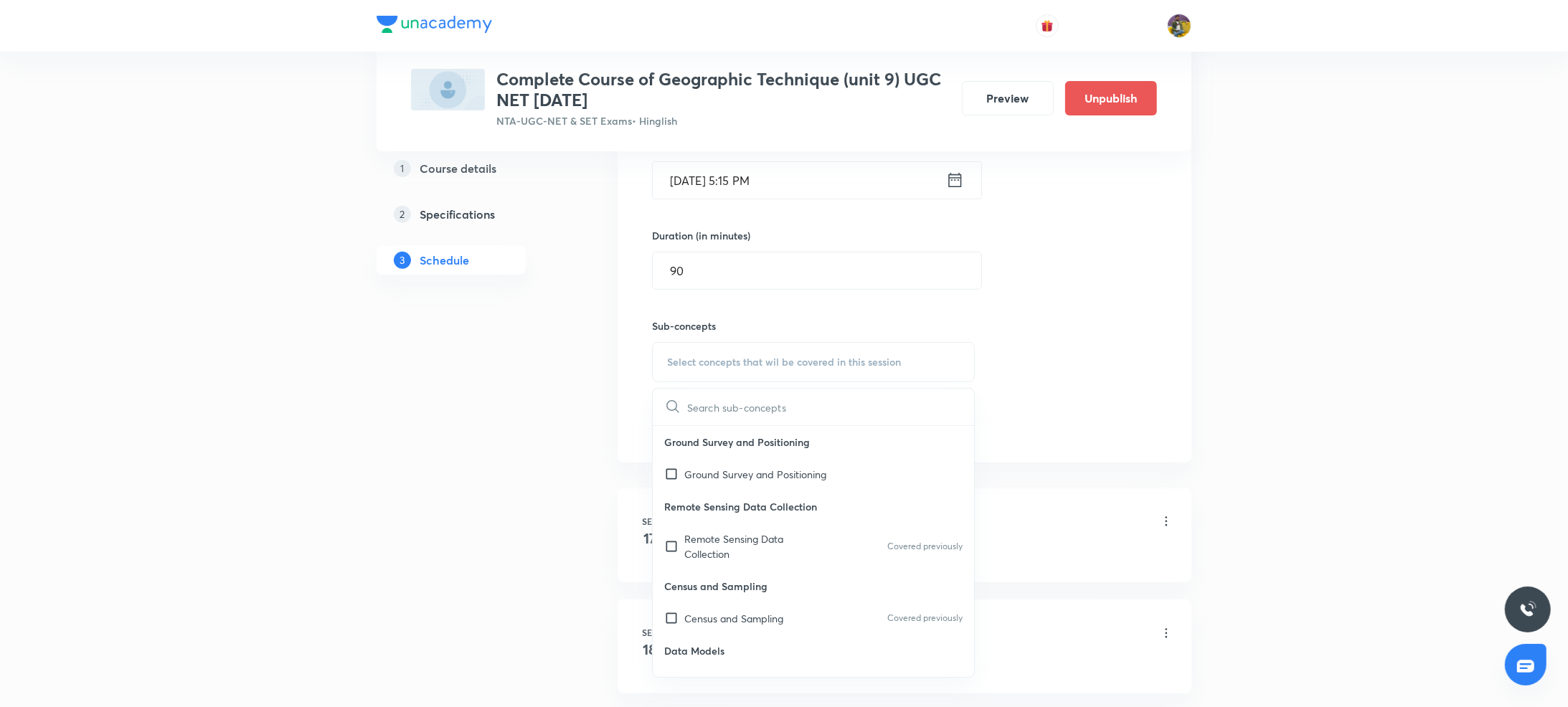
scroll to position [502, 0]
click at [720, 521] on p "Remote Sensing Data Collection" at bounding box center [757, 536] width 145 height 30
checkbox input "true"
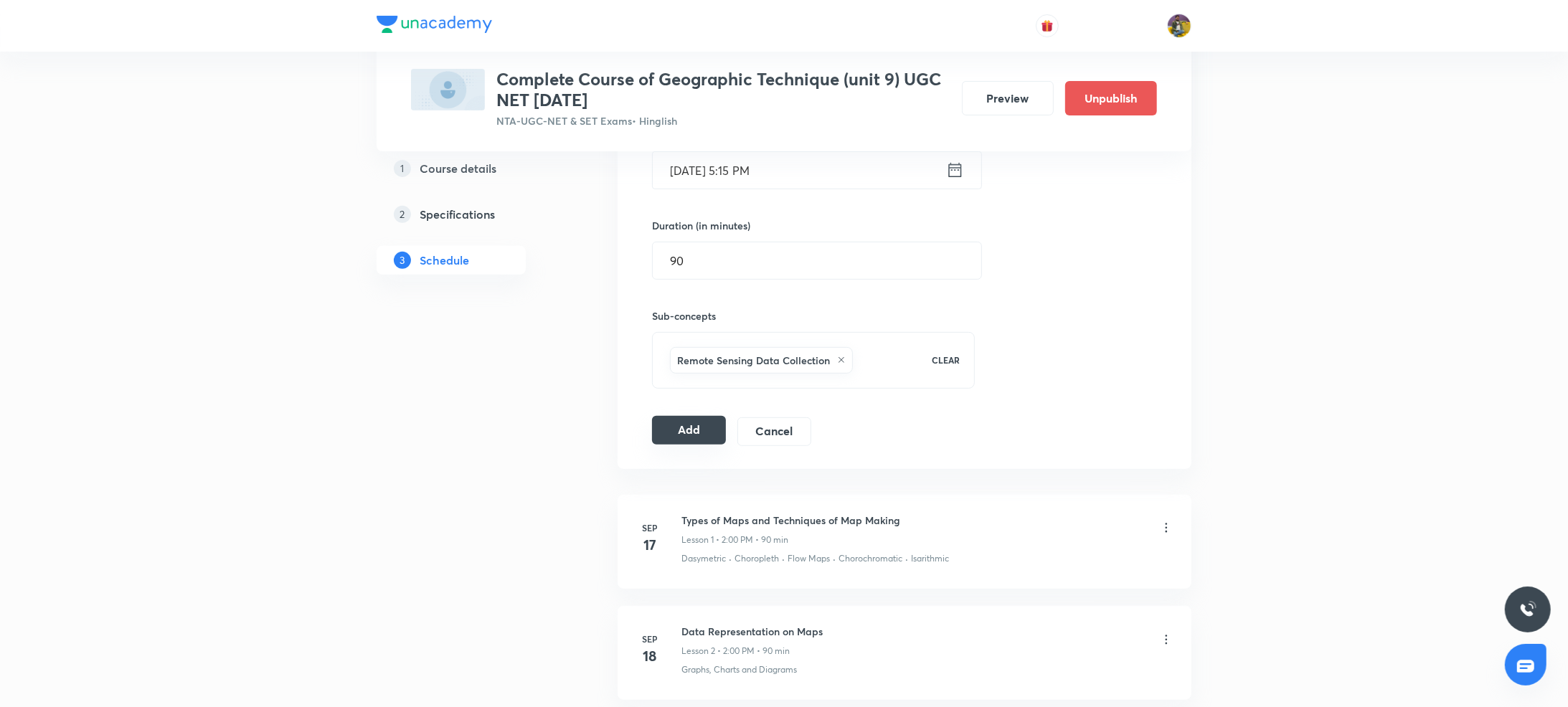
click at [698, 427] on button "Add" at bounding box center [688, 430] width 74 height 29
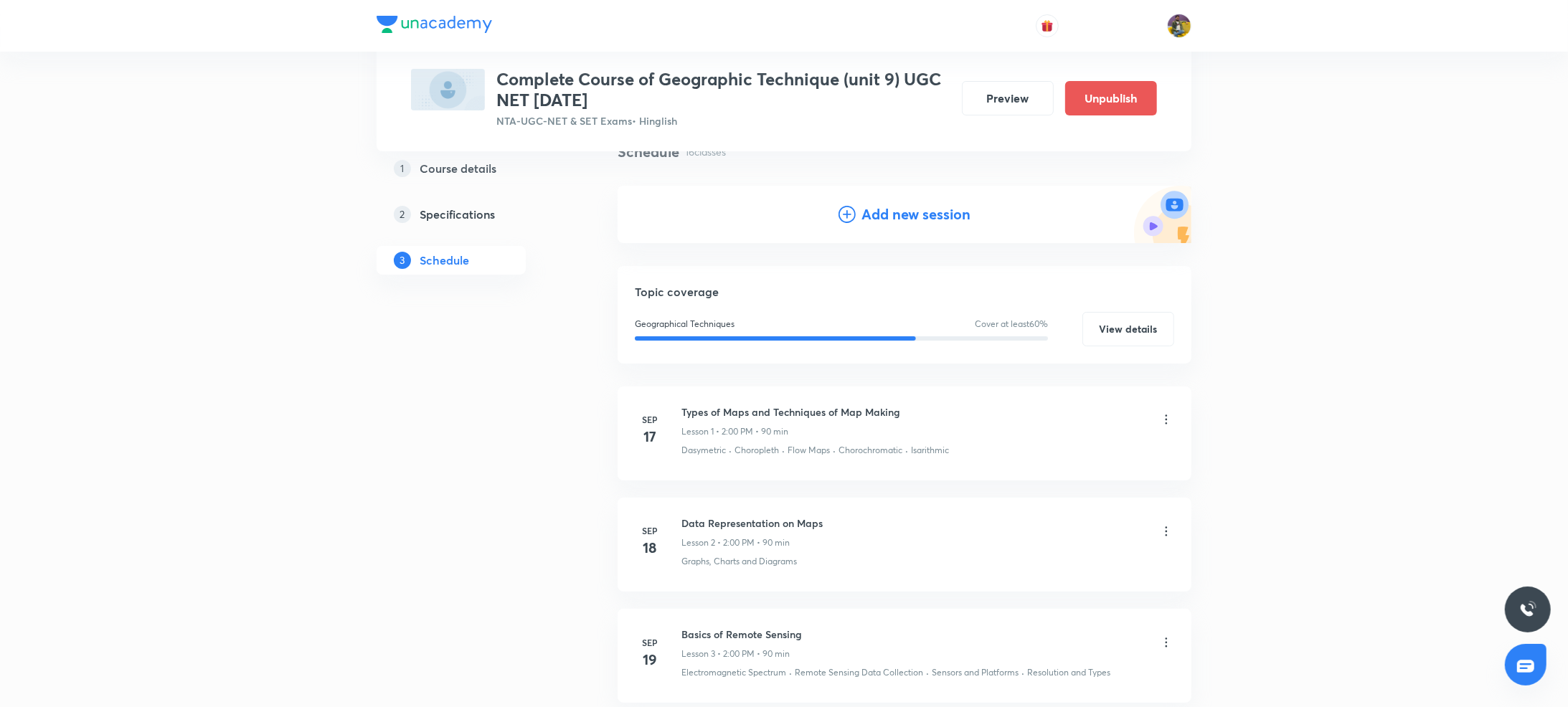
scroll to position [0, 0]
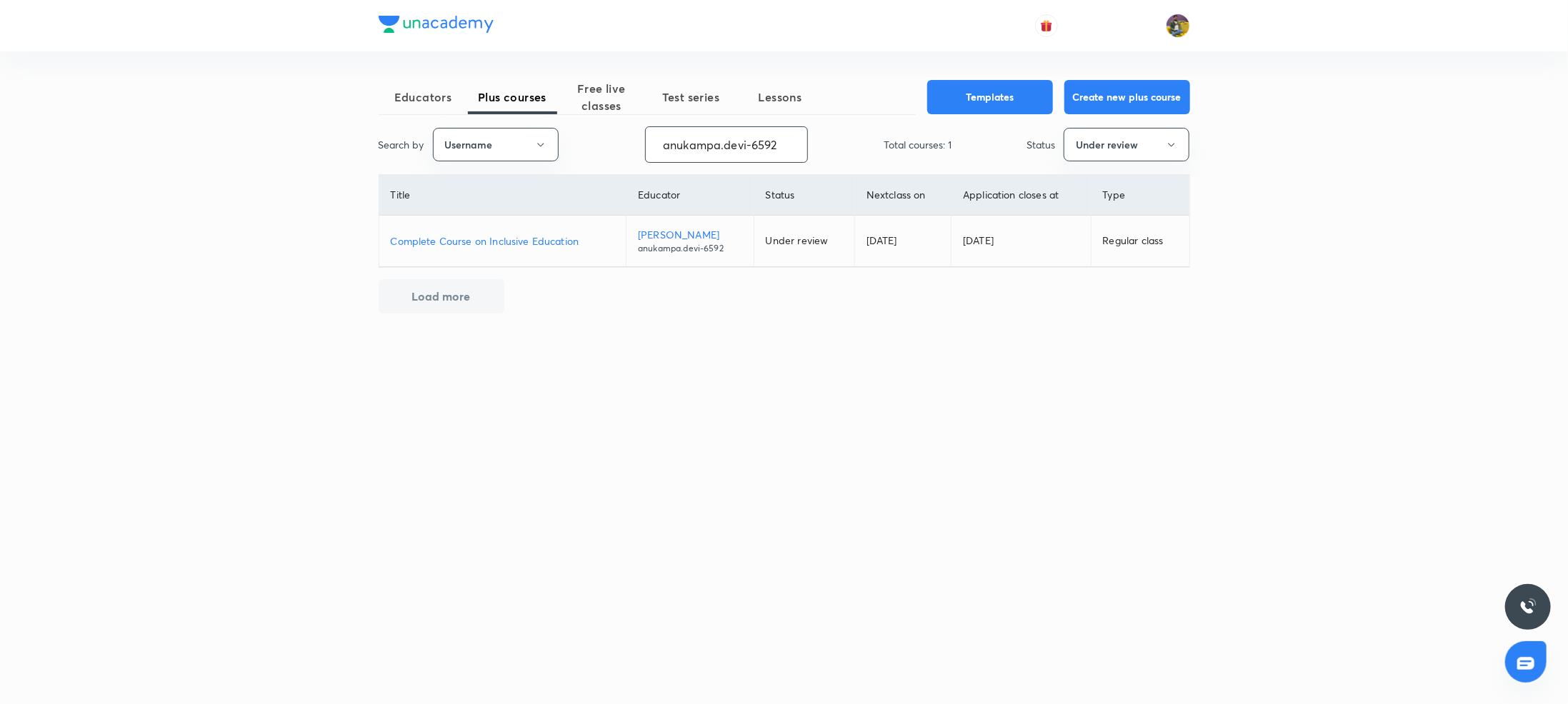
click at [755, 155] on input "anukampa.devi-6592" at bounding box center [726, 145] width 161 height 36
paste input "Shikhasharma-9633"
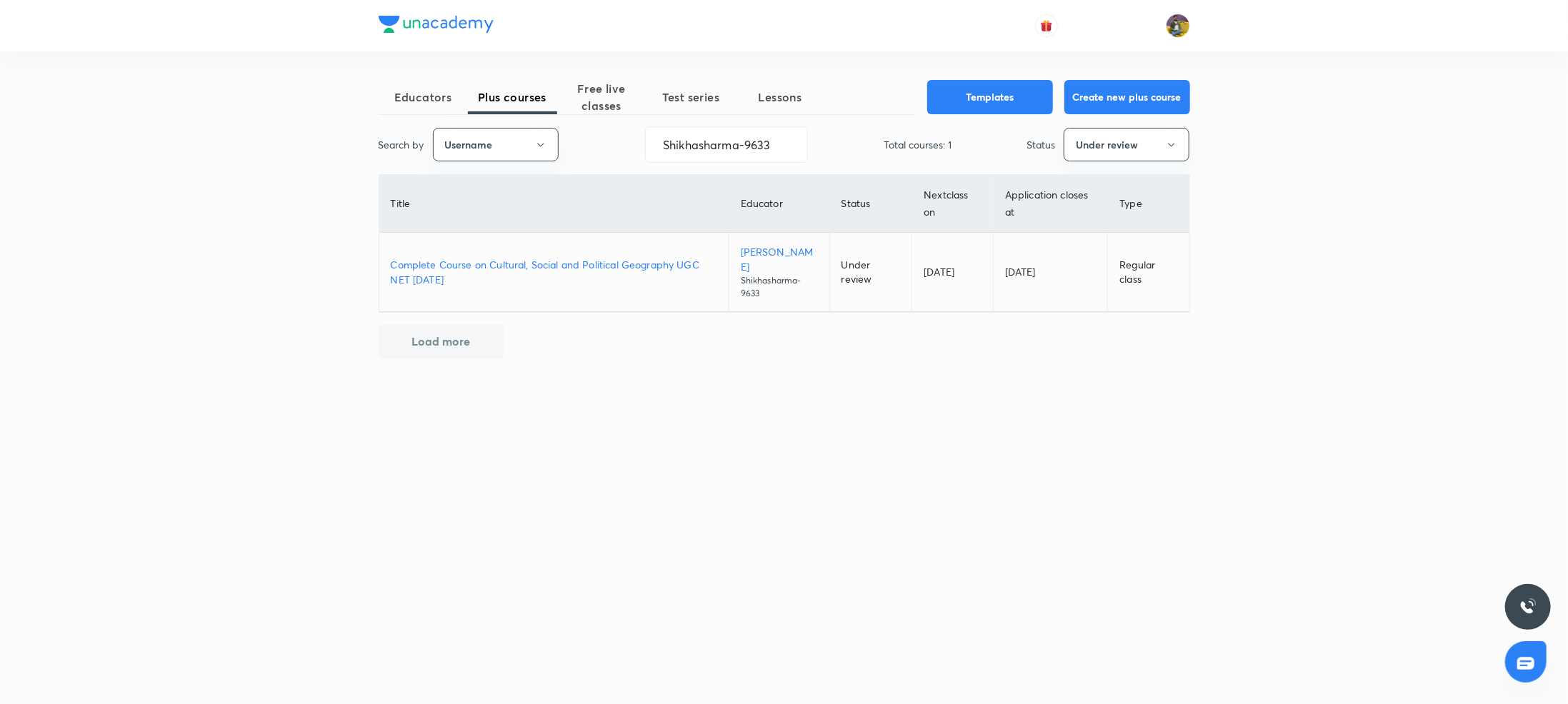
click at [523, 257] on p "Complete Course on Cultural, Social and Political Geography UGC NET DEC 2025" at bounding box center [554, 272] width 326 height 30
click at [769, 152] on input "Shikhasharma-9633" at bounding box center [726, 145] width 161 height 36
paste input "unacademy-user-VK19DYAXMX74"
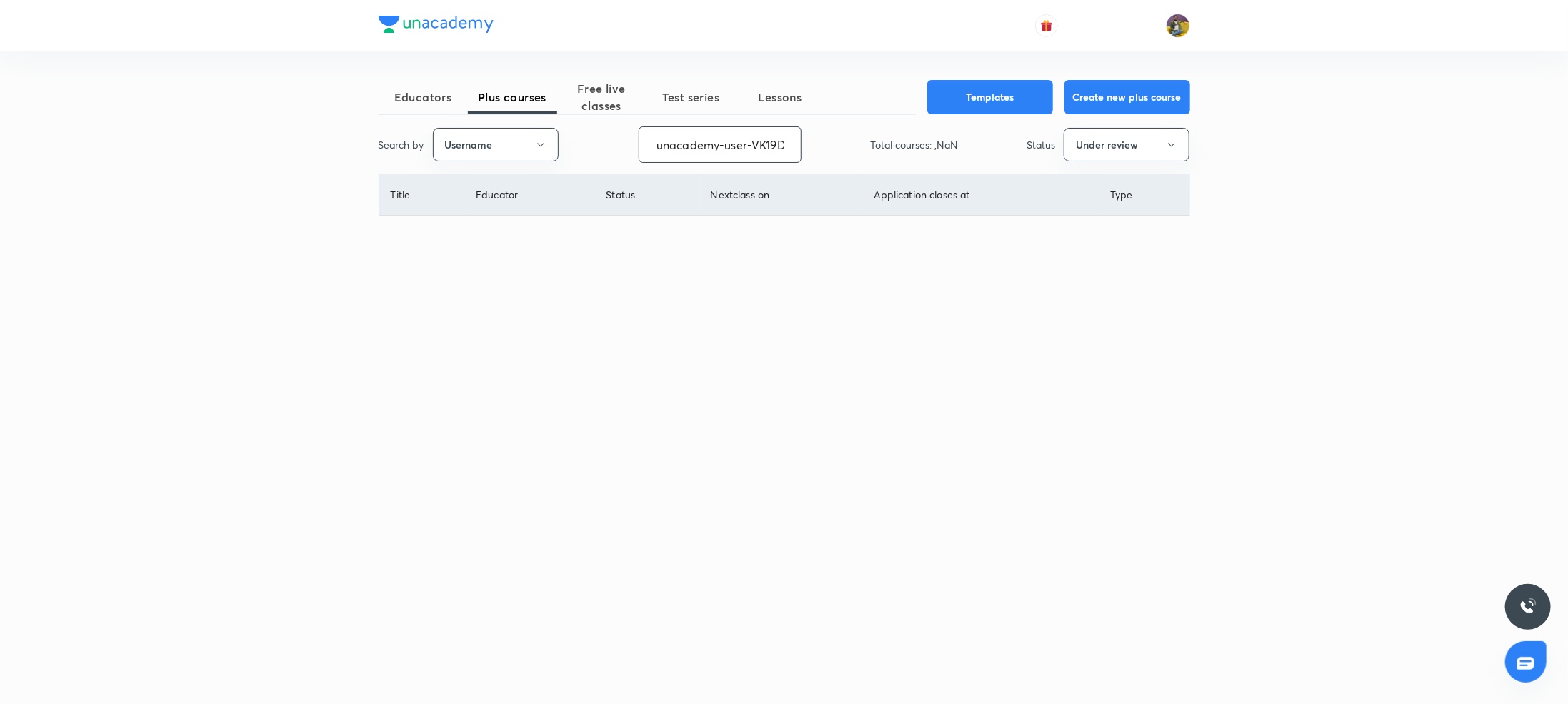
scroll to position [0, 56]
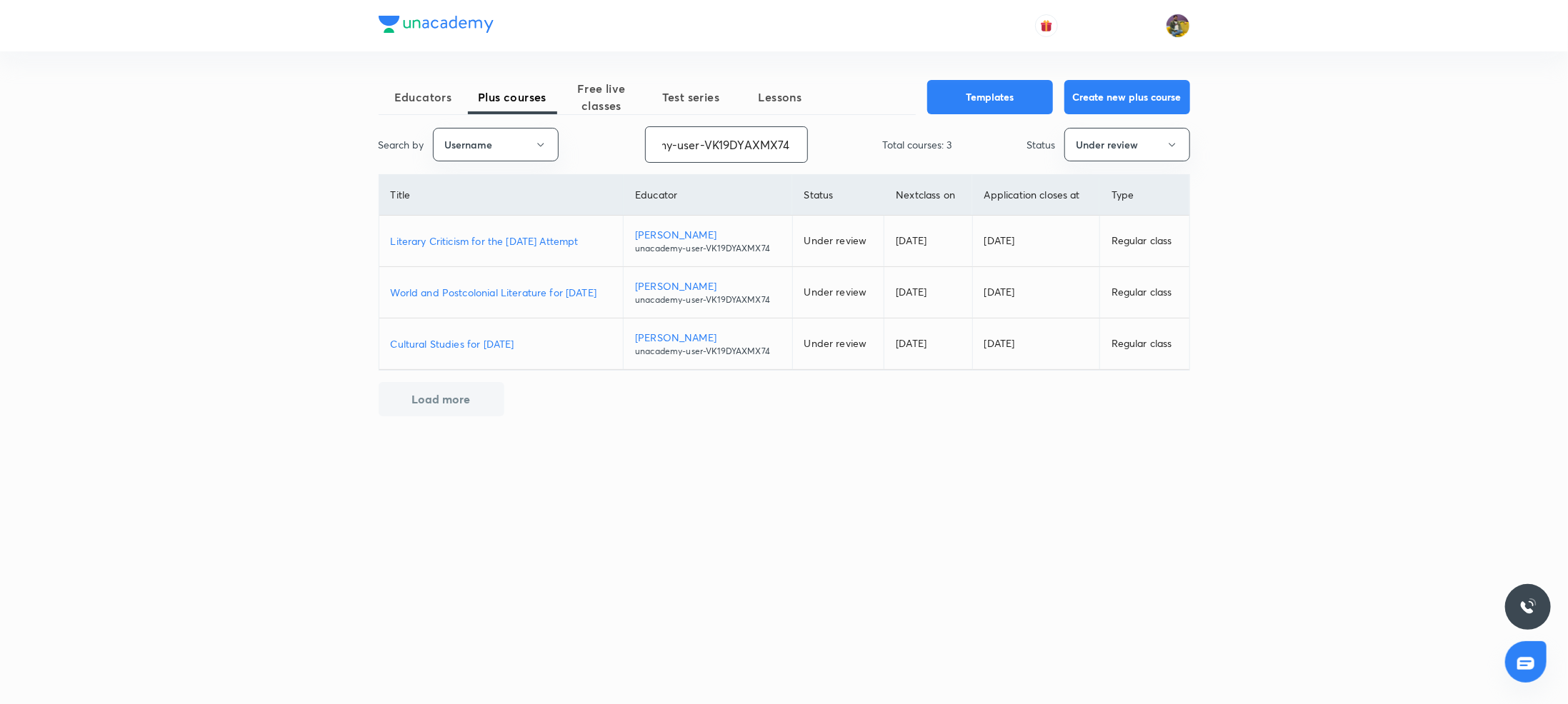
type input "unacademy-user-VK19DYAXMX74"
click at [520, 240] on p "Literary Criticism for the December 2025 Attempt" at bounding box center [501, 240] width 221 height 15
click at [462, 293] on p "World and Postcolonial Literature for December 2025" at bounding box center [501, 292] width 221 height 15
click at [499, 343] on p "Cultural Studies for [DATE]" at bounding box center [501, 343] width 221 height 15
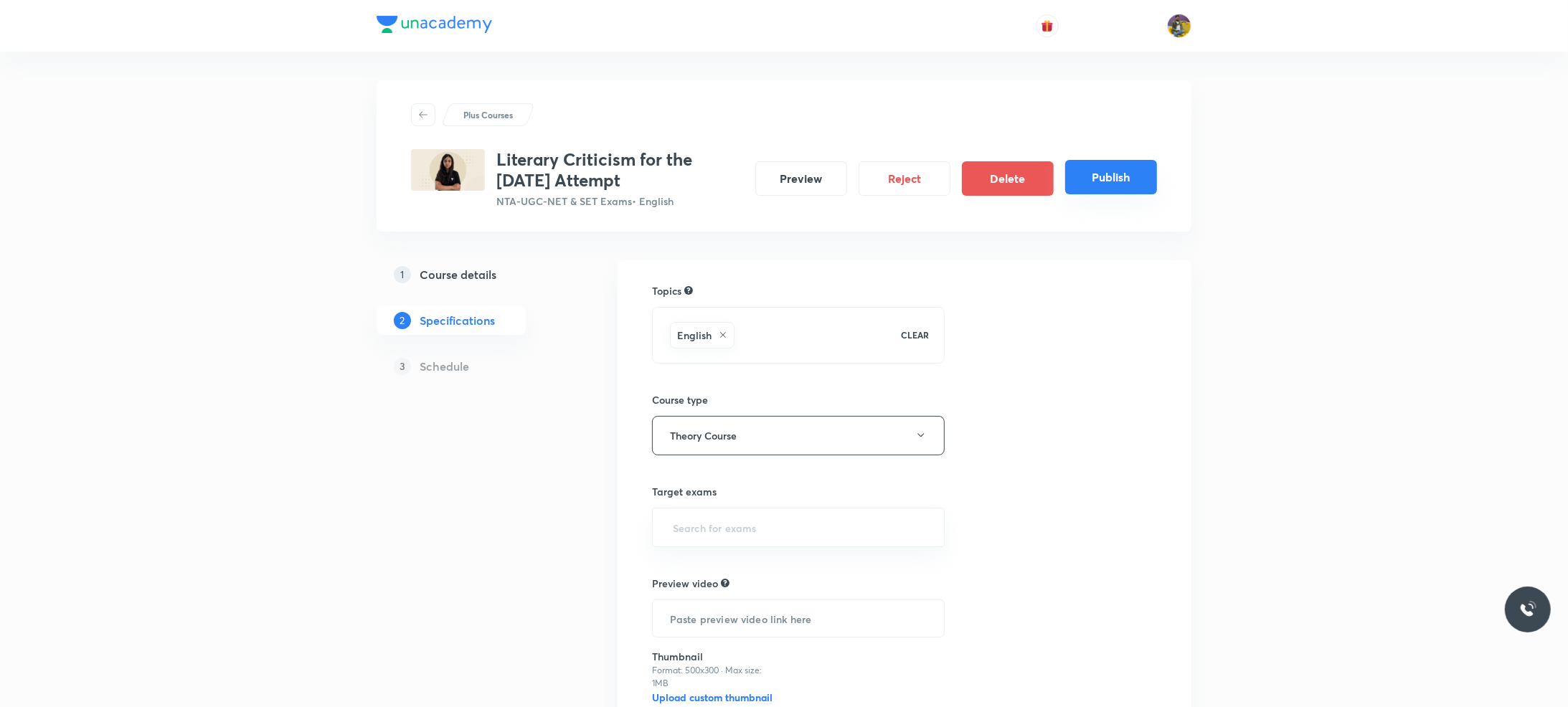
click at [1094, 186] on button "Publish" at bounding box center [1111, 177] width 92 height 35
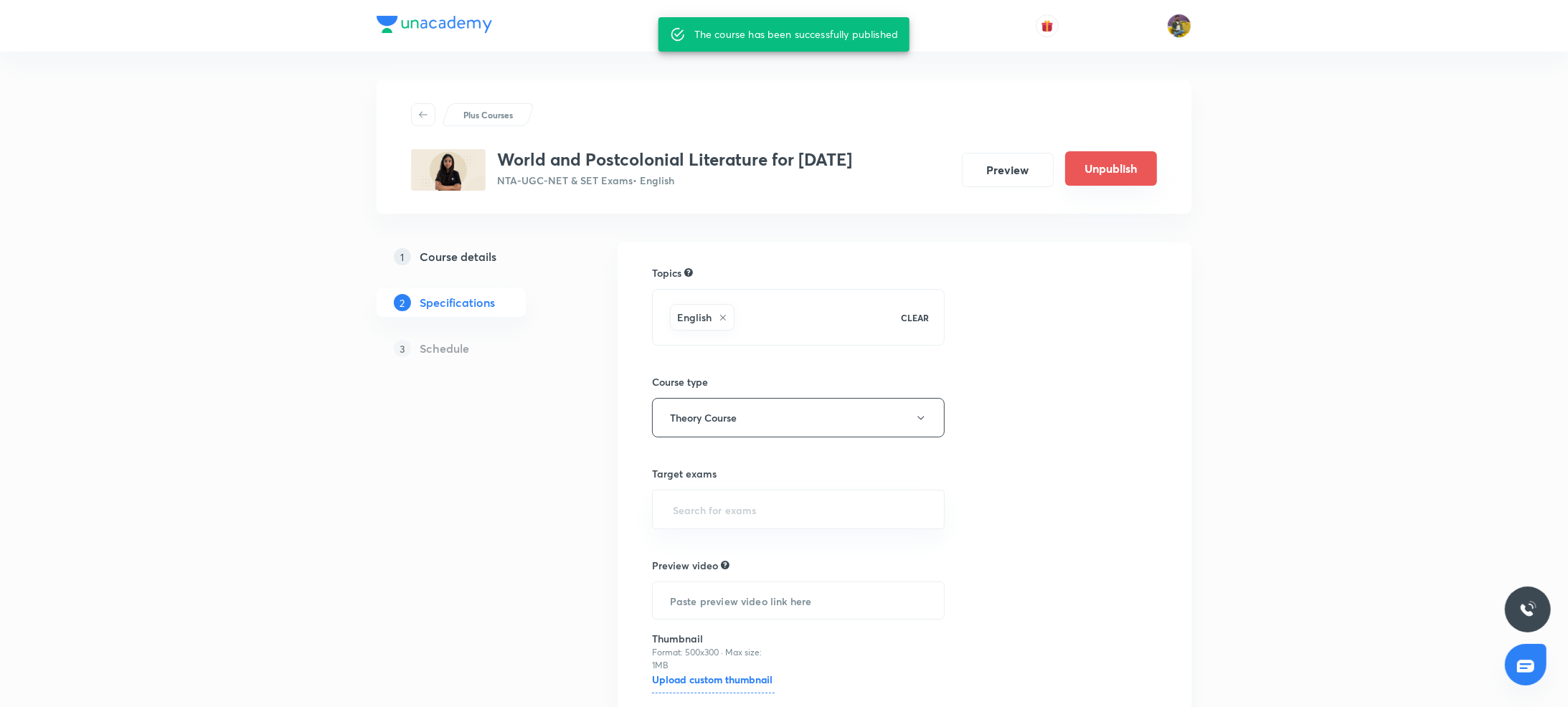
click at [1117, 184] on button "Unpublish" at bounding box center [1111, 169] width 92 height 35
